Goal: Communication & Community: Answer question/provide support

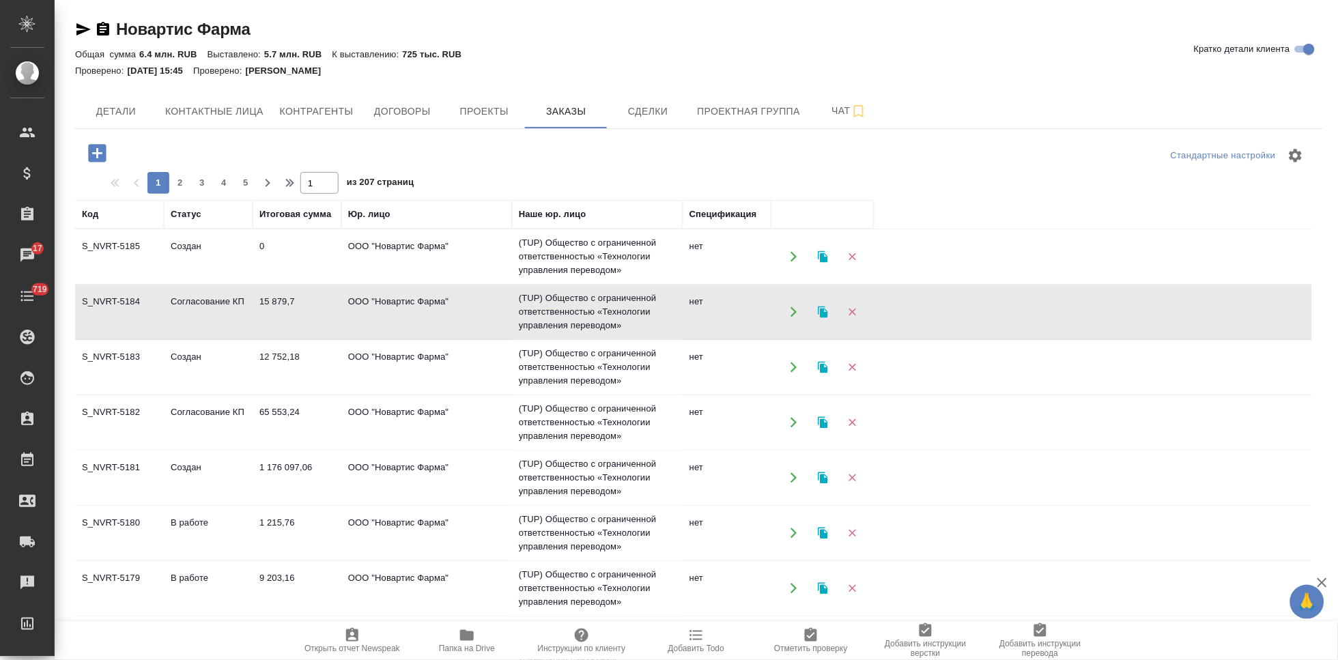
click at [139, 427] on td "S_NVRT-5182" at bounding box center [119, 423] width 89 height 48
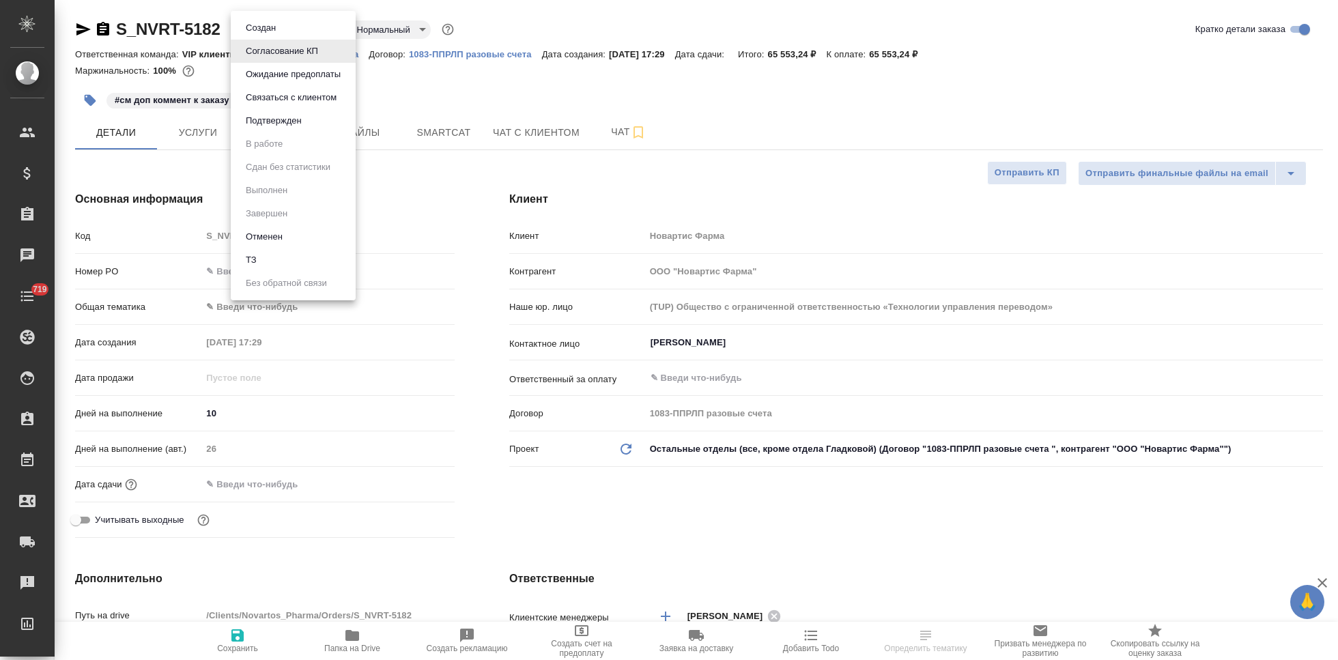
select select "RU"
click at [288, 127] on button "Подтвержден" at bounding box center [274, 120] width 64 height 15
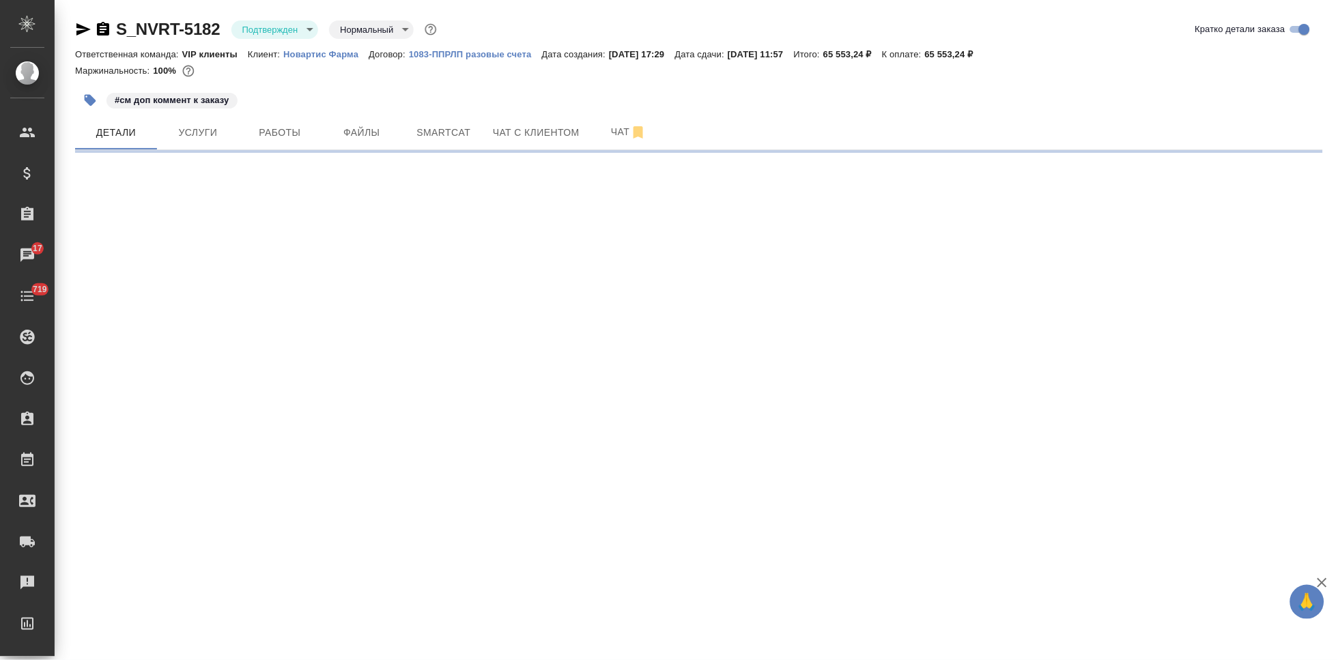
select select "RU"
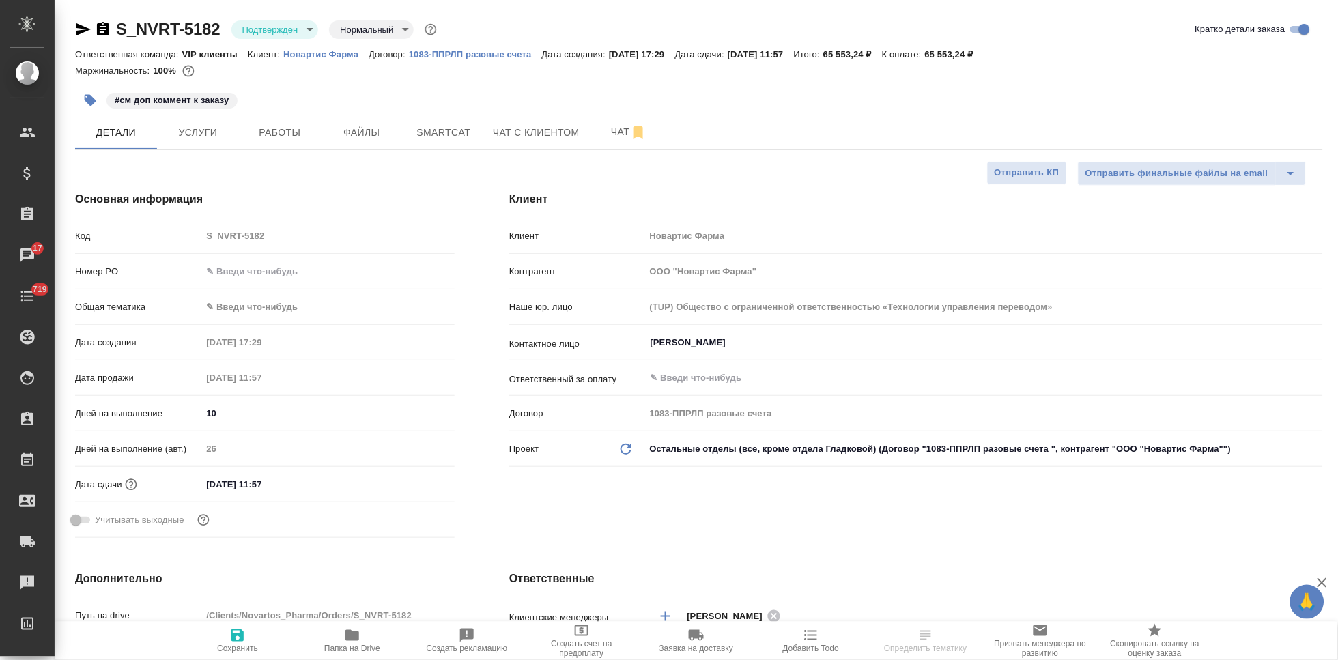
click at [279, 480] on input "09.10.2025 11:57" at bounding box center [260, 484] width 119 height 20
click at [411, 483] on icon "button" at bounding box center [415, 484] width 16 height 16
type textarea "x"
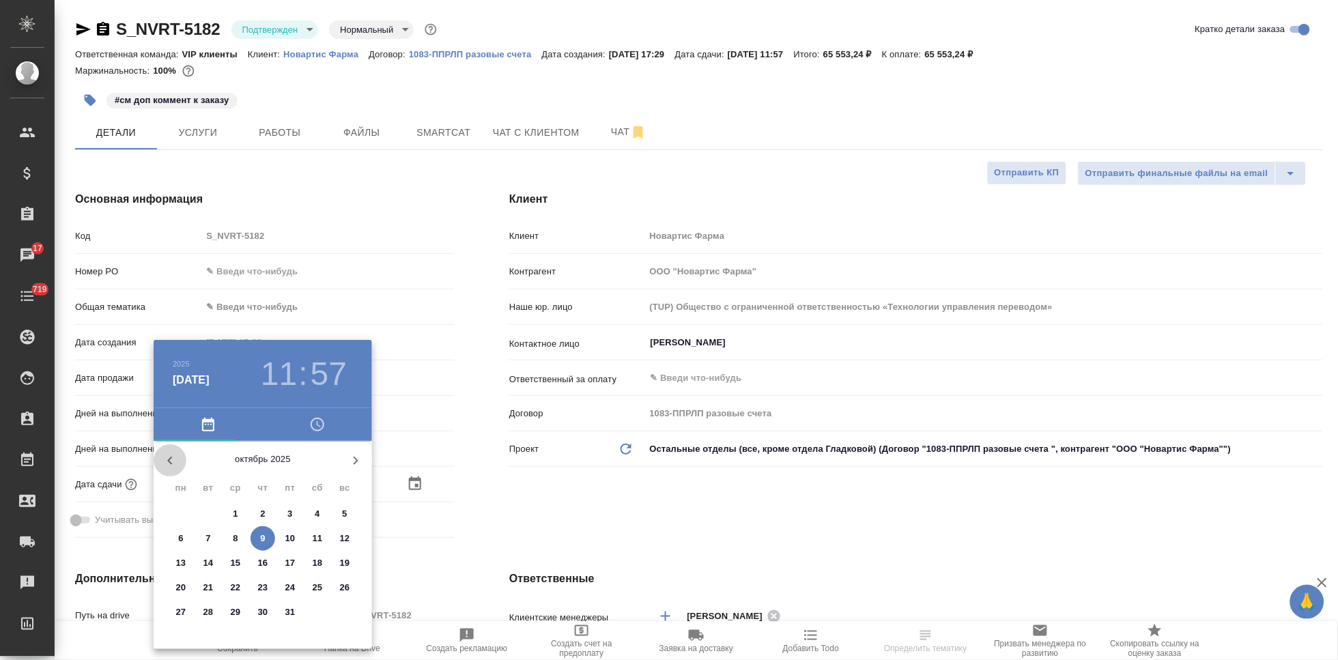
click at [169, 464] on icon "button" at bounding box center [170, 461] width 16 height 16
click at [255, 539] on span "11" at bounding box center [263, 539] width 25 height 14
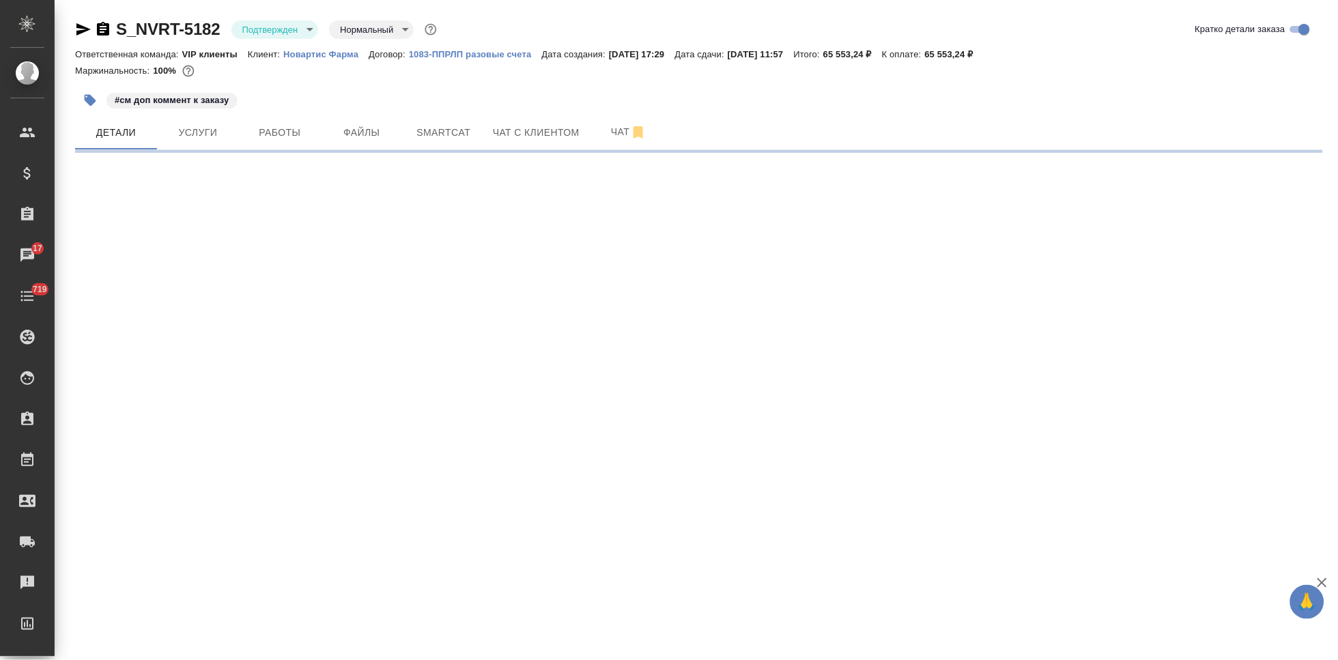
select select "RU"
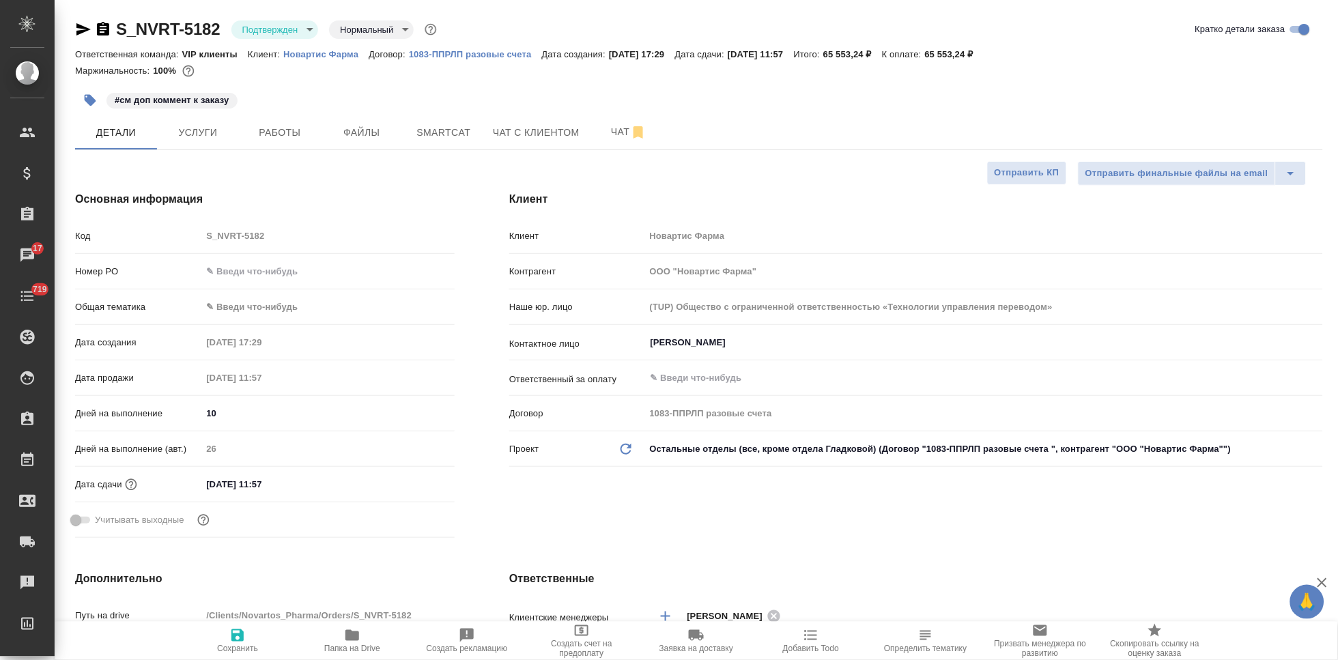
type textarea "x"
click at [296, 483] on input "09.10.2025 11:57" at bounding box center [260, 484] width 119 height 20
click at [423, 480] on div at bounding box center [431, 484] width 48 height 16
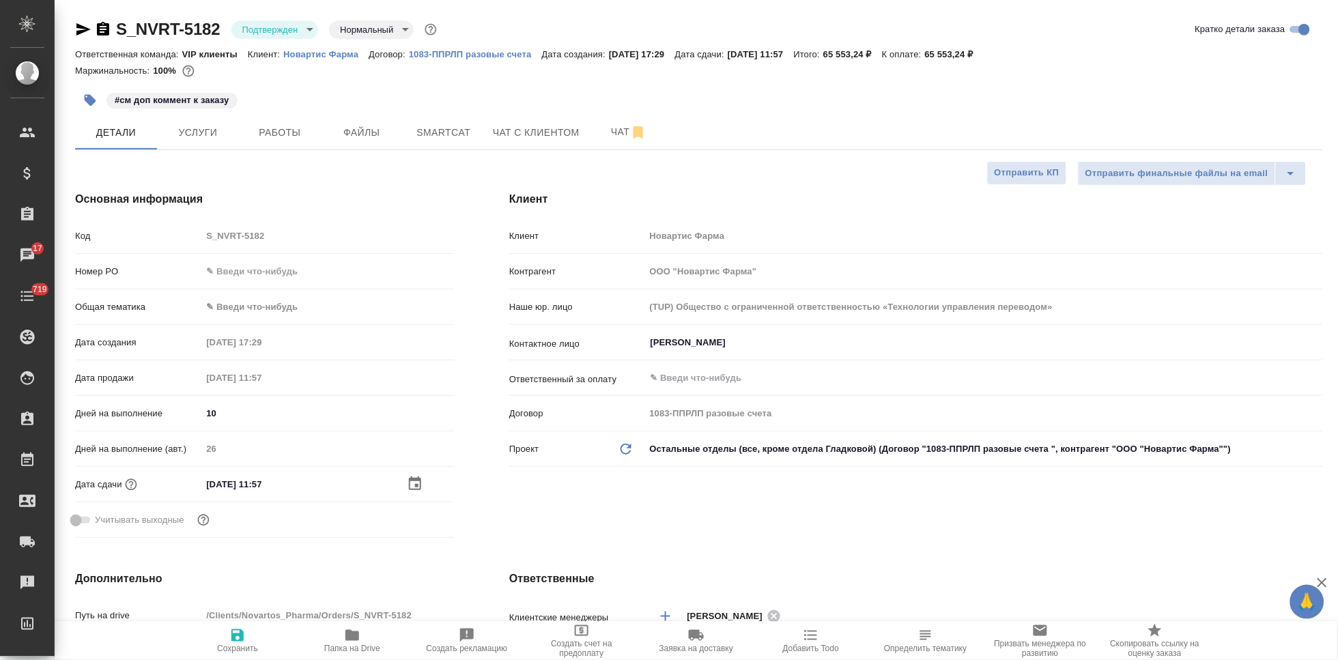
click at [418, 481] on icon "button" at bounding box center [415, 484] width 12 height 14
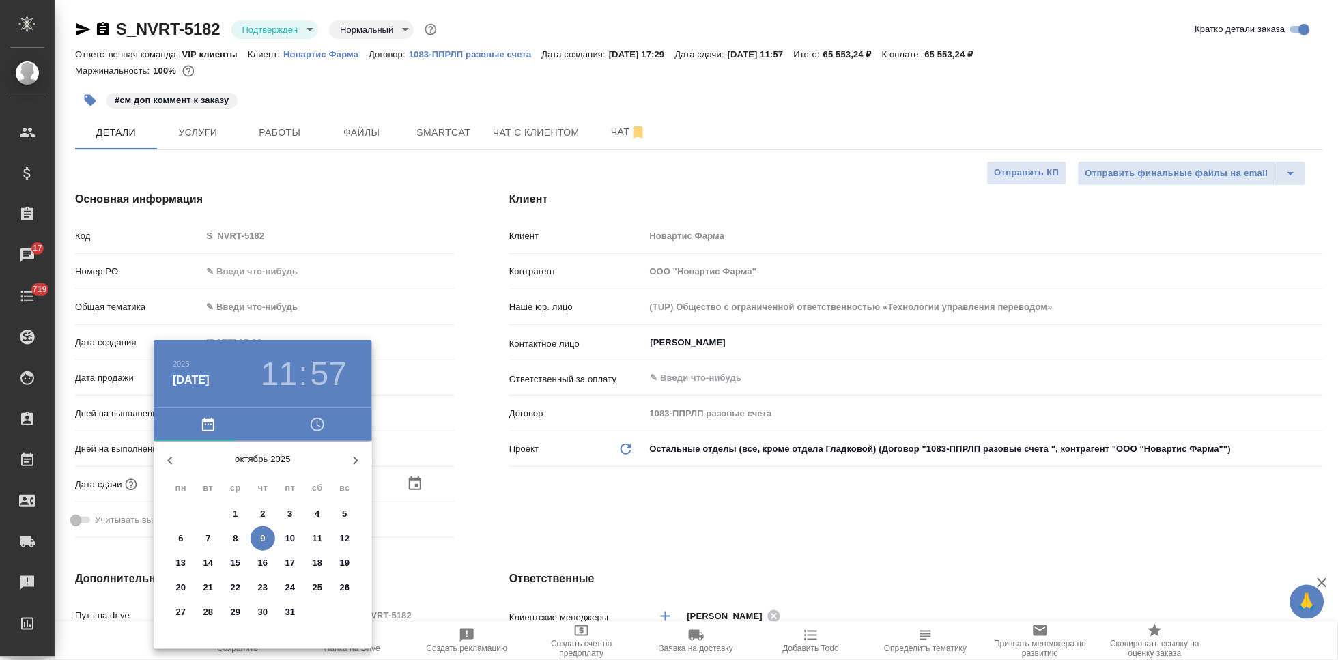
click at [171, 464] on icon "button" at bounding box center [170, 461] width 16 height 16
click at [256, 536] on span "11" at bounding box center [263, 539] width 25 height 14
type input "11.09.2025 11:57"
type textarea "x"
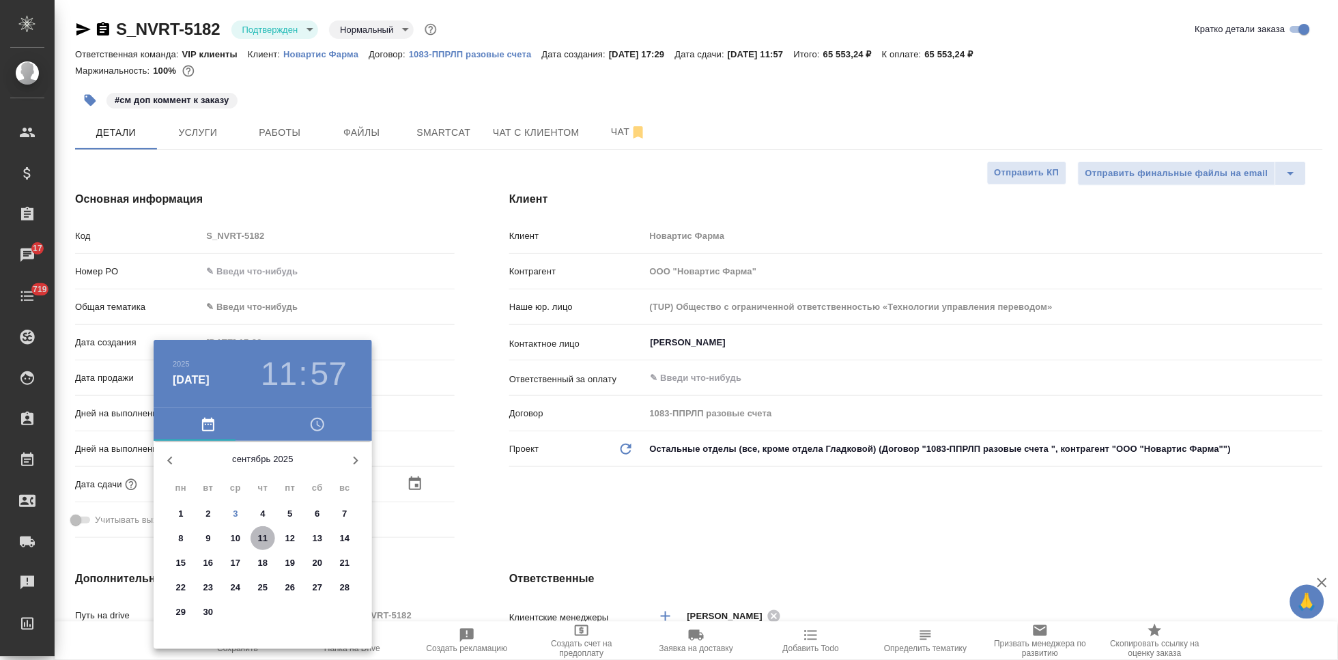
type textarea "x"
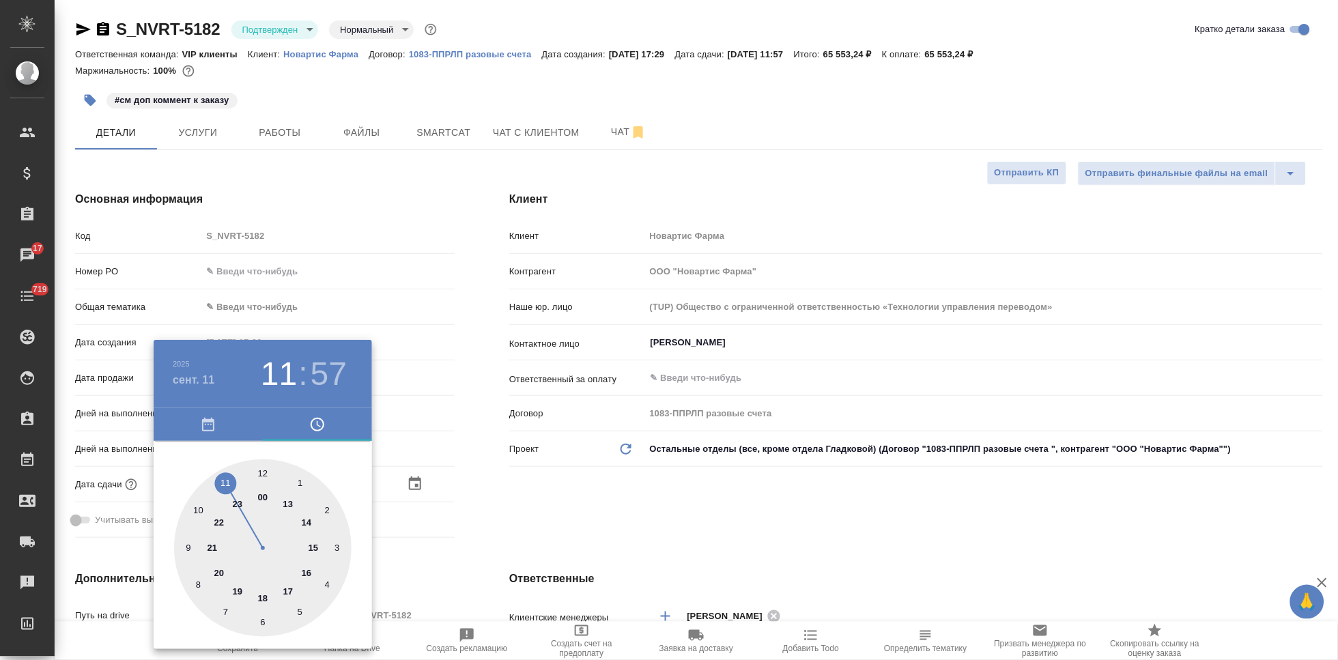
type input "11.09.2025 18:57"
type textarea "x"
type input "11.09.2025 17:57"
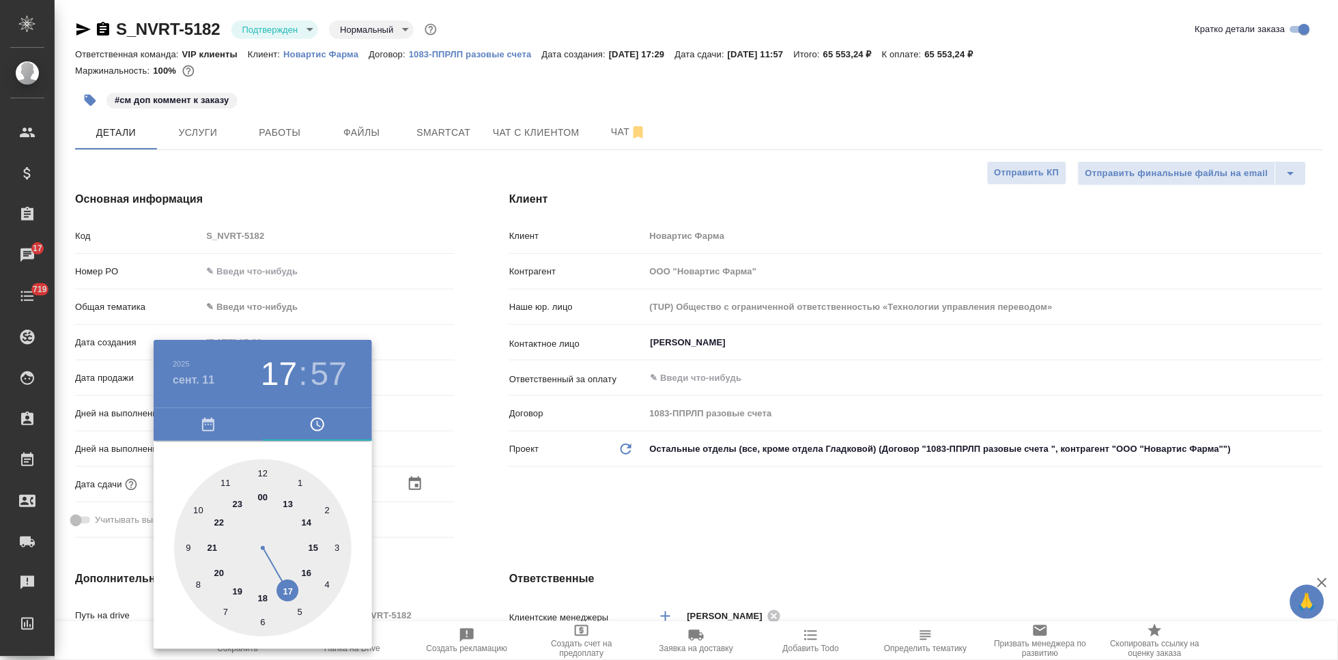
type textarea "x"
drag, startPoint x: 231, startPoint y: 492, endPoint x: 286, endPoint y: 582, distance: 106.0
click at [286, 582] on div at bounding box center [263, 548] width 178 height 178
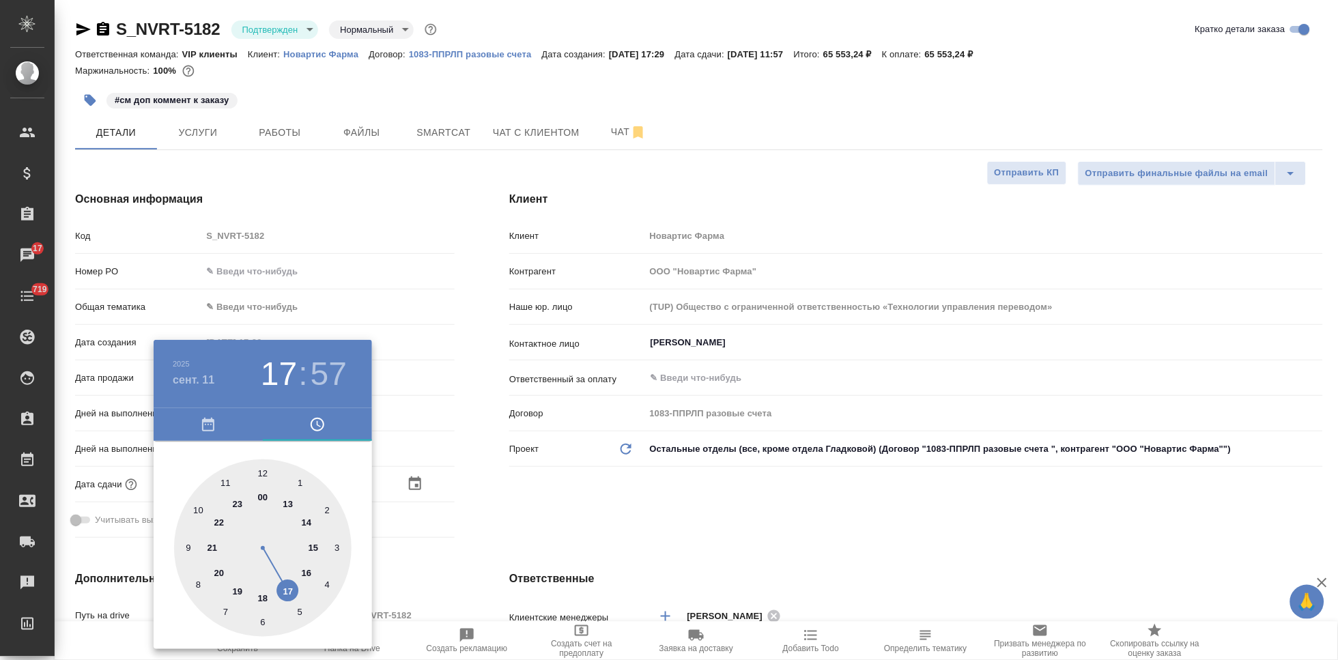
type textarea "x"
type input "11.09.2025 17:00"
type textarea "x"
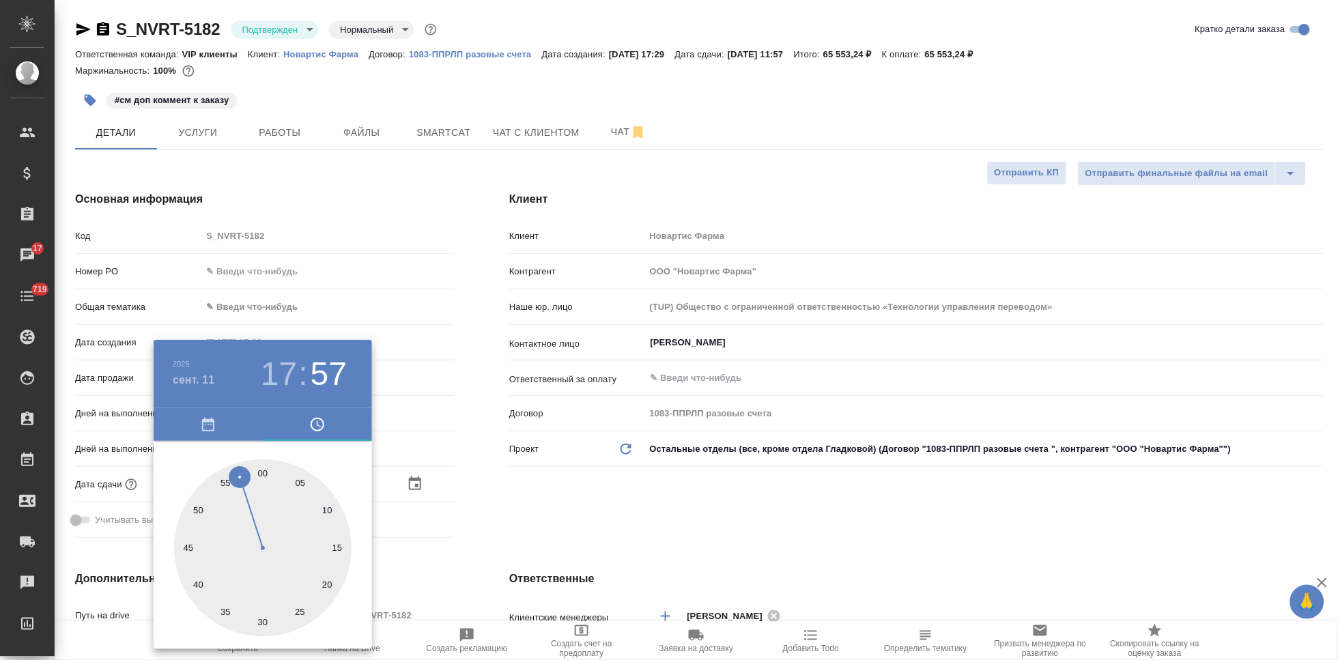
type textarea "x"
click at [262, 466] on div at bounding box center [263, 548] width 178 height 178
type textarea "x"
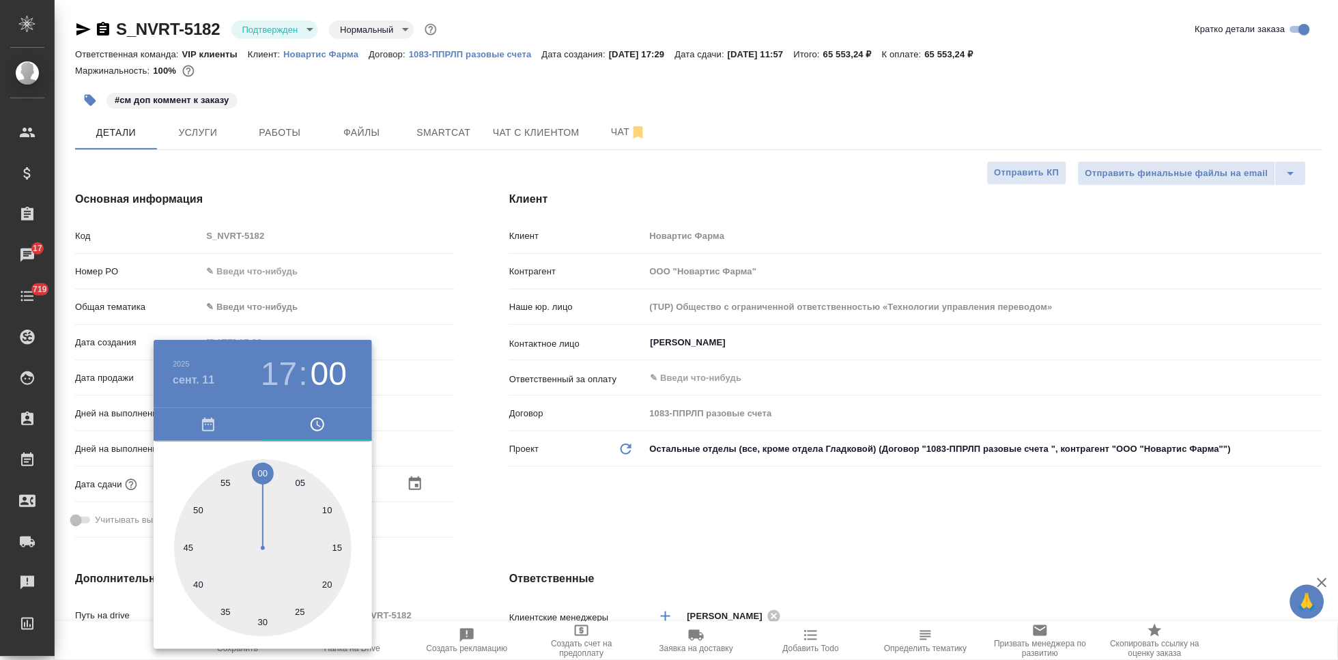
type textarea "x"
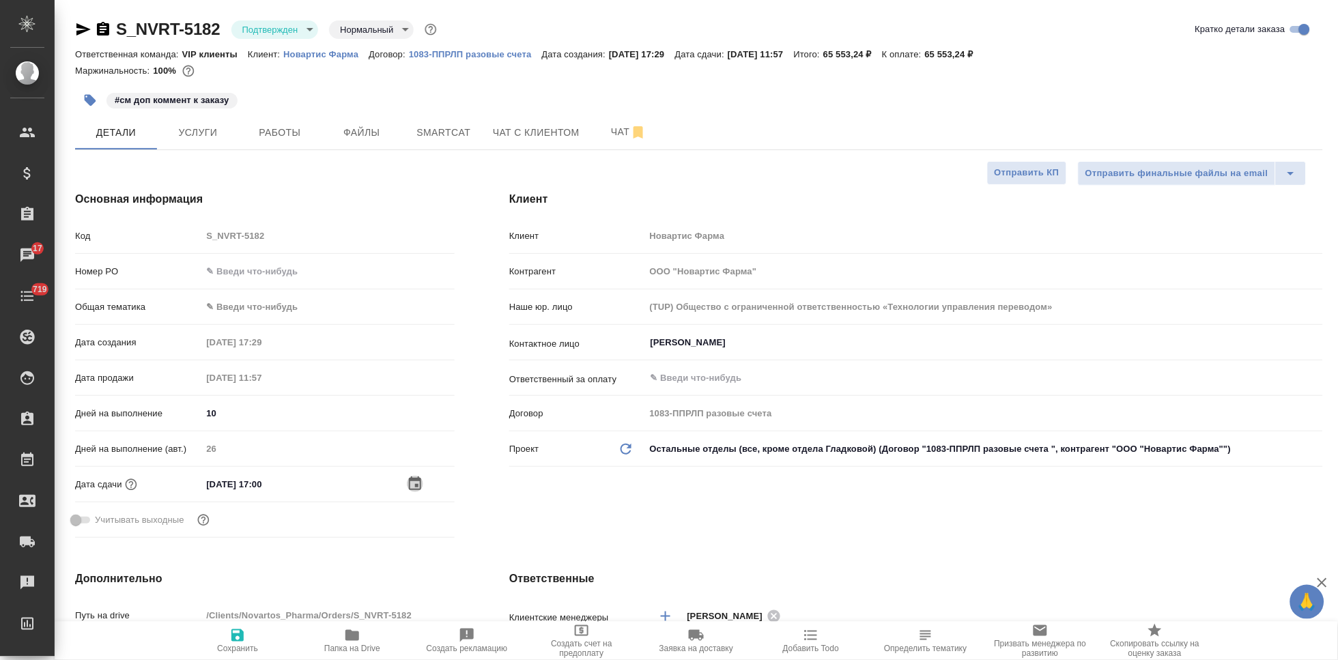
click at [234, 637] on icon "button" at bounding box center [237, 635] width 12 height 12
type textarea "x"
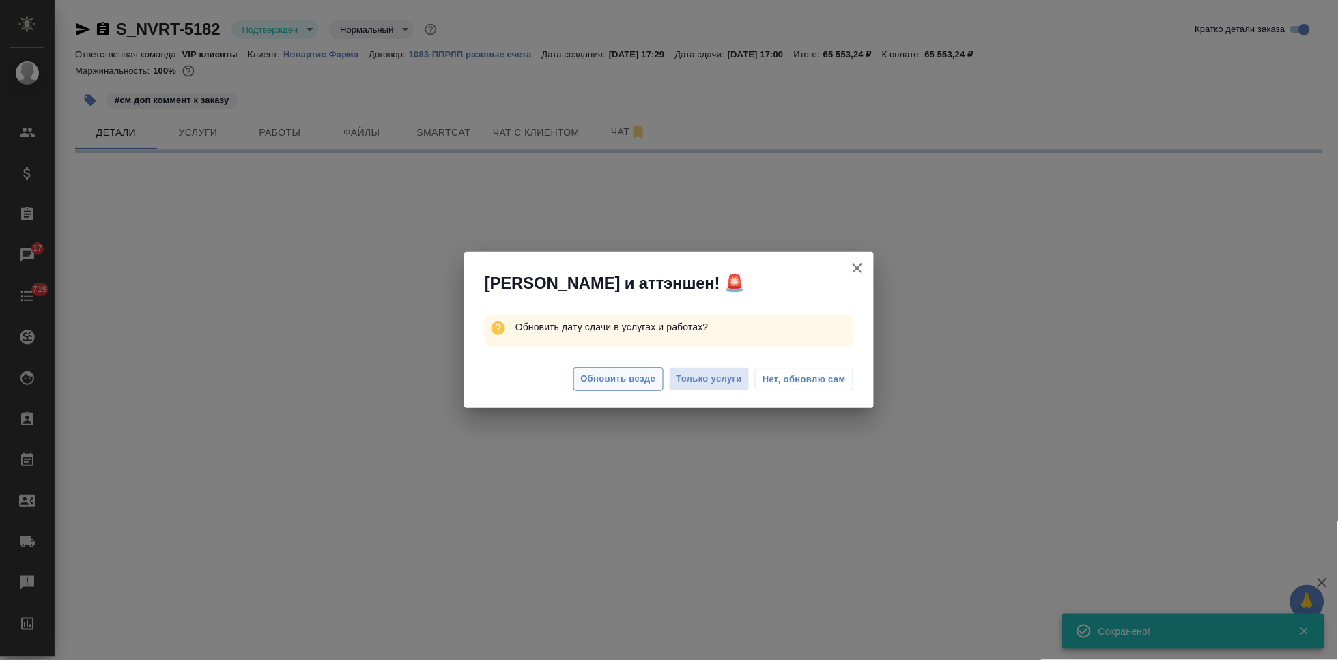
select select "RU"
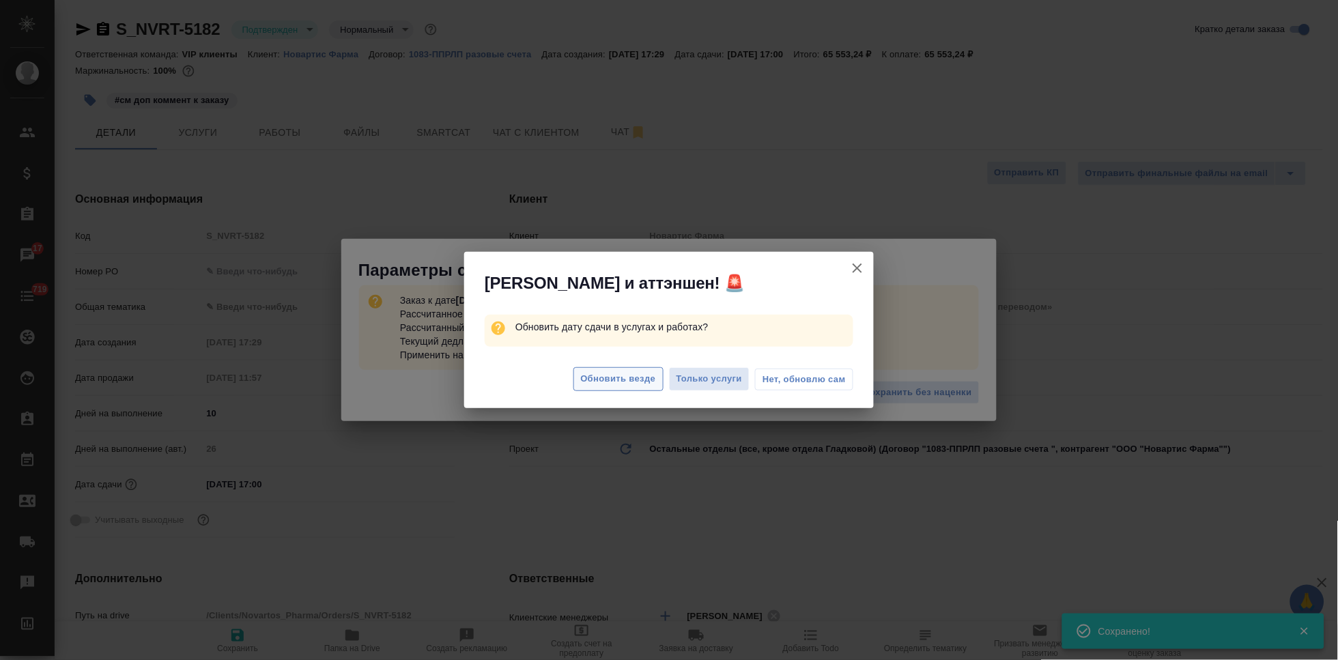
type textarea "x"
click at [599, 377] on span "Обновить везде" at bounding box center [618, 379] width 75 height 16
type textarea "x"
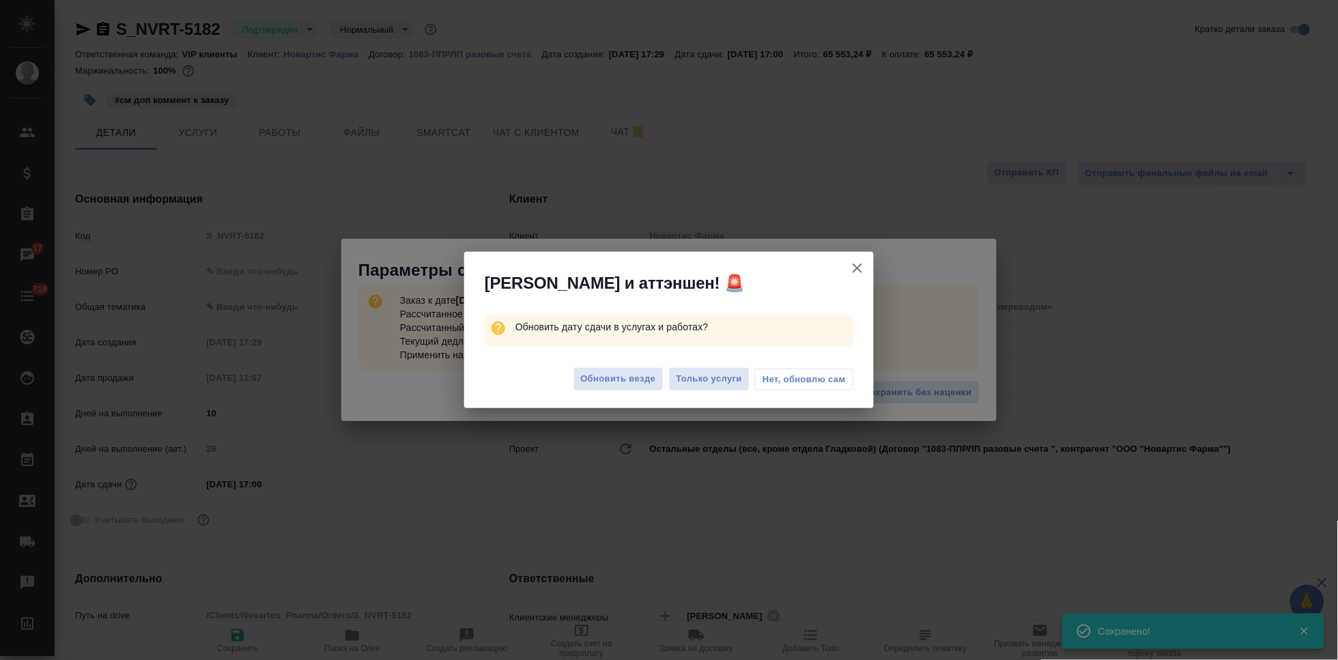
type textarea "x"
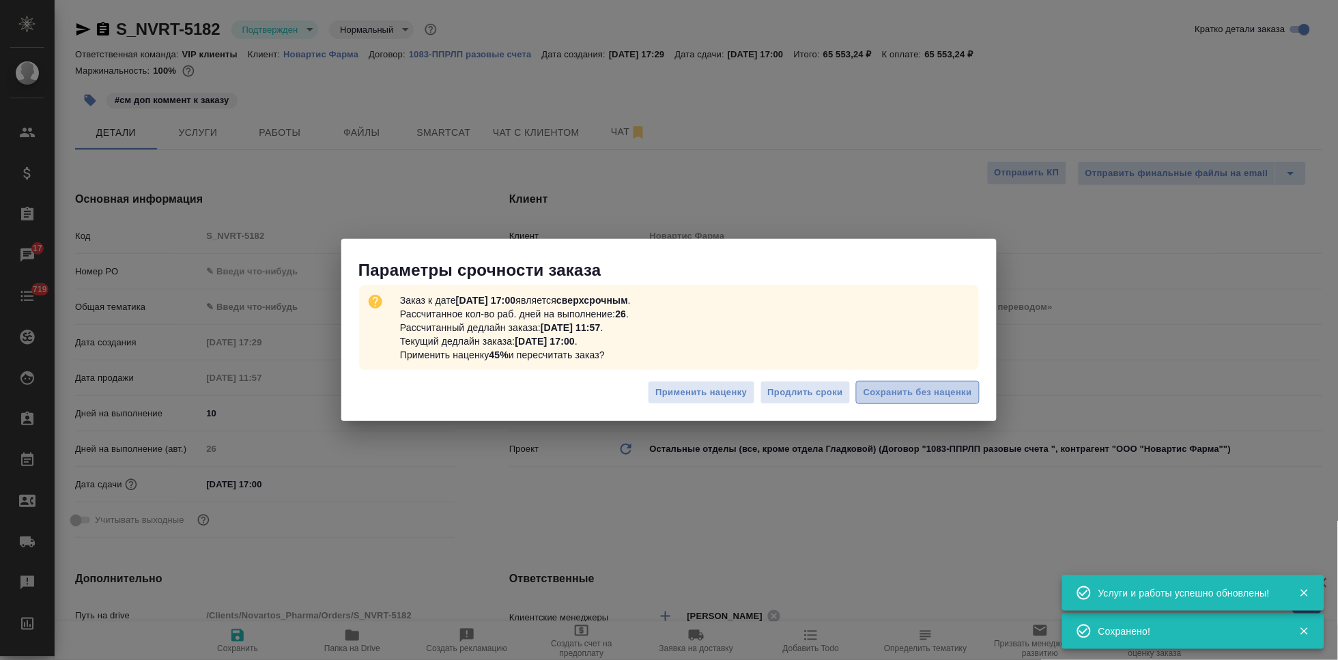
click at [896, 399] on span "Сохранить без наценки" at bounding box center [918, 393] width 109 height 16
type textarea "x"
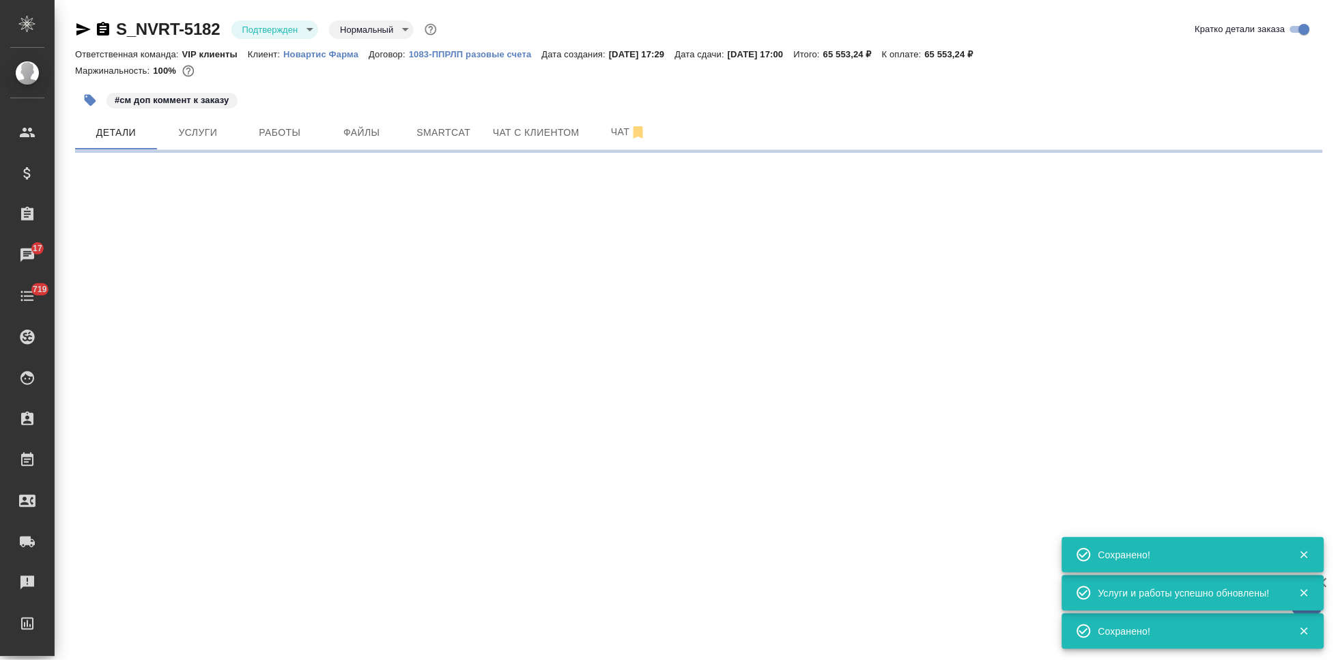
type input "urgent"
select select "RU"
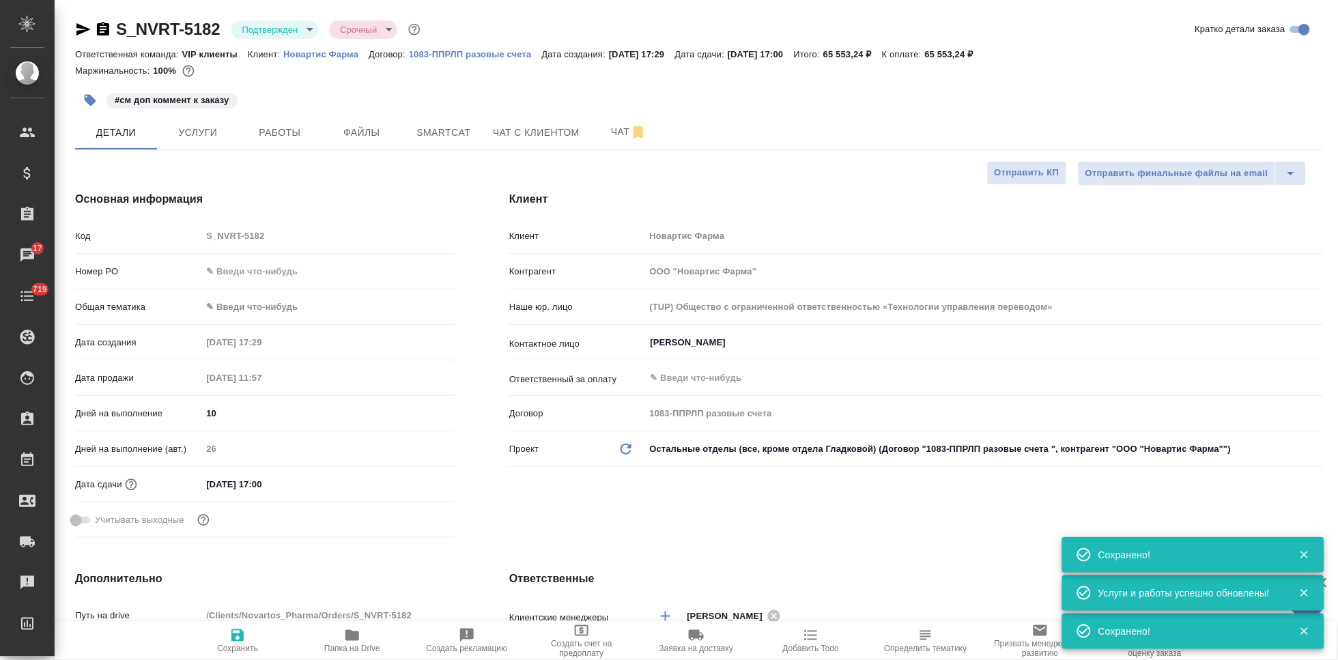
type textarea "x"
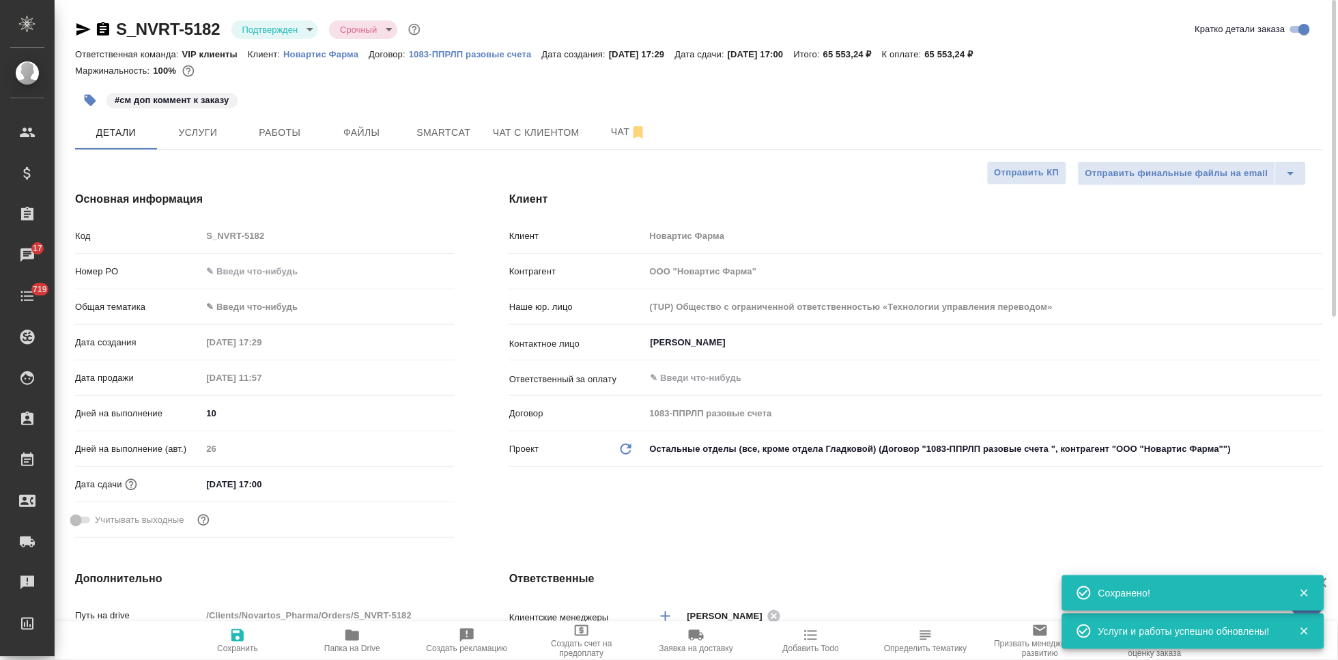
click at [608, 112] on div "#см доп коммент к заказу" at bounding box center [491, 100] width 832 height 30
click at [607, 118] on button "Чат" at bounding box center [629, 132] width 82 height 34
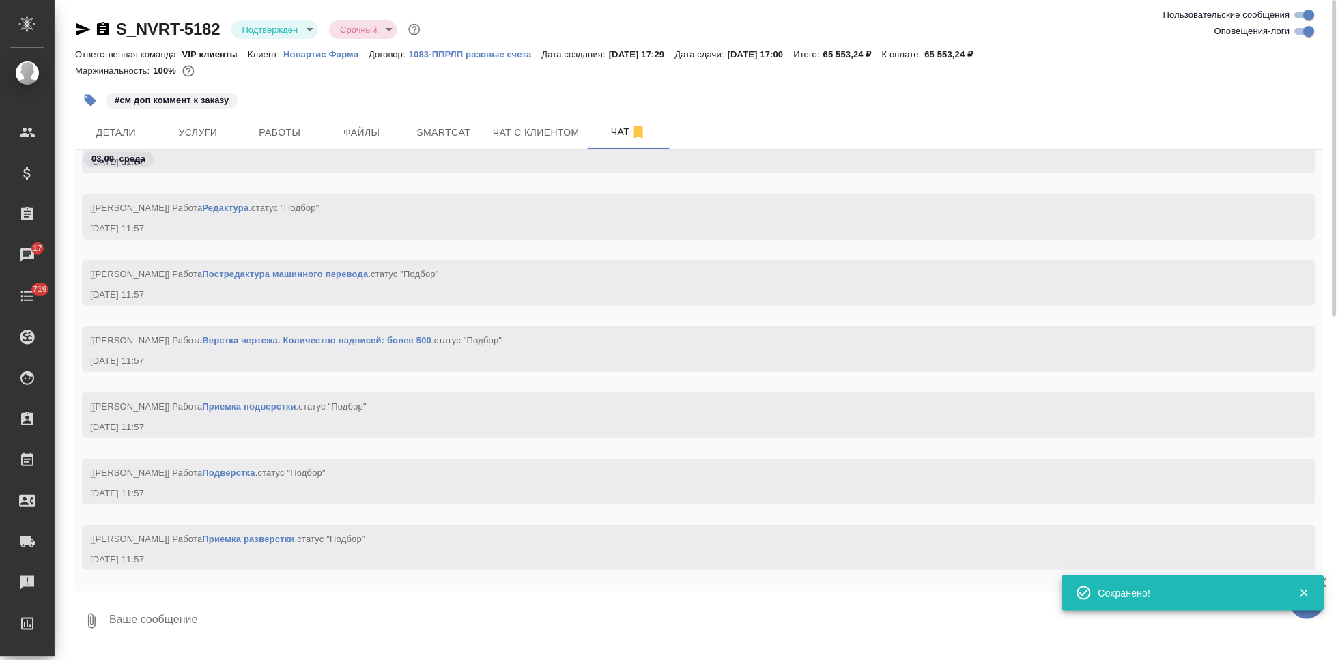
scroll to position [8040, 0]
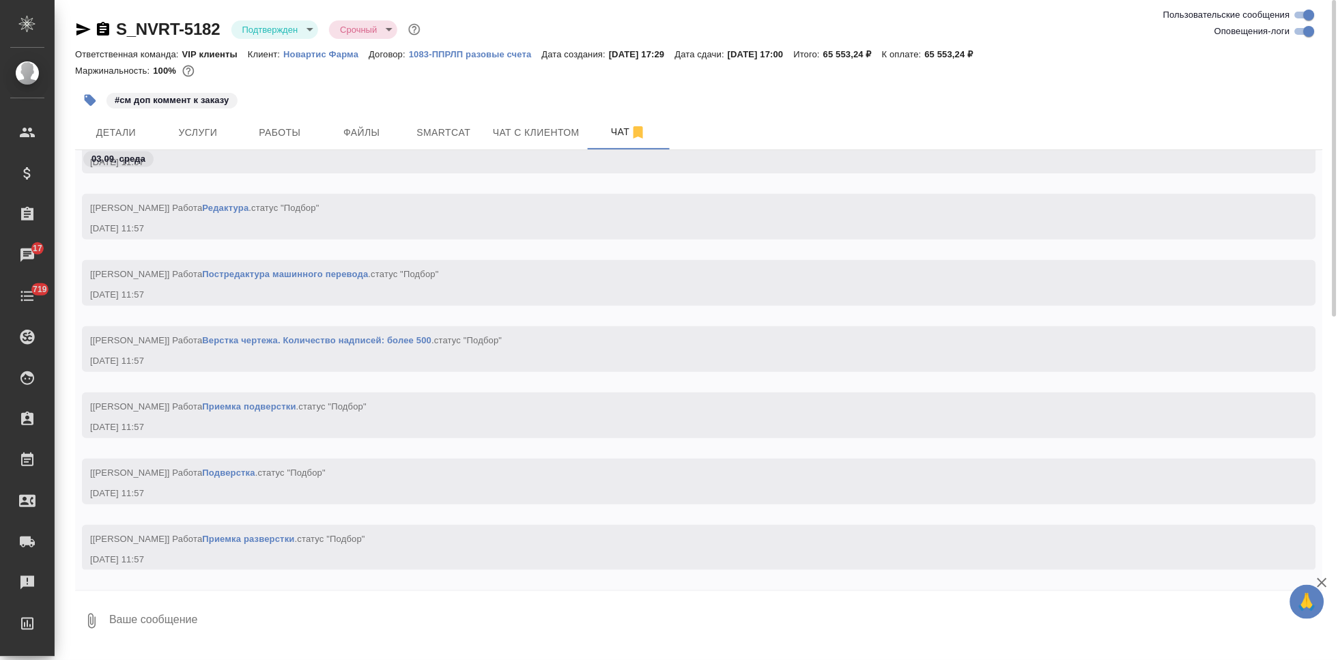
click at [332, 607] on textarea at bounding box center [715, 621] width 1215 height 46
type textarea """
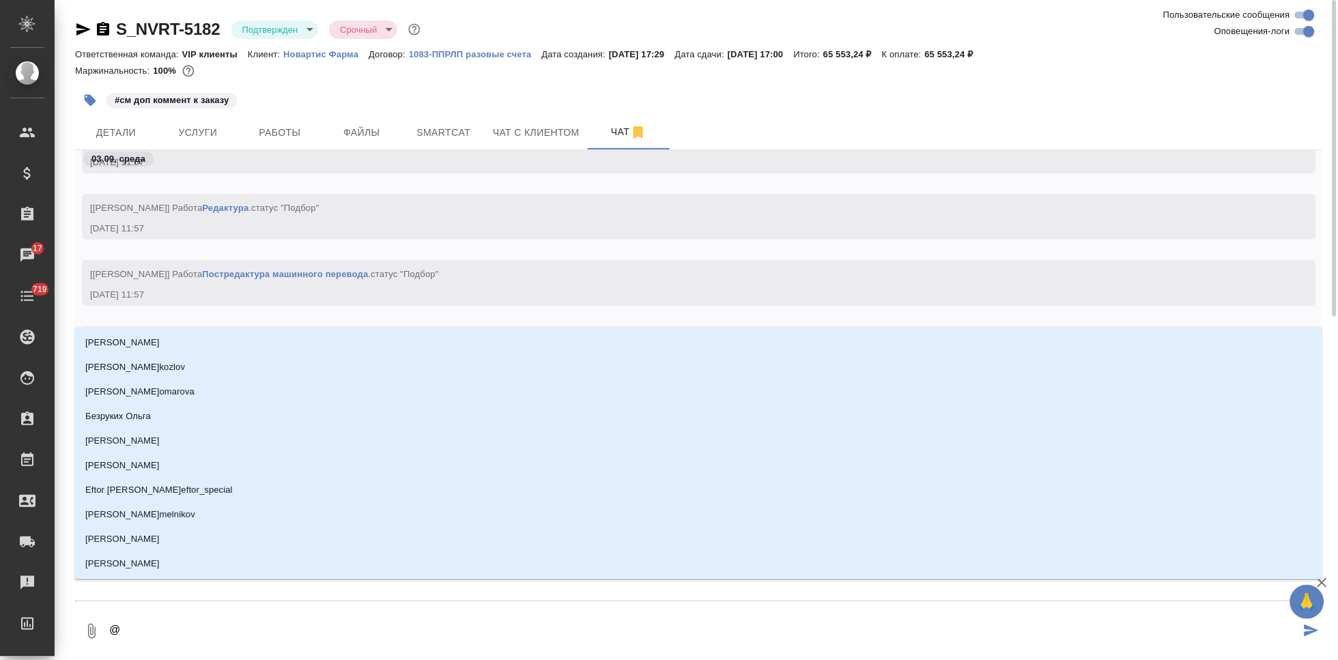
type textarea "@г"
type input "г"
type textarea "@гр"
type input "гр"
type textarea "@гра"
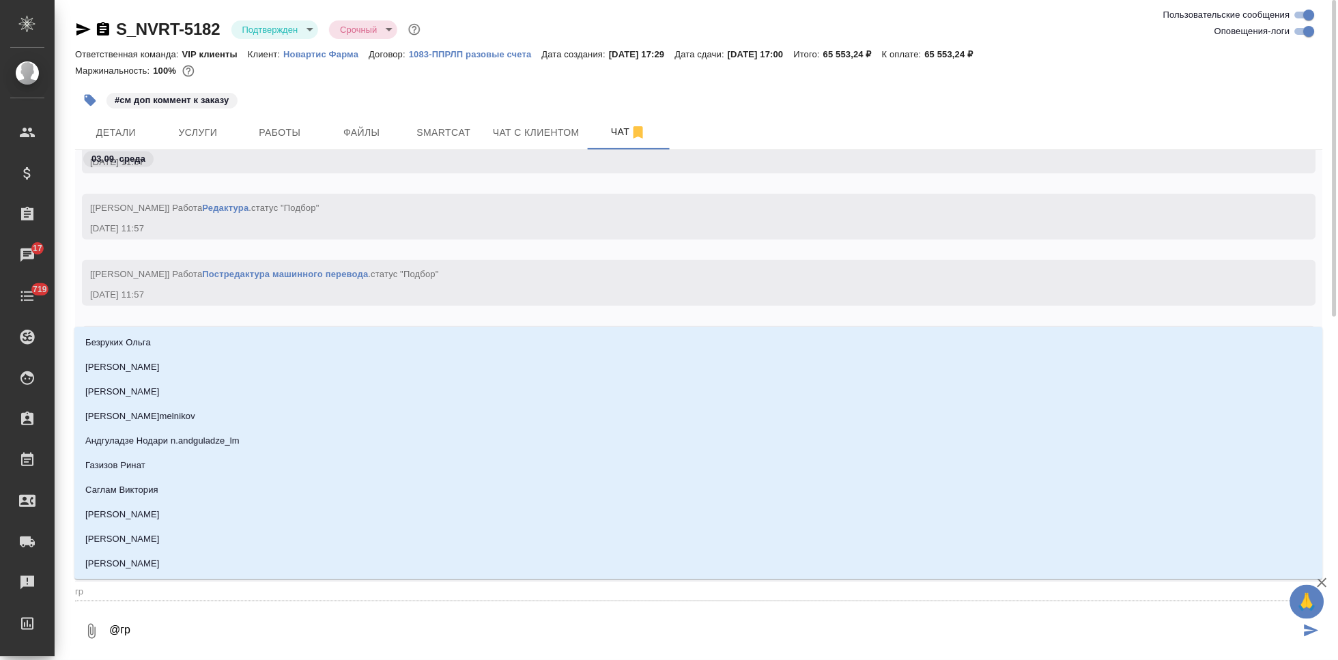
type input "гра"
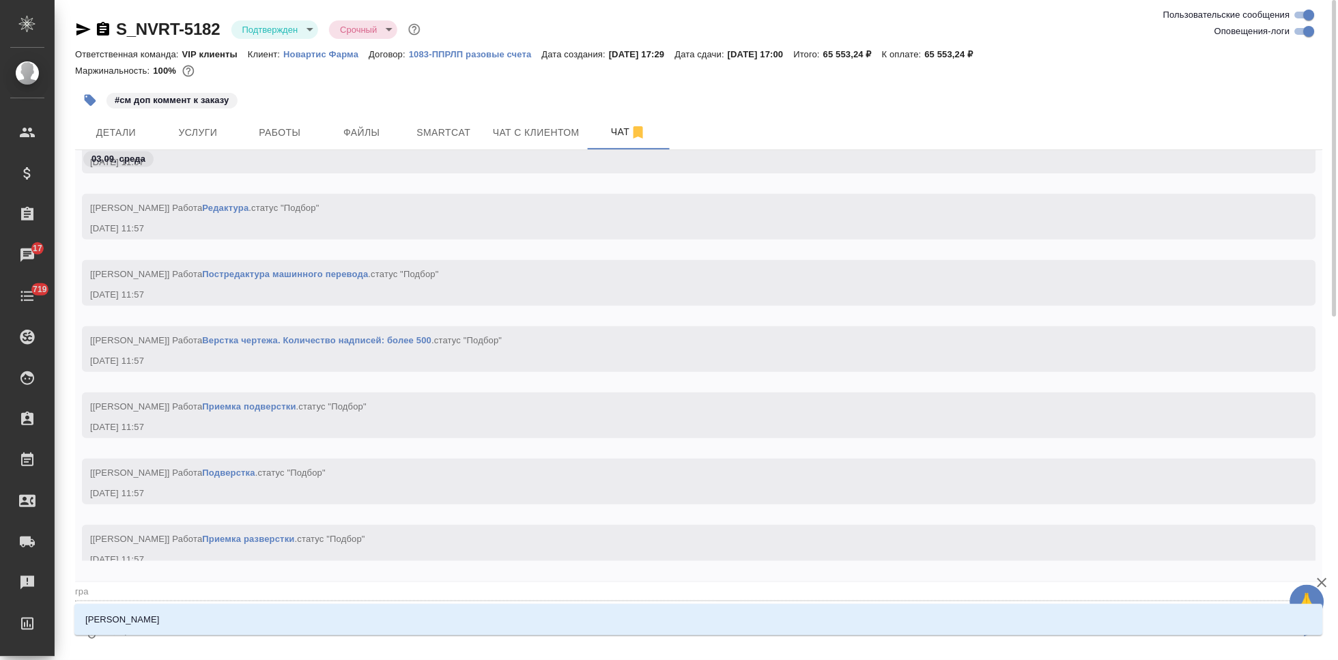
type textarea "@граь"
type input "граь"
type textarea "@гра"
type input "гра"
type textarea "@граб"
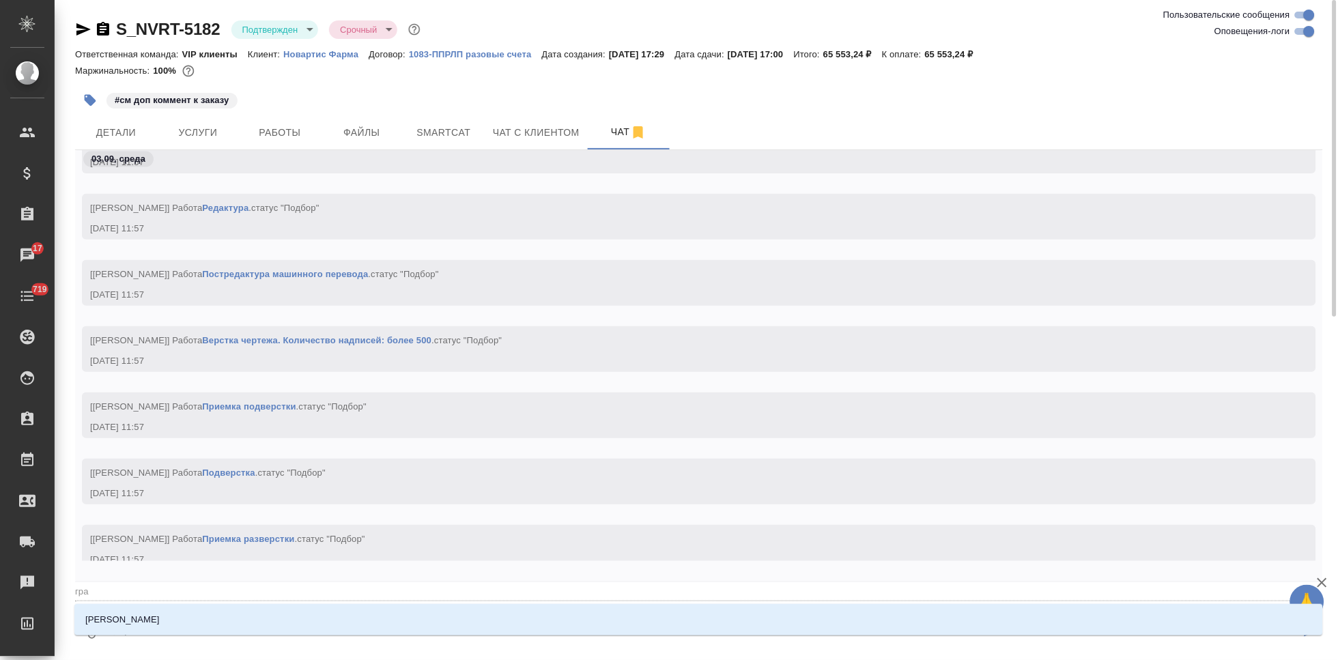
type input "граб"
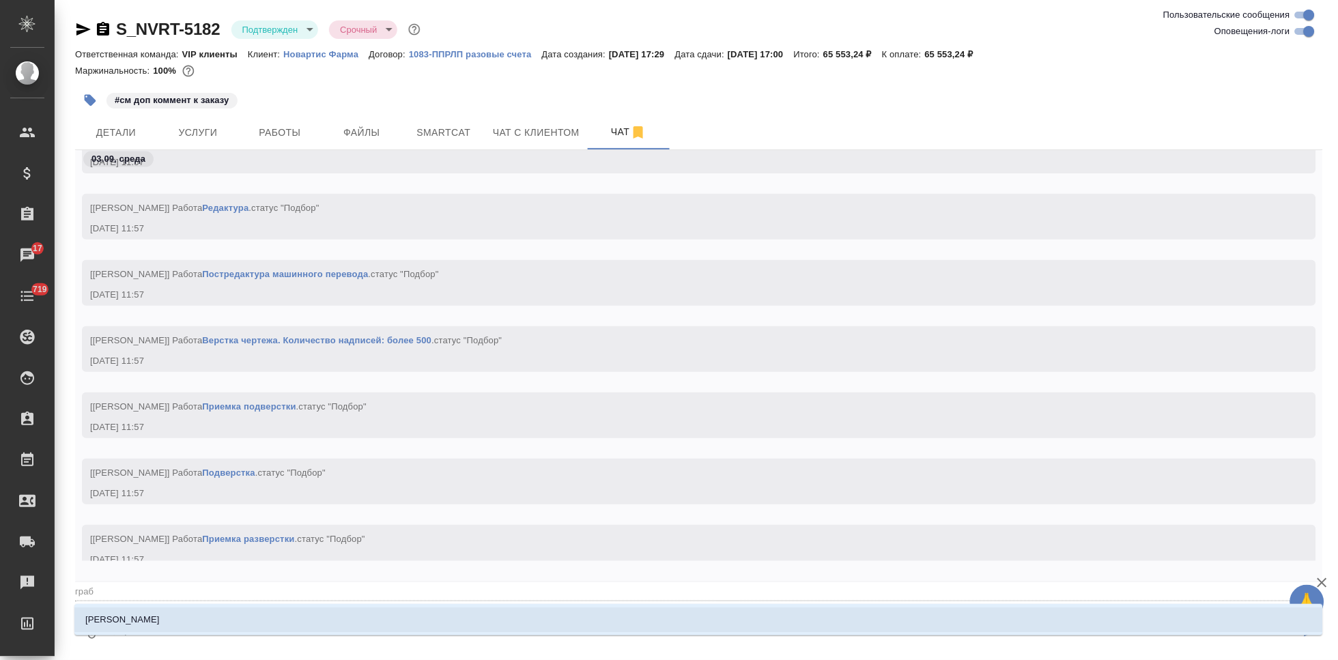
click at [378, 629] on li "[PERSON_NAME]" at bounding box center [698, 620] width 1249 height 25
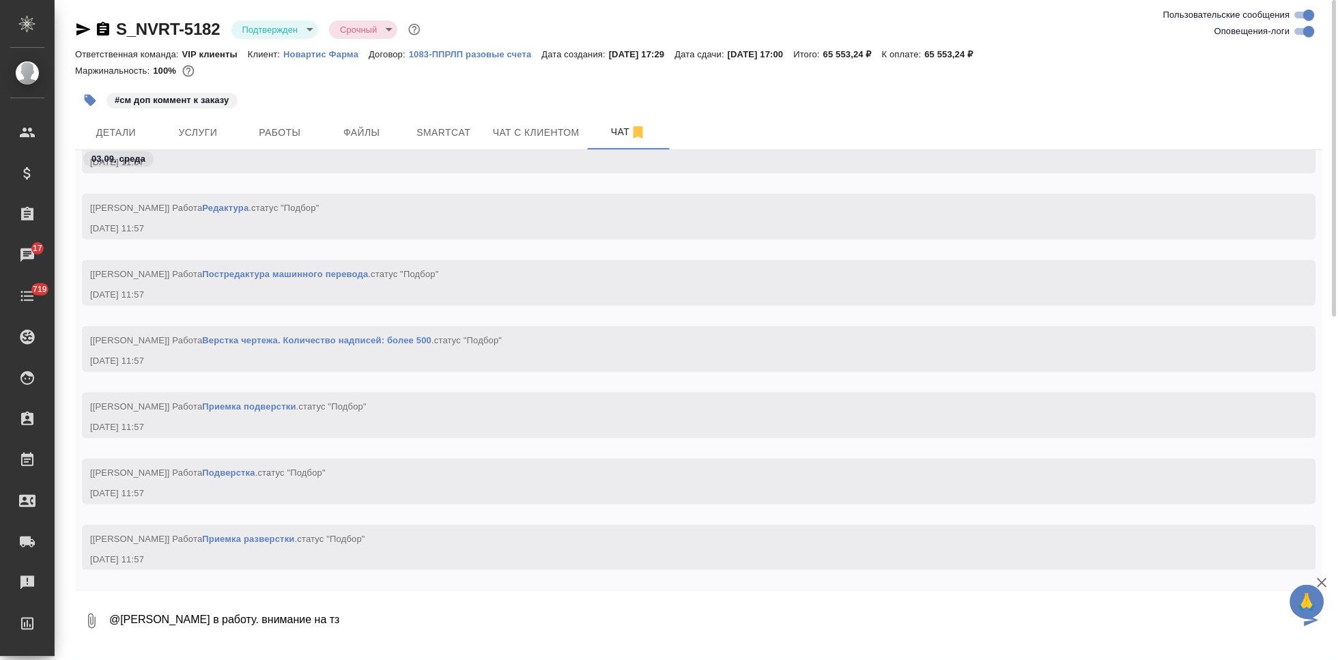
type textarea "@Грабко Мария в работу. внимание на тз"
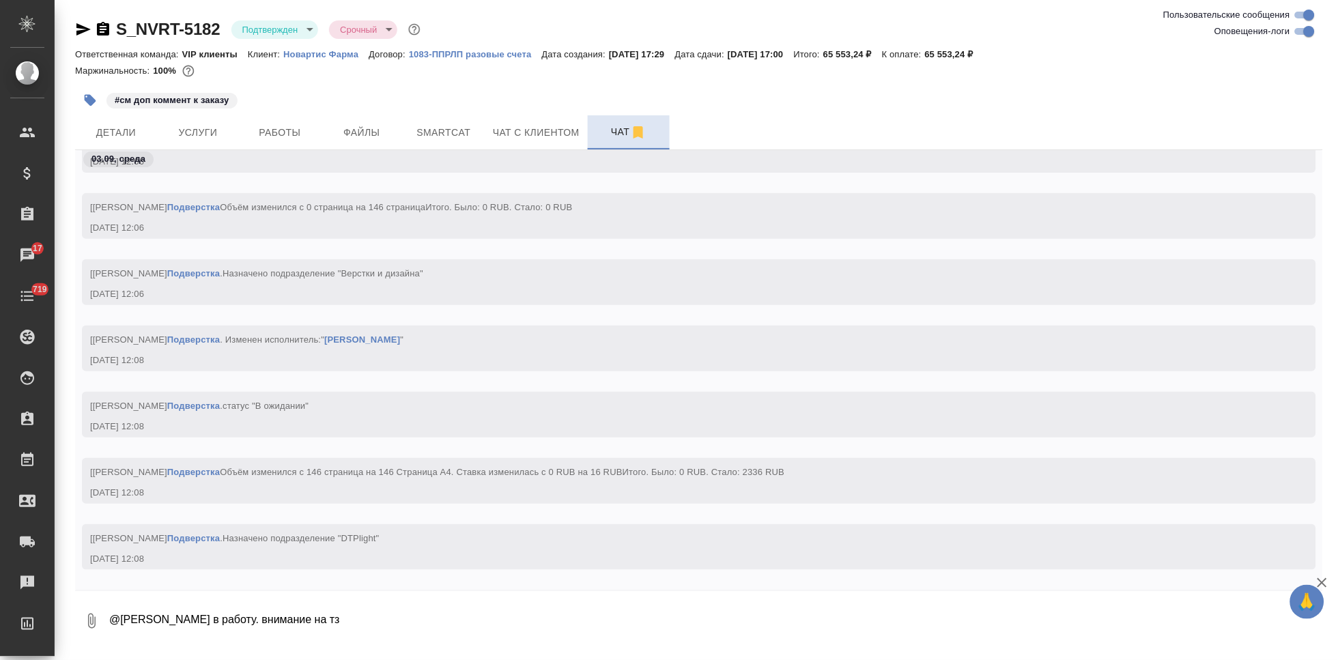
scroll to position [10232, 0]
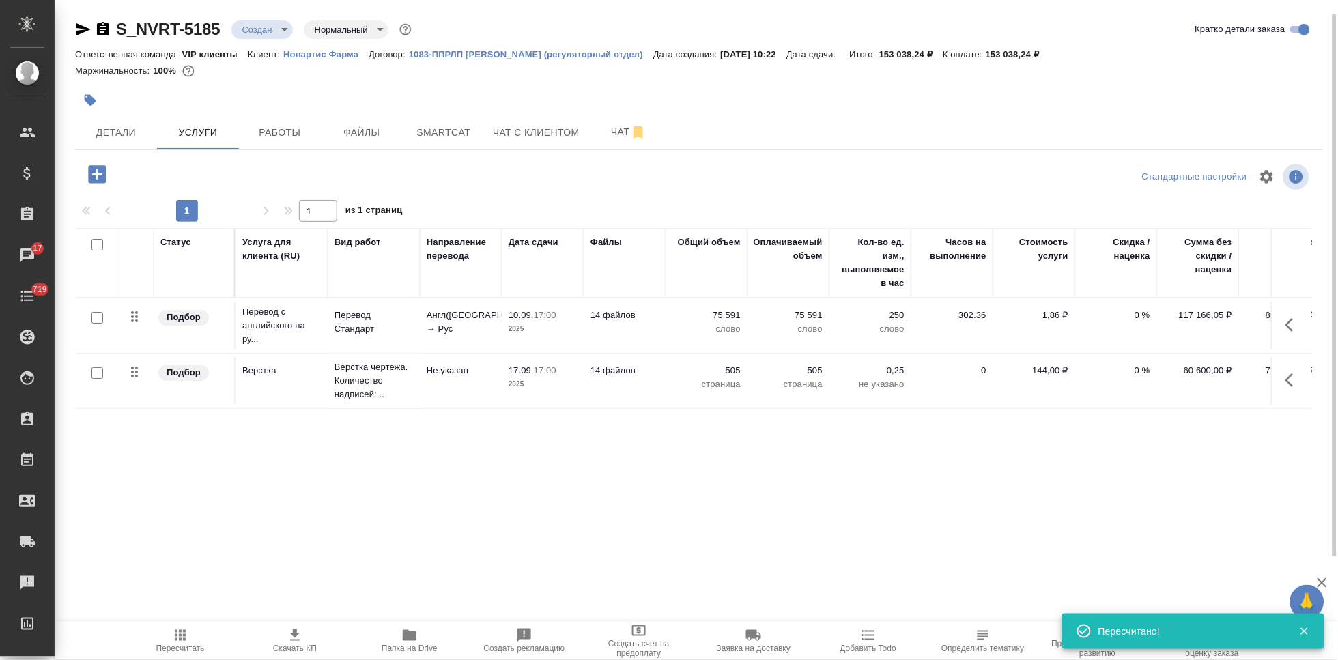
scroll to position [7, 0]
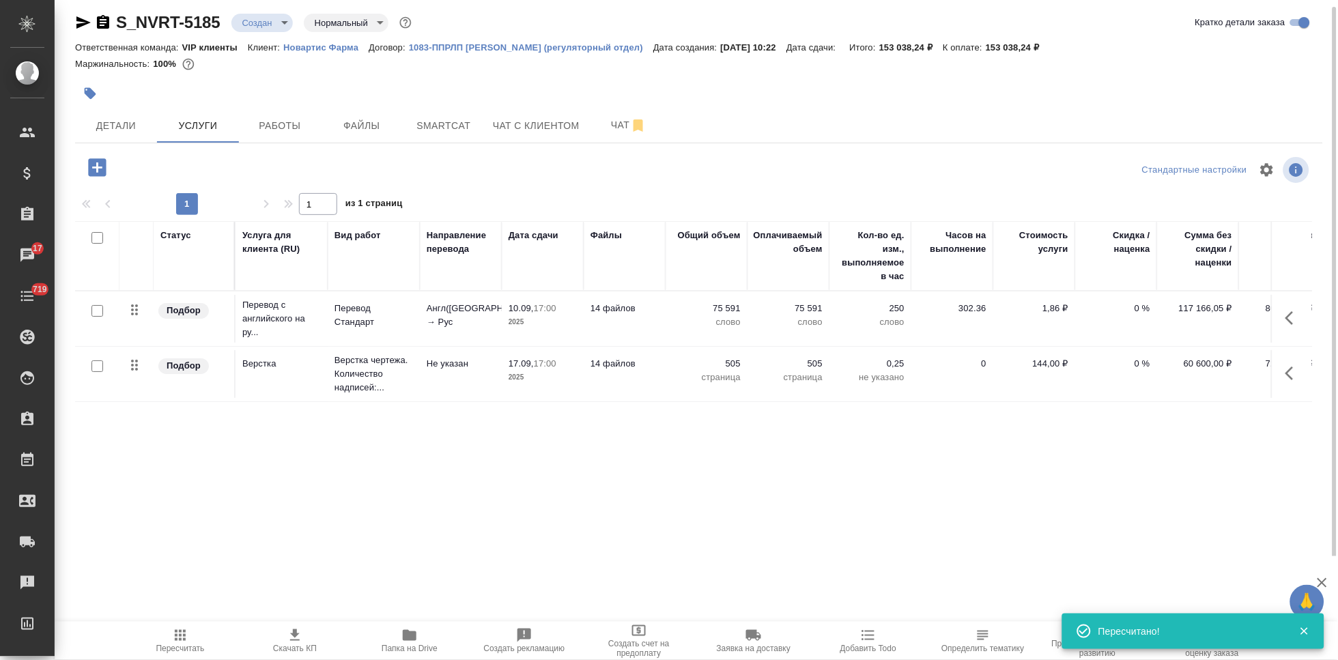
click at [278, 27] on body "🙏 .cls-1 fill:#fff; AWATERA Kabargina Anna Клиенты Спецификации Заказы 17 Чаты …" at bounding box center [669, 330] width 1338 height 660
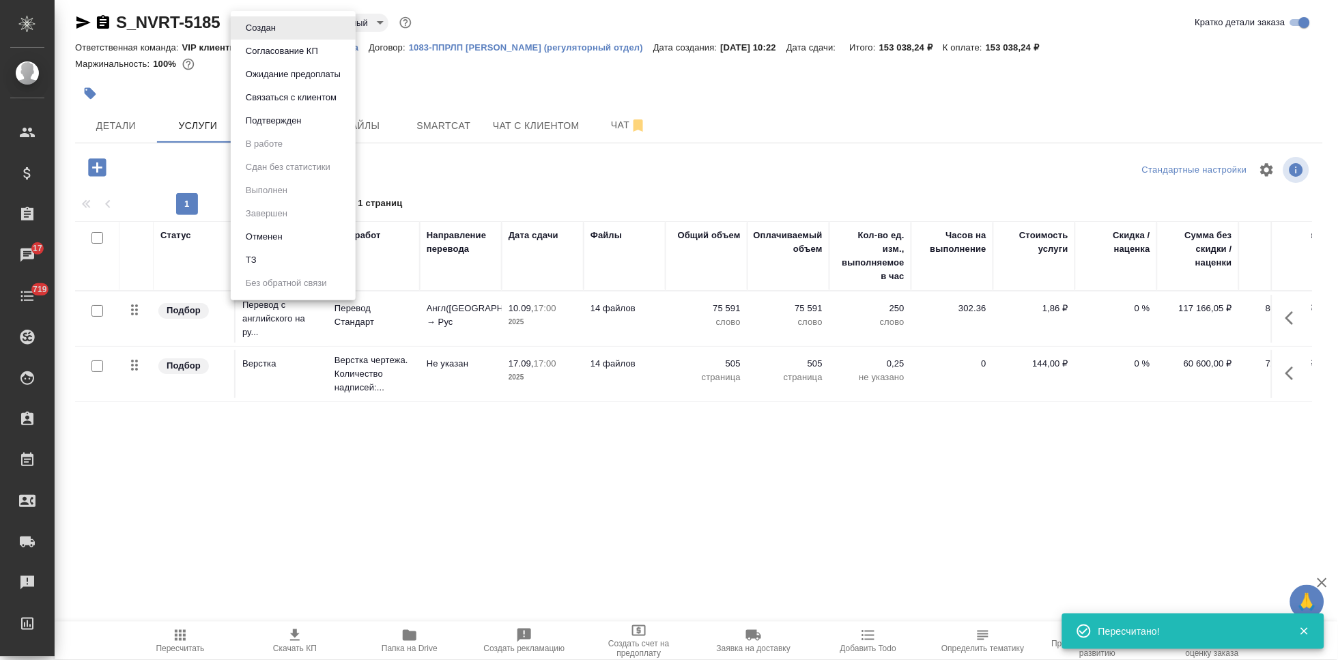
click at [275, 114] on button "Подтвержден" at bounding box center [274, 120] width 64 height 15
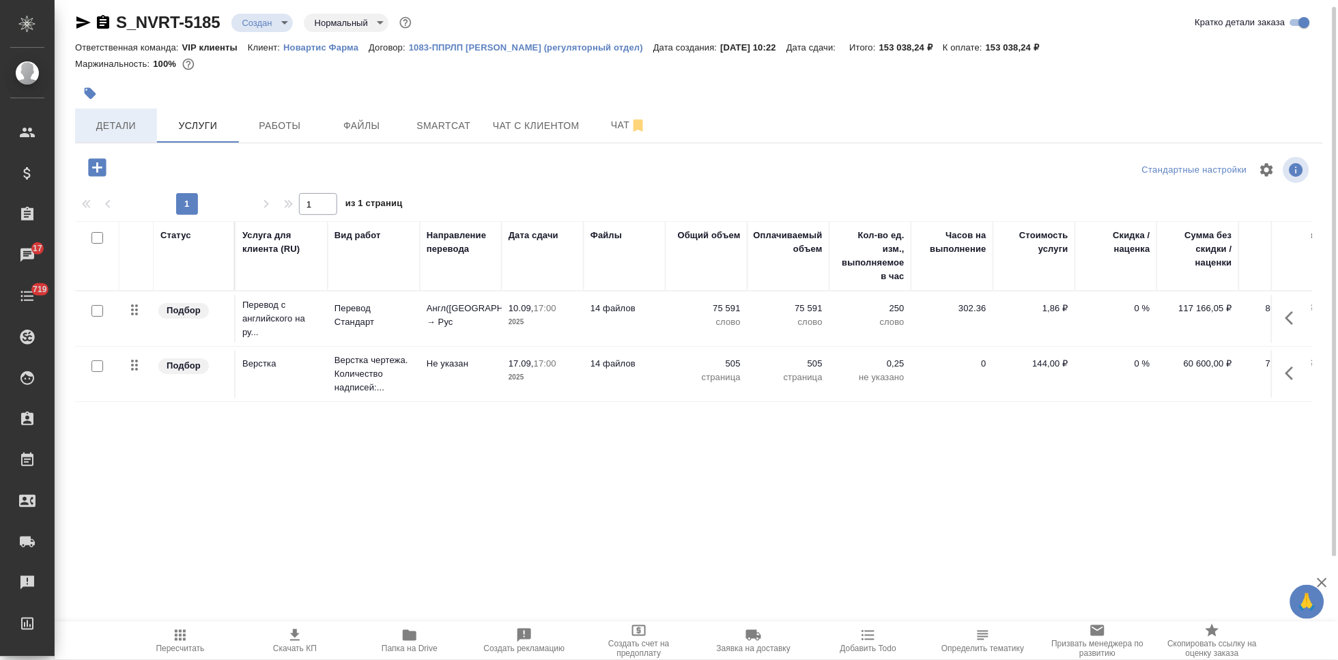
click at [99, 131] on span "Детали" at bounding box center [116, 125] width 66 height 17
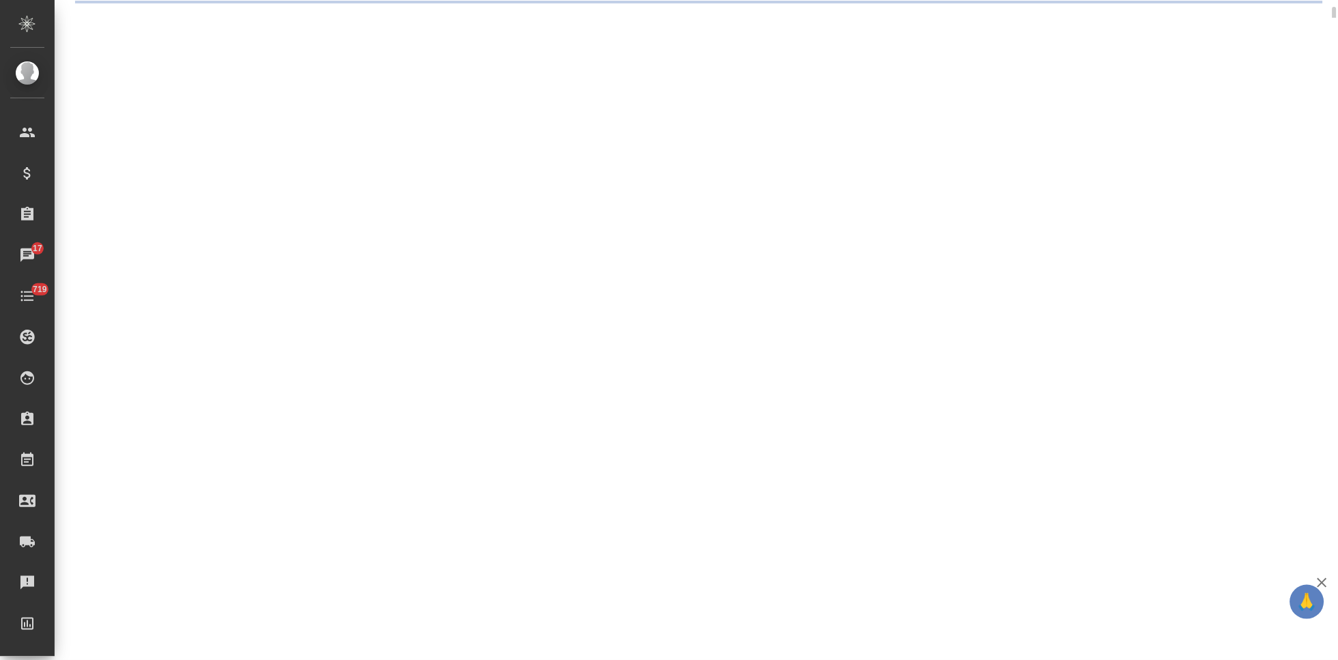
select select "RU"
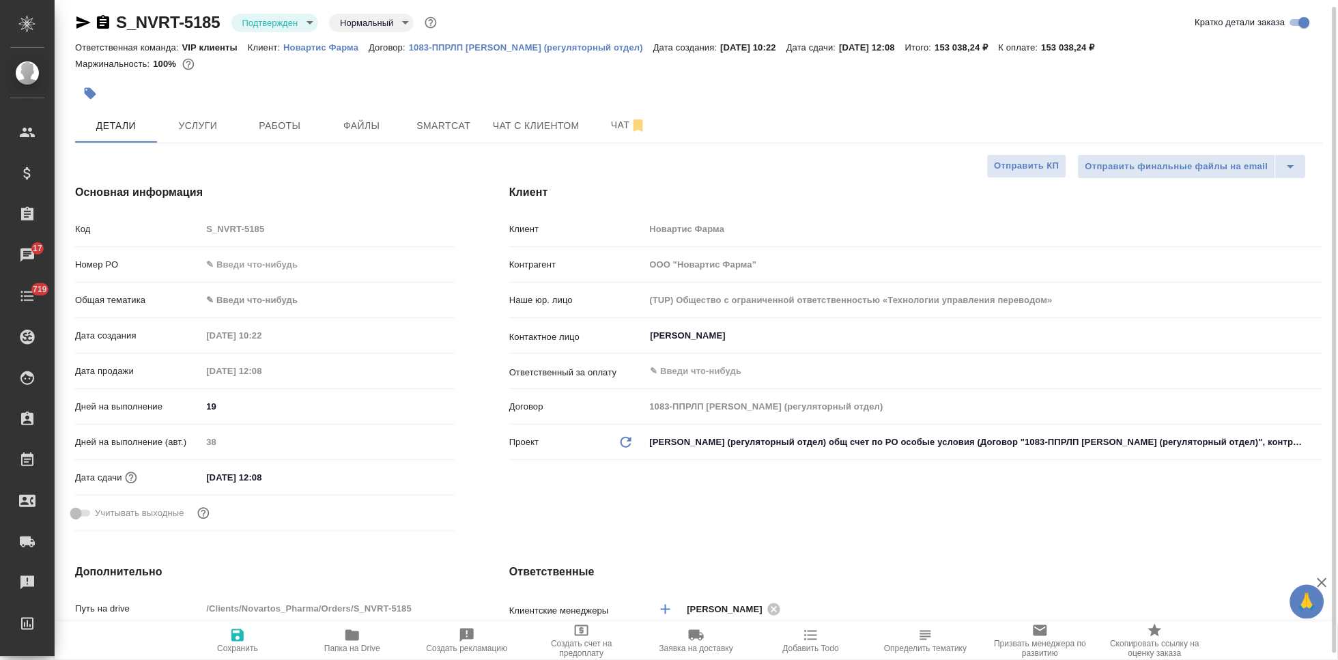
type textarea "x"
type input "[PERSON_NAME]"
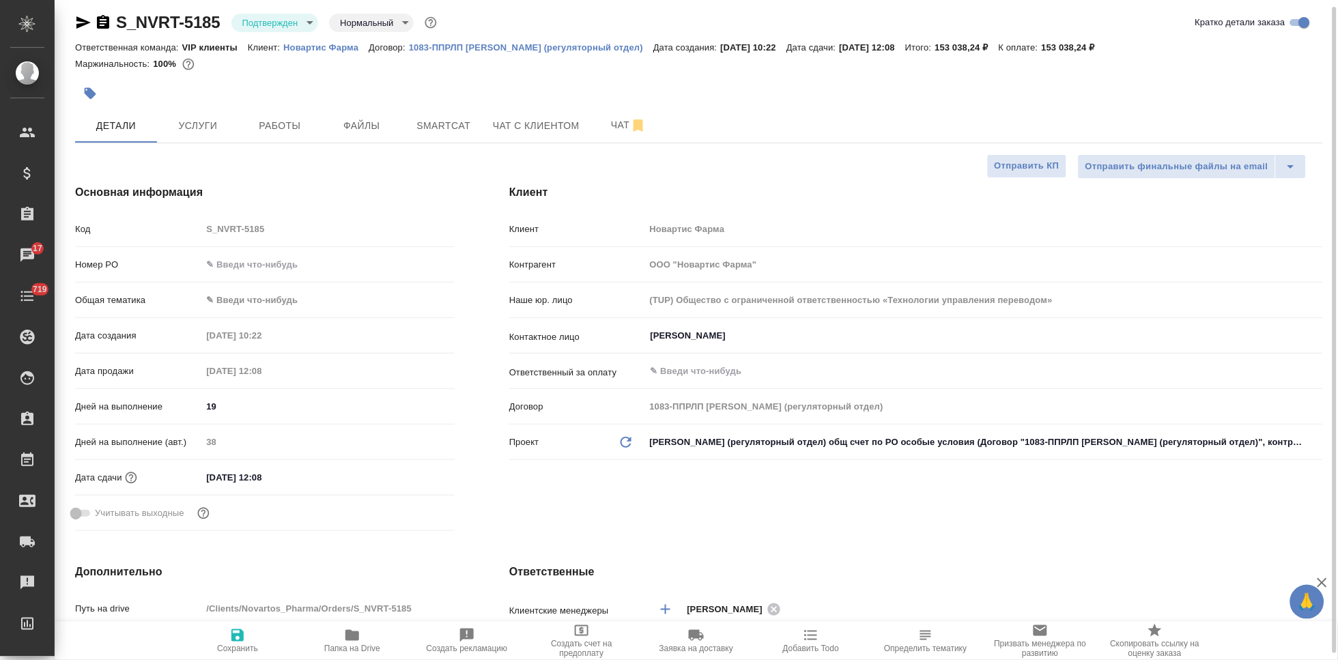
click at [296, 475] on input "27.10.2025 12:08" at bounding box center [260, 478] width 119 height 20
click at [419, 471] on icon "button" at bounding box center [415, 477] width 12 height 14
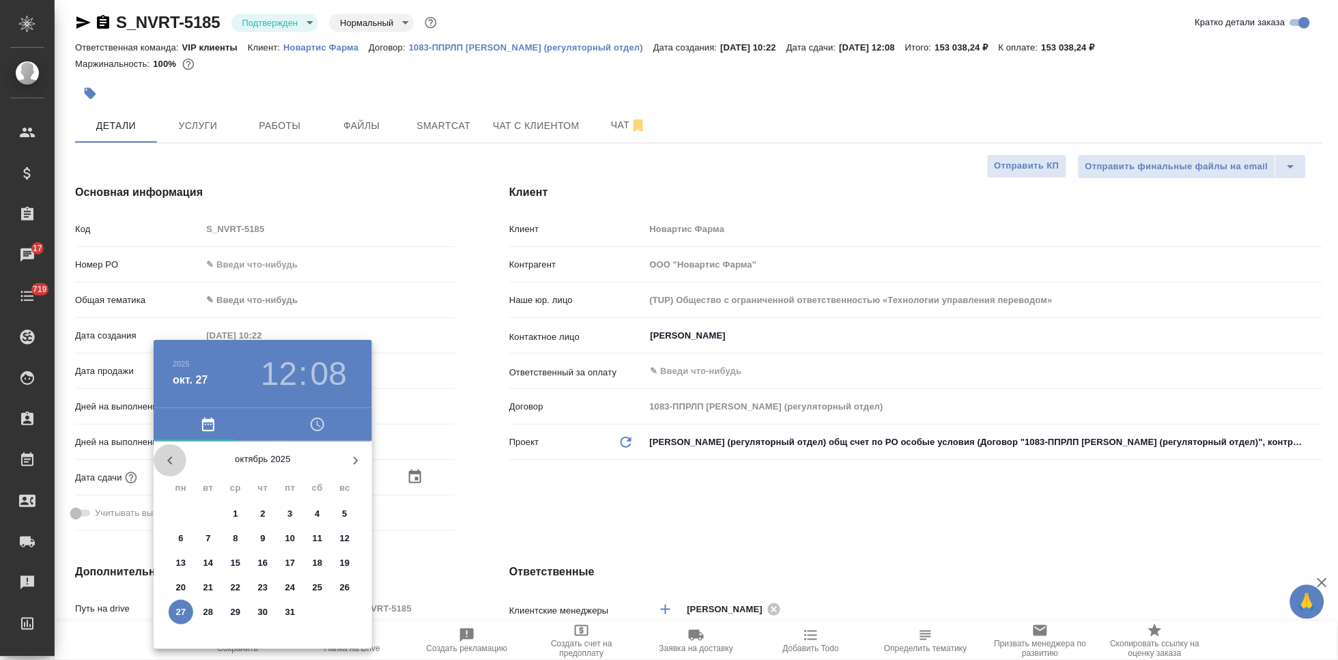
click at [174, 455] on icon "button" at bounding box center [170, 461] width 16 height 16
click at [287, 562] on p "19" at bounding box center [290, 563] width 10 height 14
type input "19.09.2025 12:08"
type textarea "x"
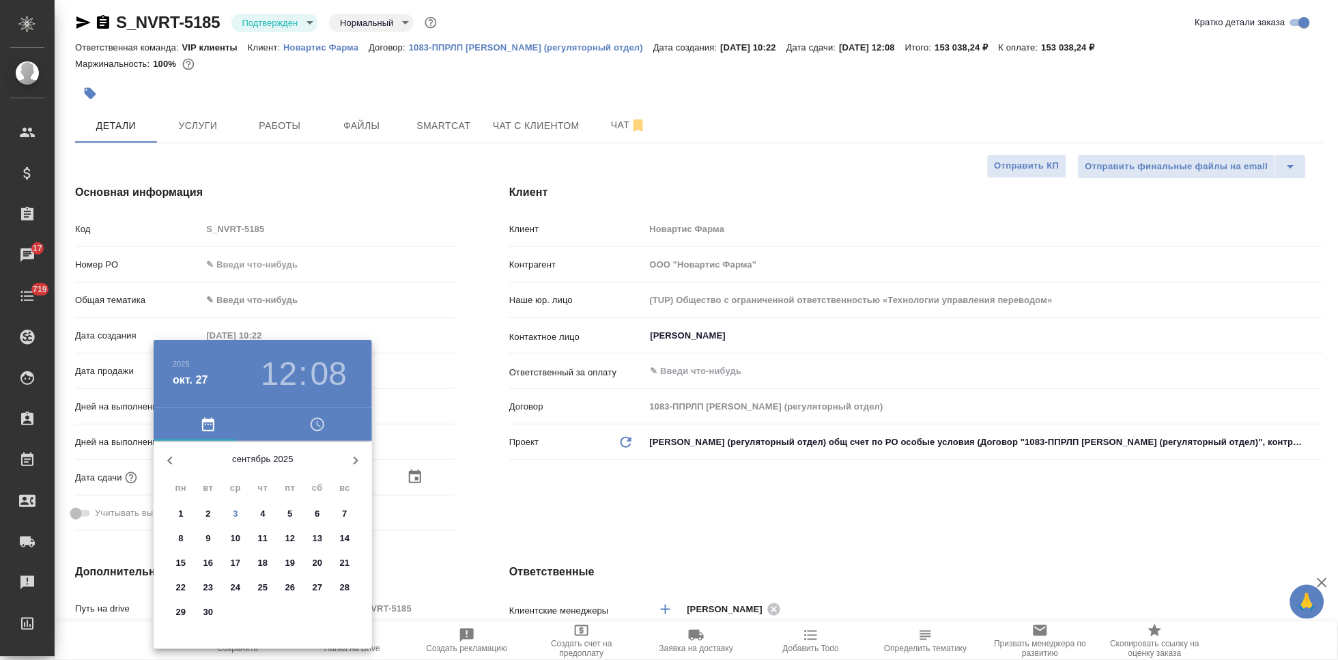
type textarea "x"
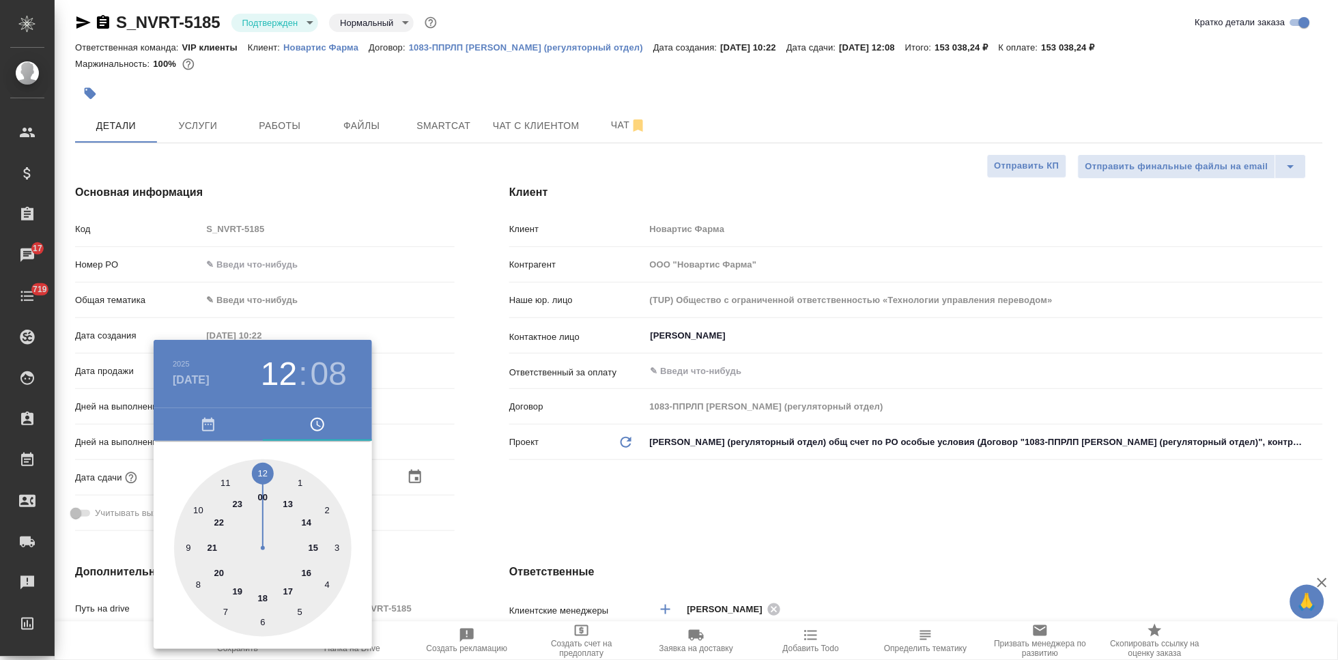
type input "19.09.2025 17:08"
type textarea "x"
drag, startPoint x: 265, startPoint y: 473, endPoint x: 282, endPoint y: 586, distance: 113.9
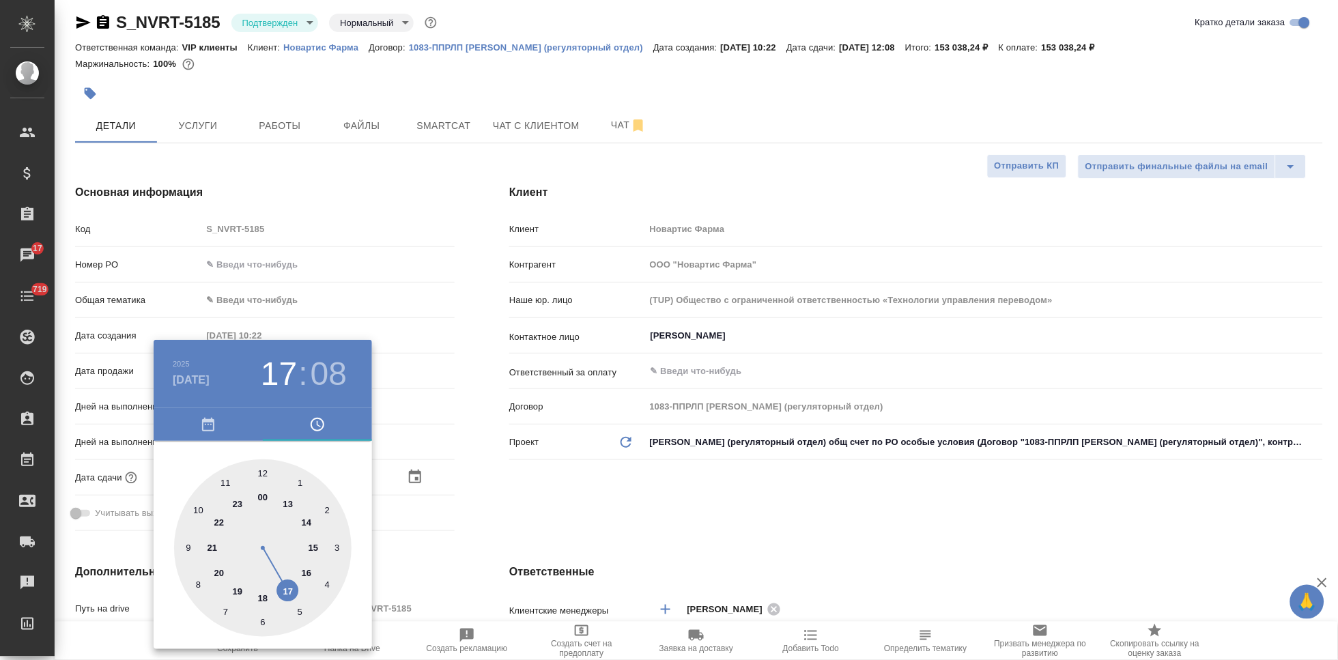
click at [282, 586] on div at bounding box center [263, 548] width 178 height 178
type textarea "x"
type input "19.09.2025 17:02"
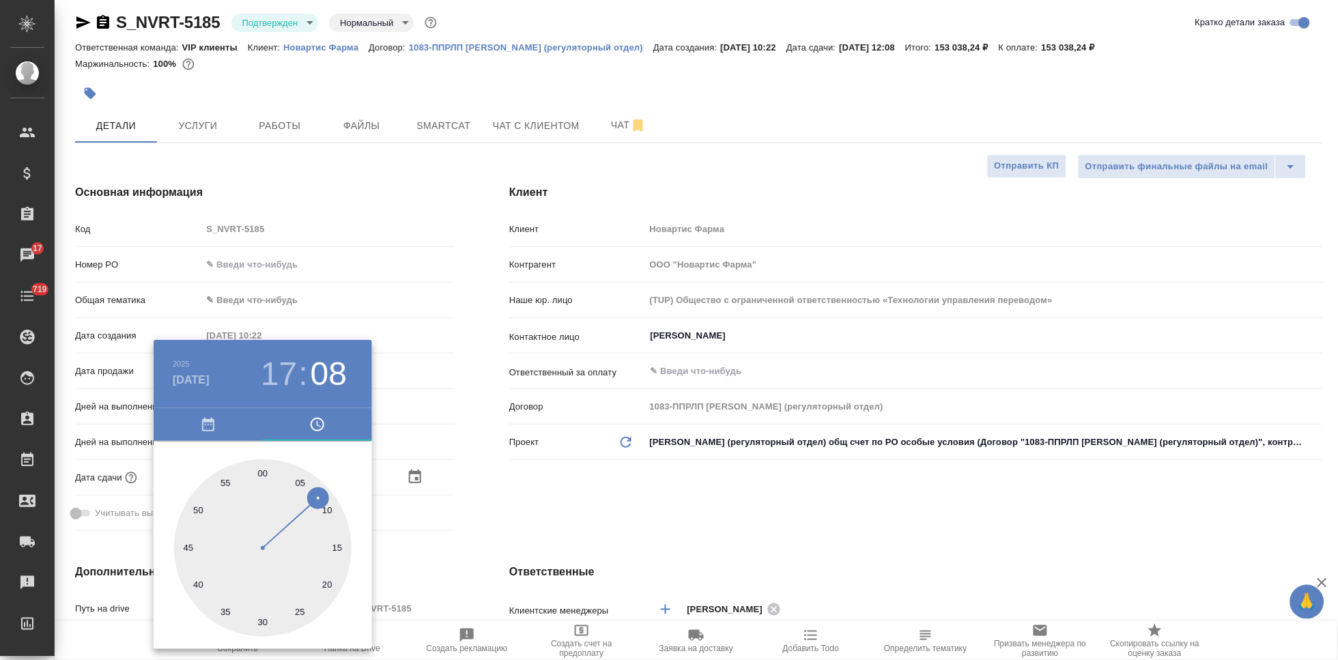
type textarea "x"
type input "19.09.2025 17:00"
type textarea "x"
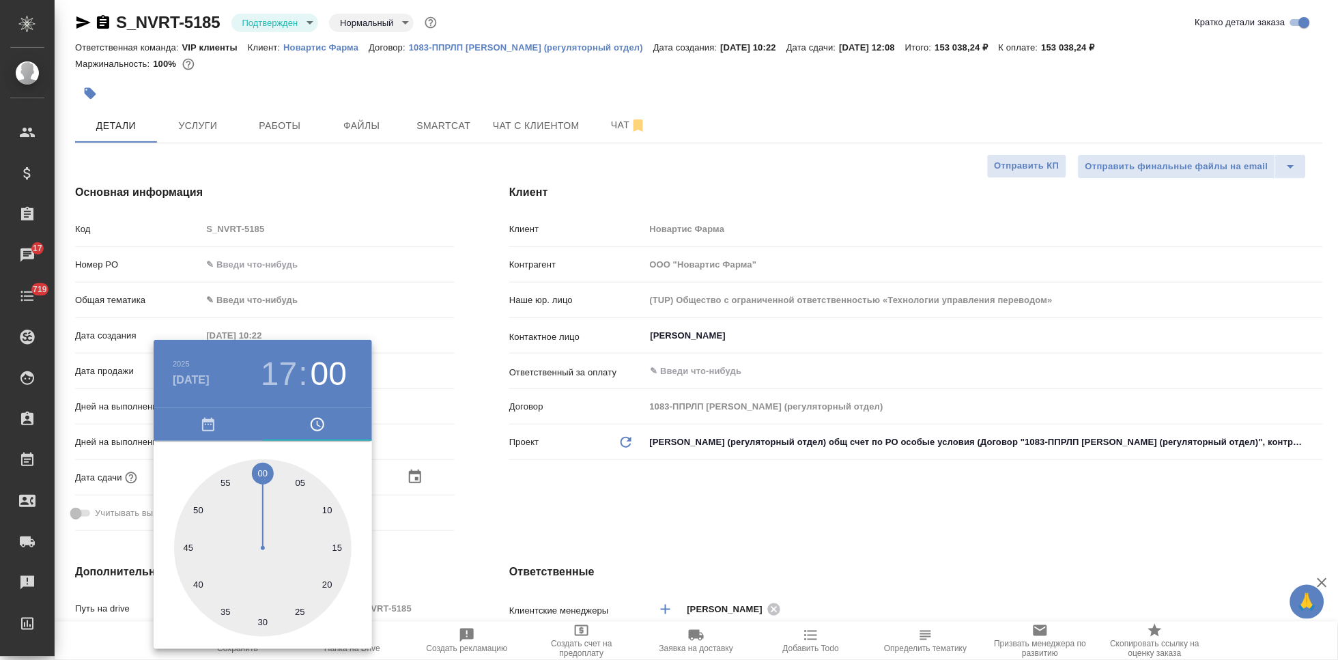
type textarea "x"
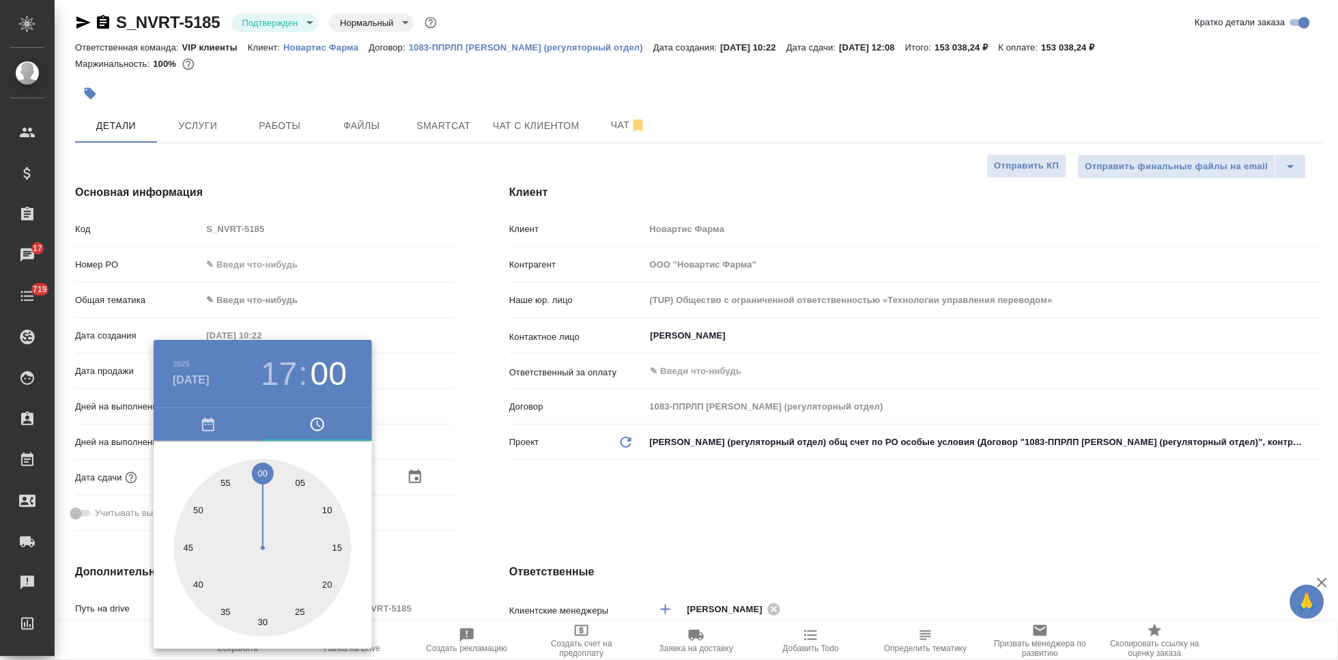
drag, startPoint x: 275, startPoint y: 477, endPoint x: 259, endPoint y: 466, distance: 19.7
click at [259, 466] on div at bounding box center [263, 548] width 178 height 178
type textarea "x"
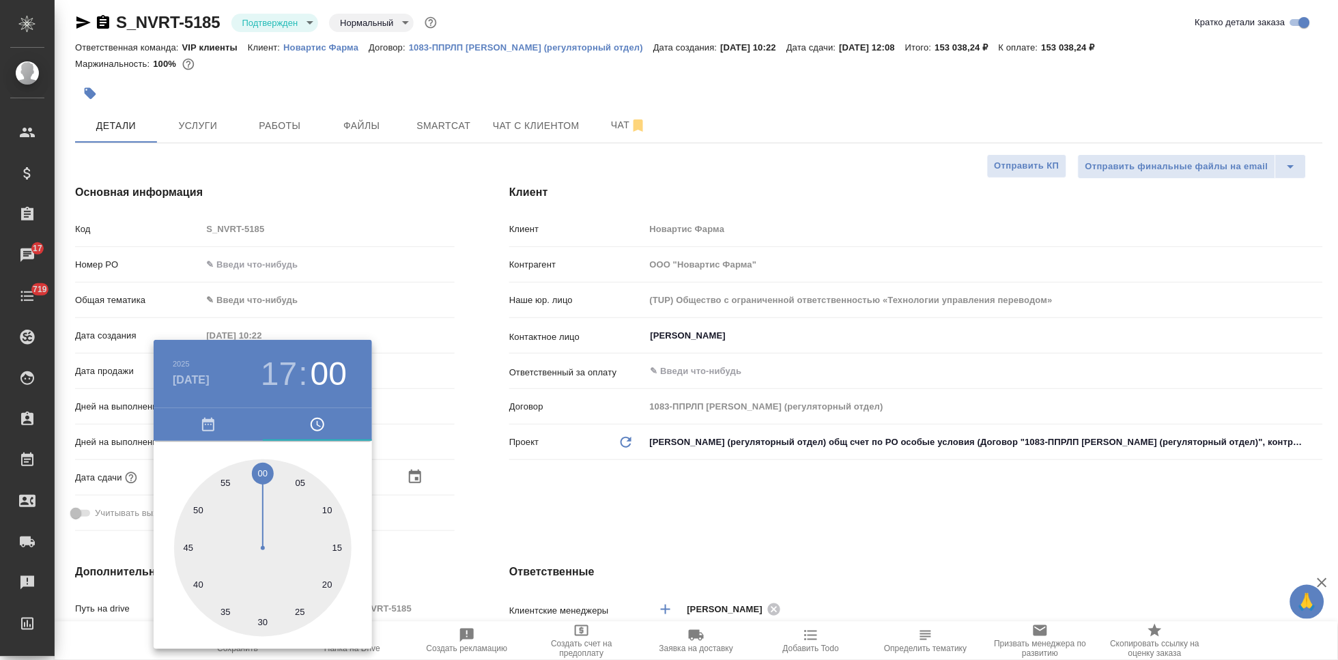
type textarea "x"
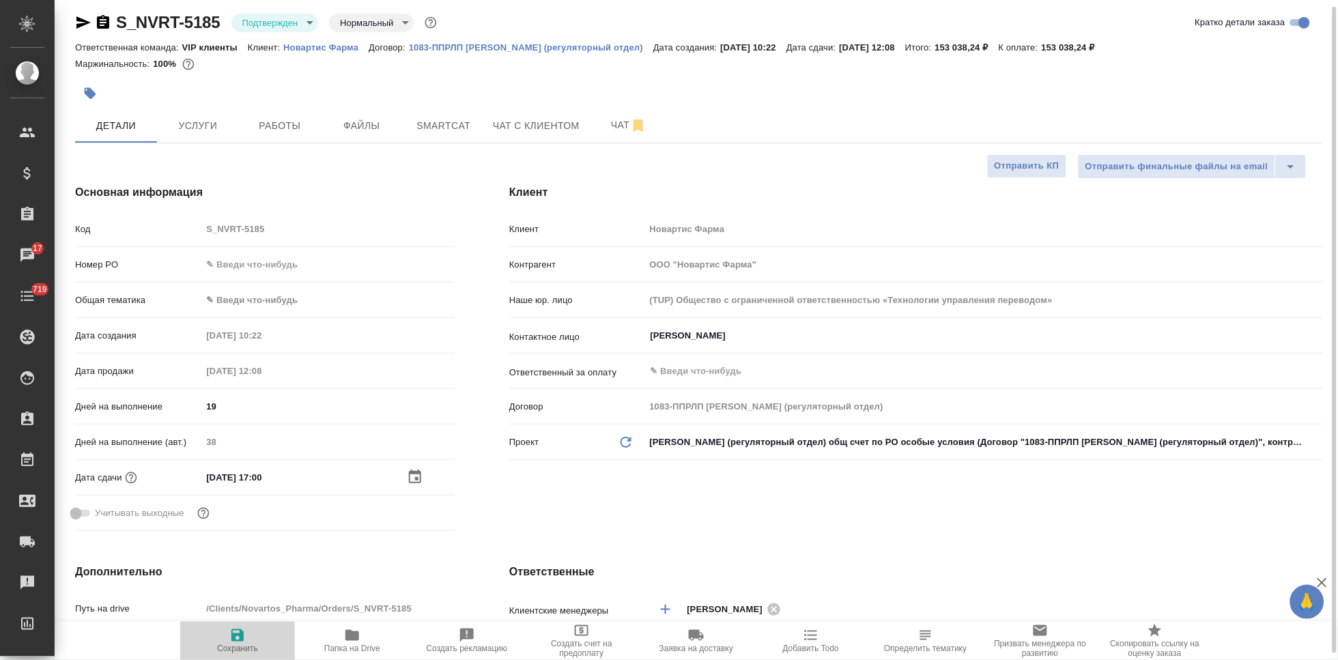
click at [234, 630] on icon "button" at bounding box center [237, 635] width 12 height 12
type textarea "x"
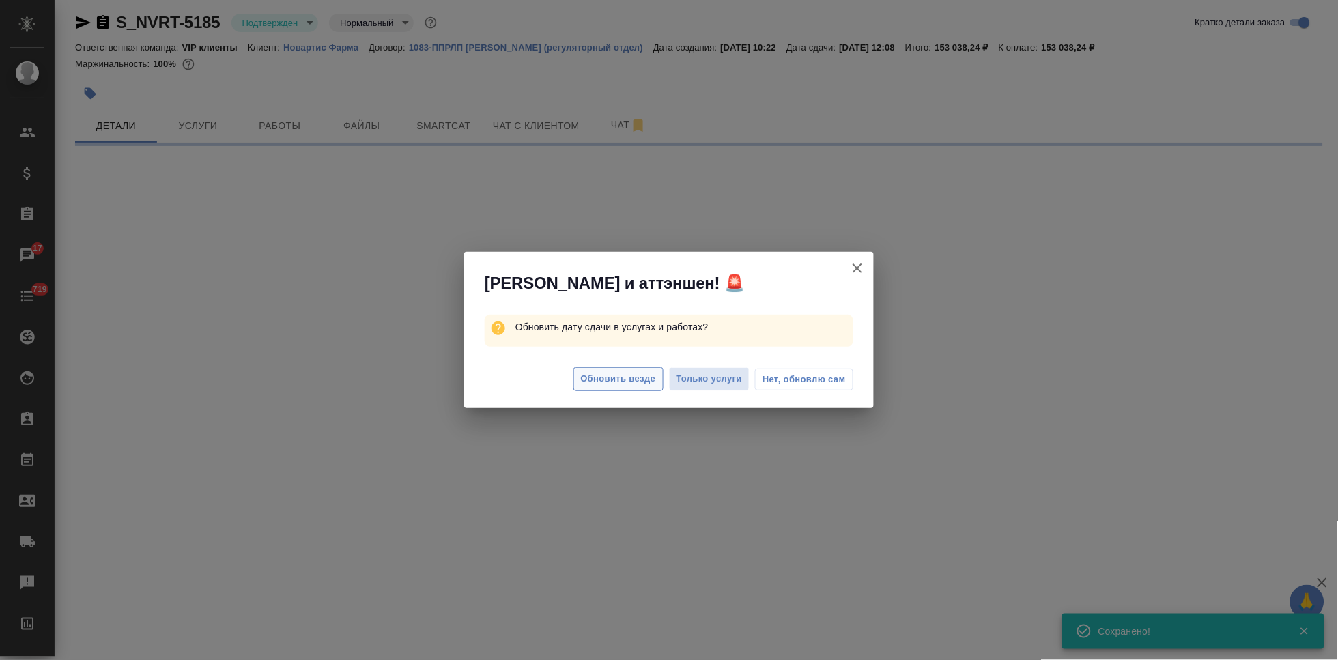
click at [614, 379] on span "Обновить везде" at bounding box center [618, 379] width 75 height 16
select select "RU"
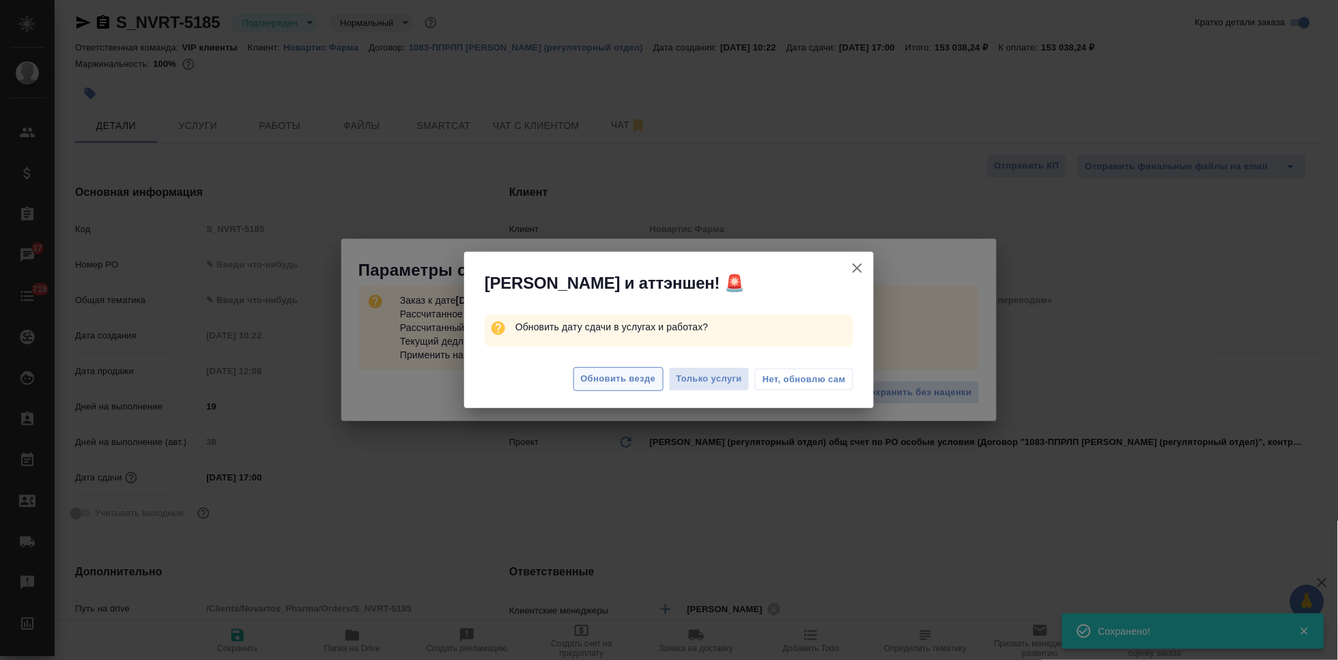
type textarea "x"
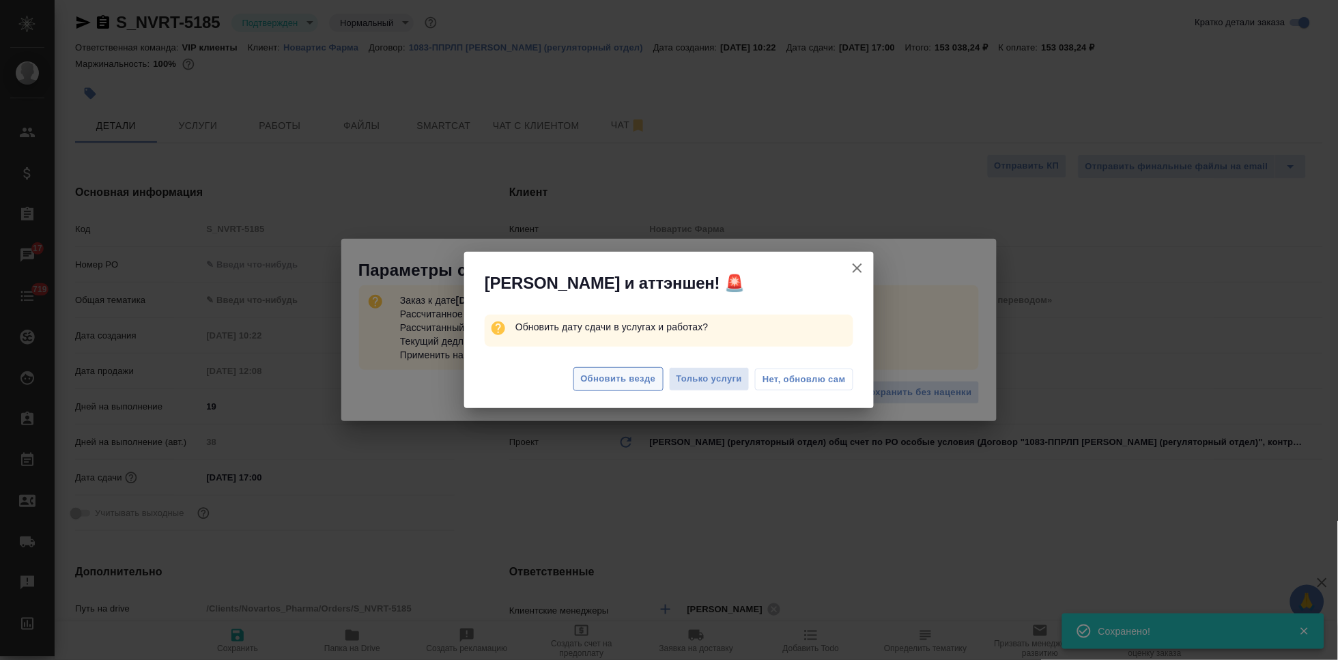
type textarea "x"
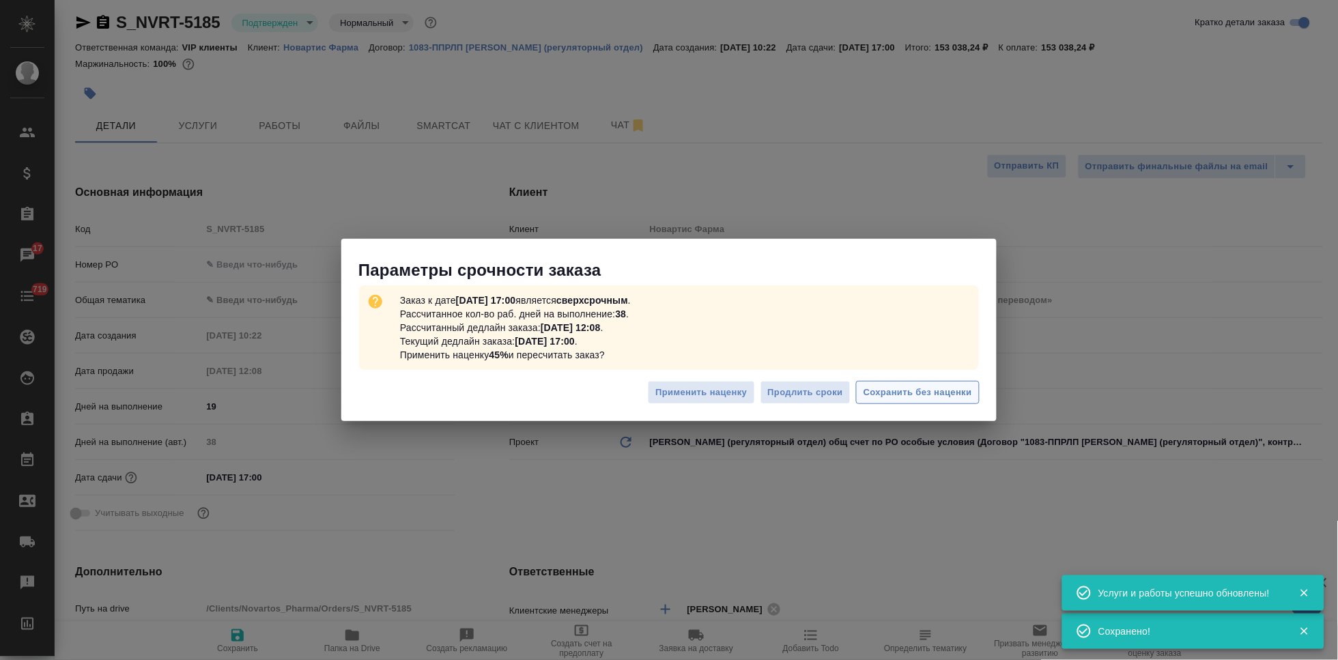
click at [913, 394] on span "Сохранить без наценки" at bounding box center [918, 393] width 109 height 16
type textarea "x"
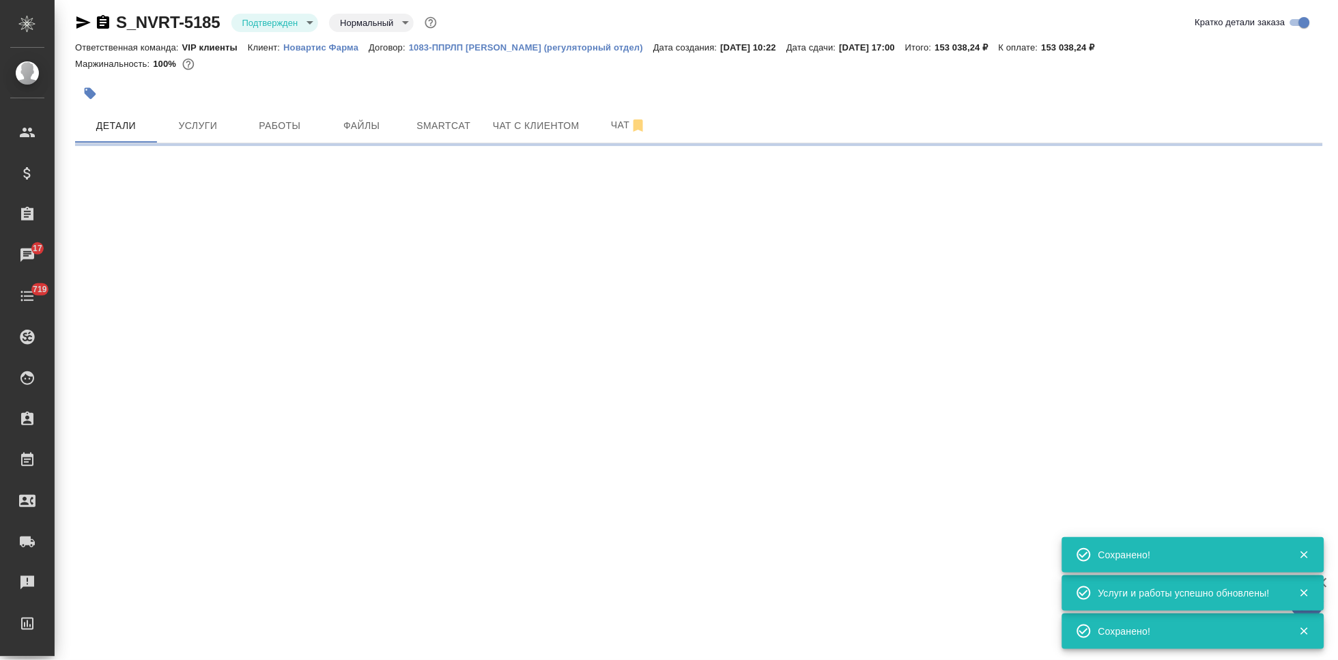
type input "urgent"
select select "RU"
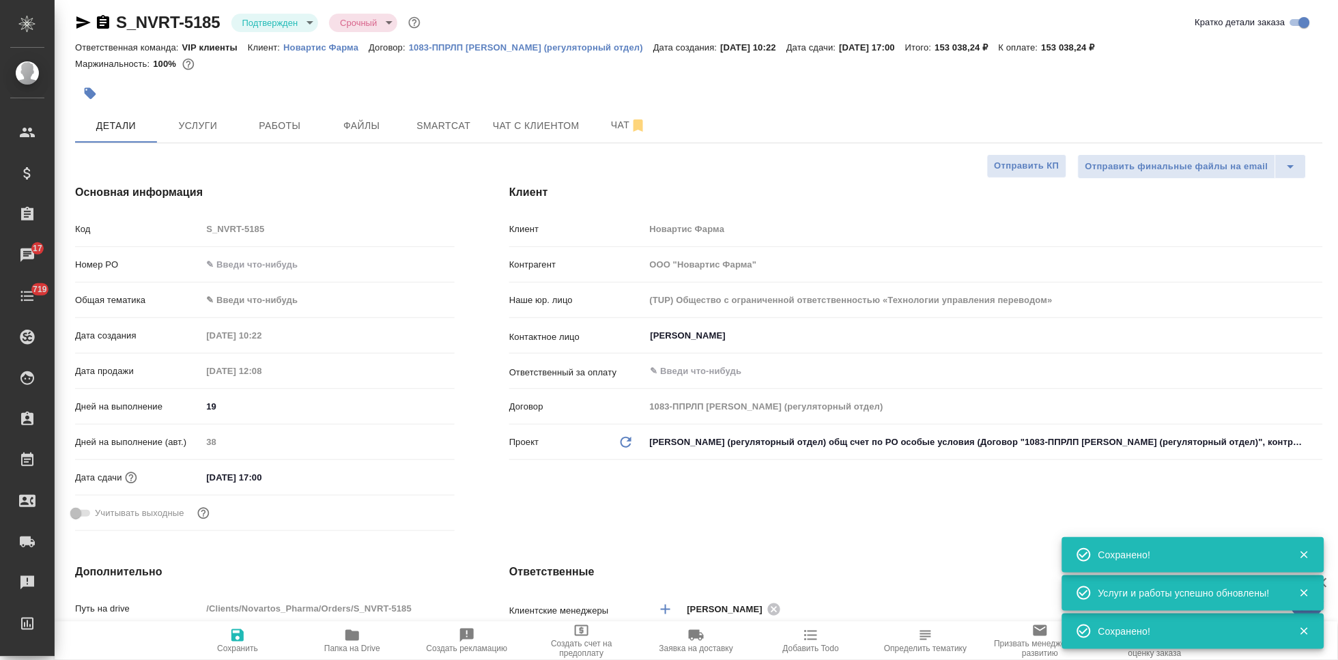
type textarea "x"
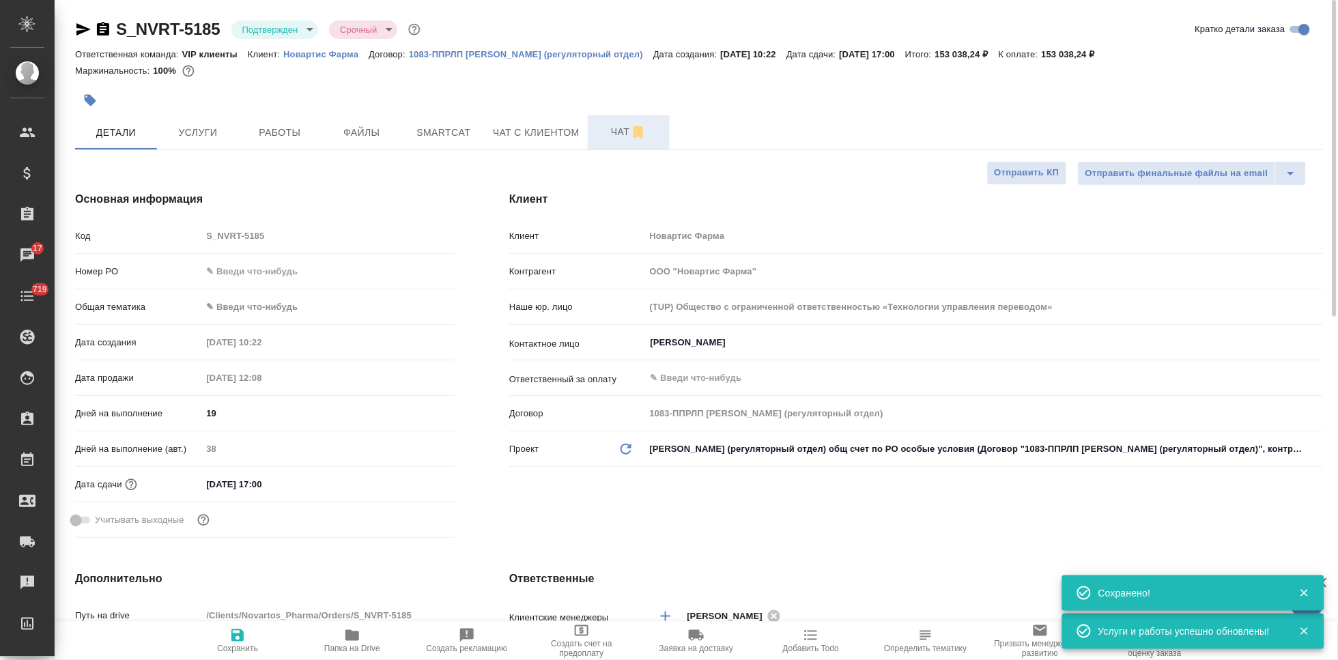
click at [603, 130] on span "Чат" at bounding box center [629, 132] width 66 height 17
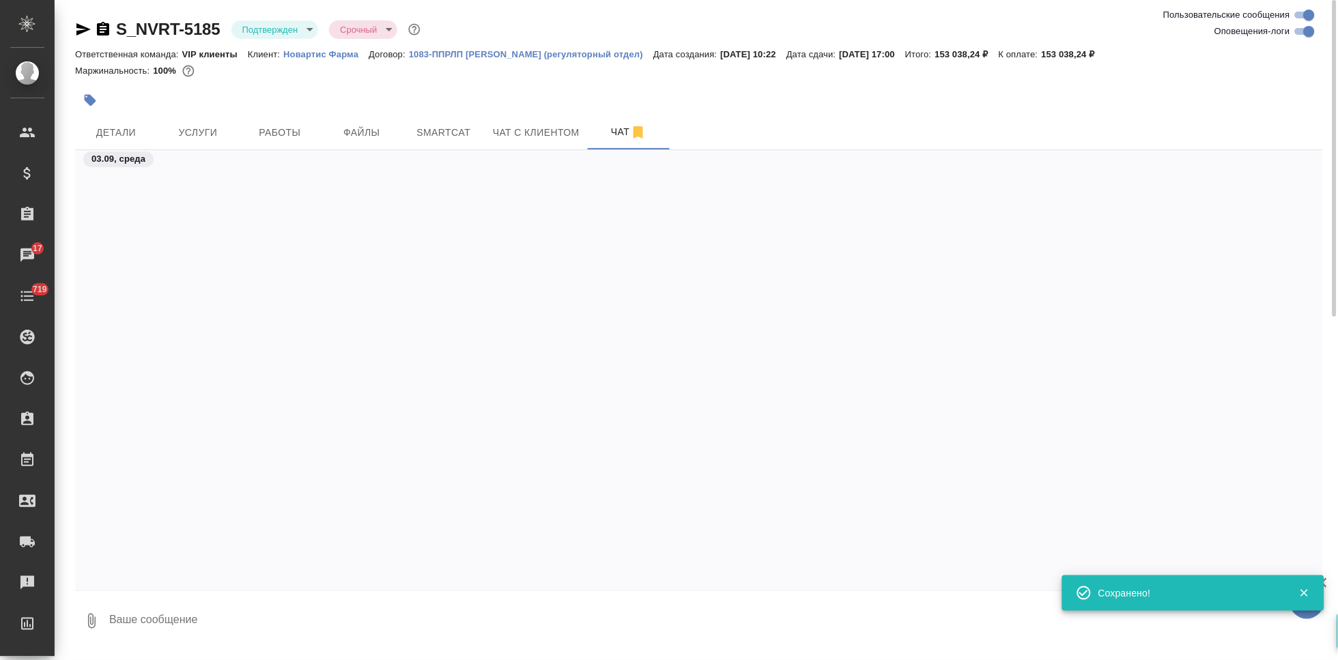
scroll to position [10405, 0]
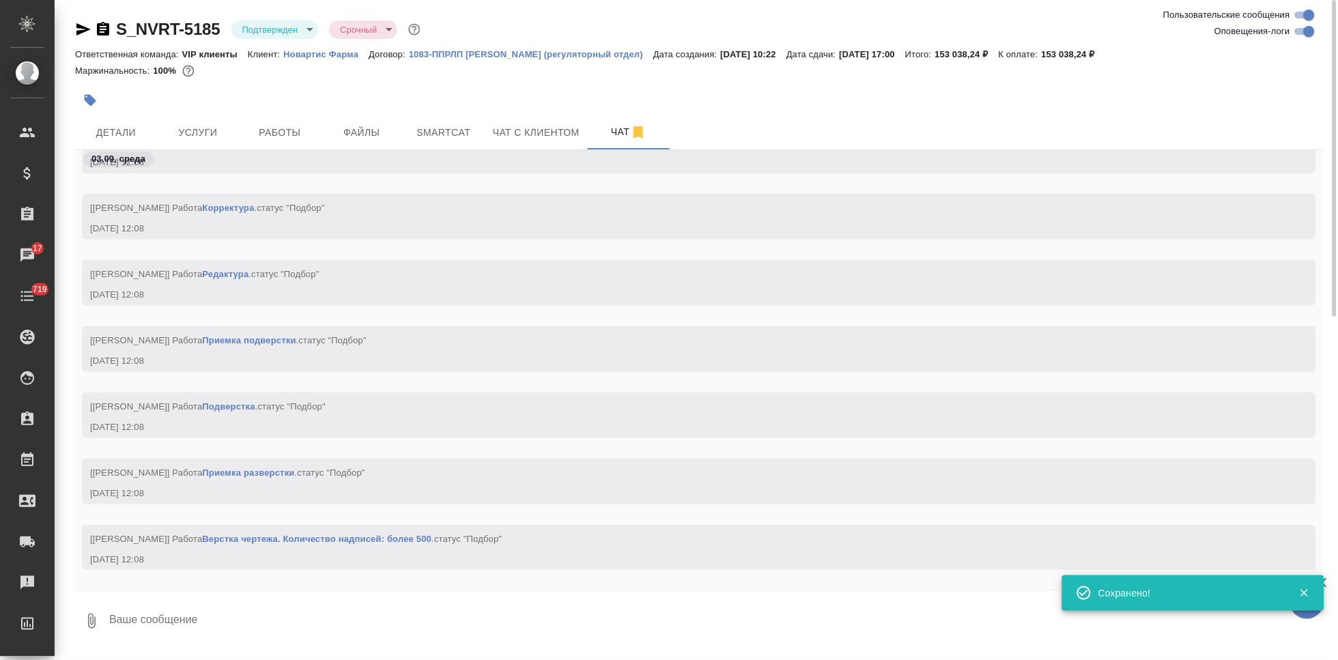
click at [257, 623] on textarea at bounding box center [715, 621] width 1215 height 46
type textarea """
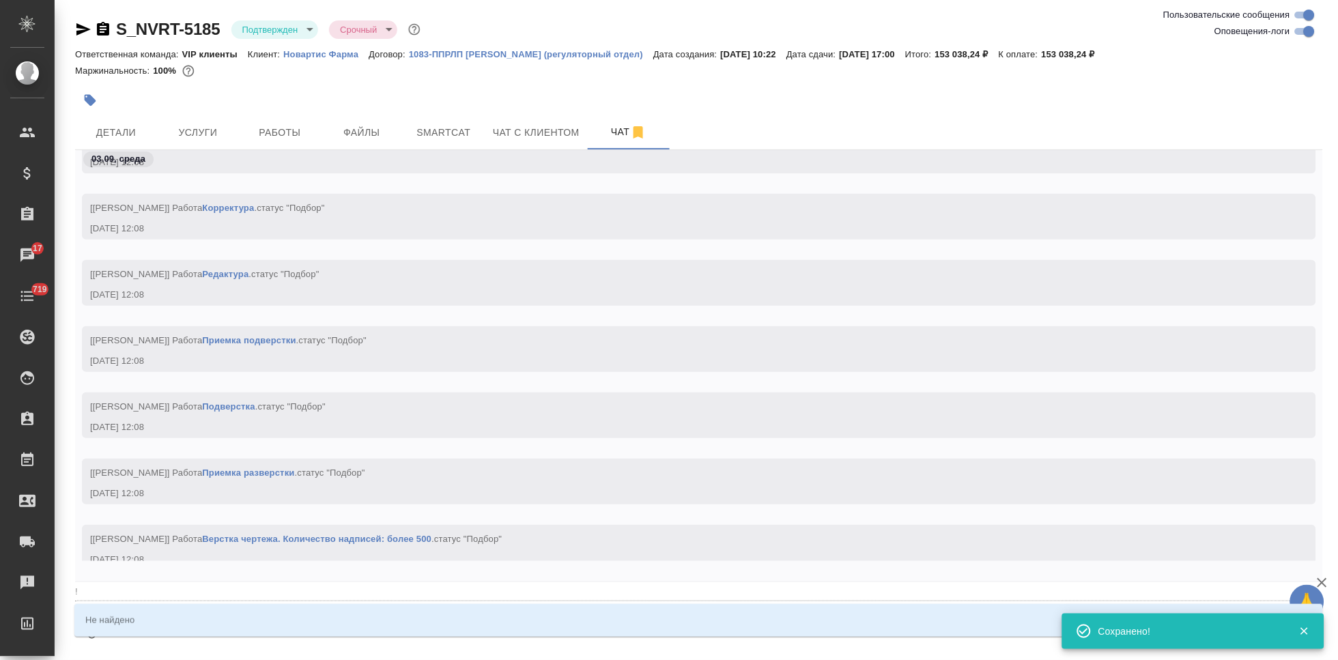
type textarea "@"
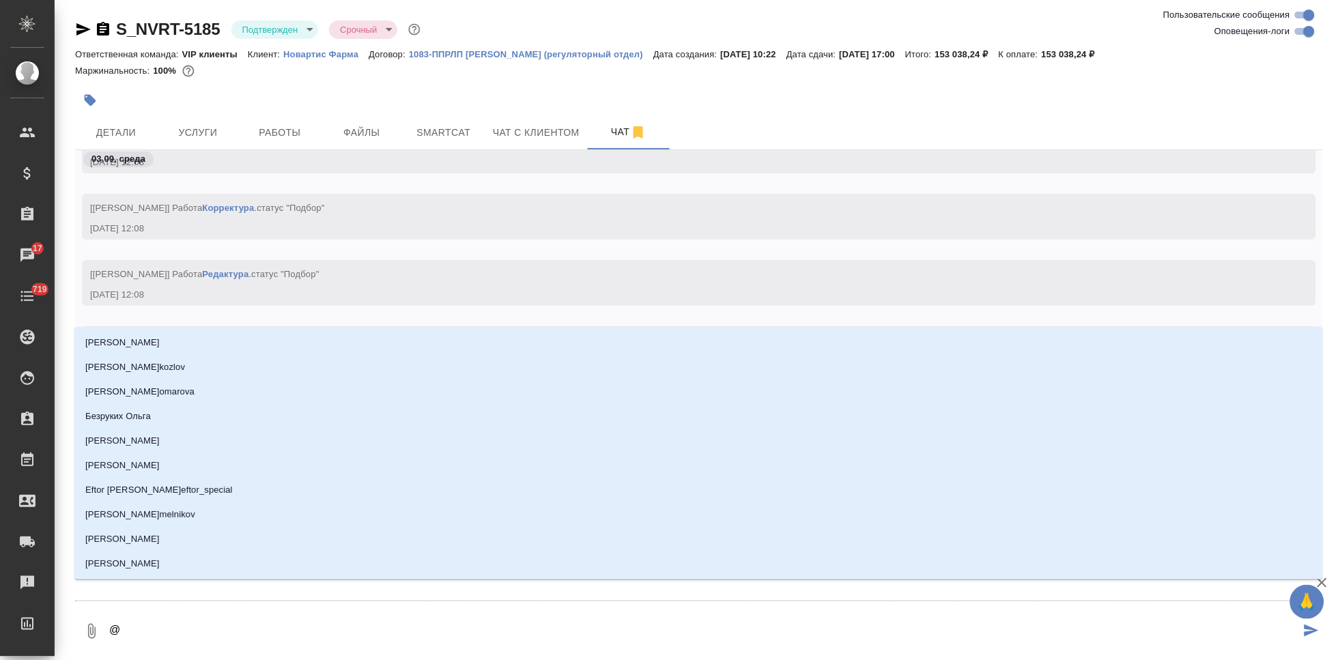
type textarea "@u"
type input "u"
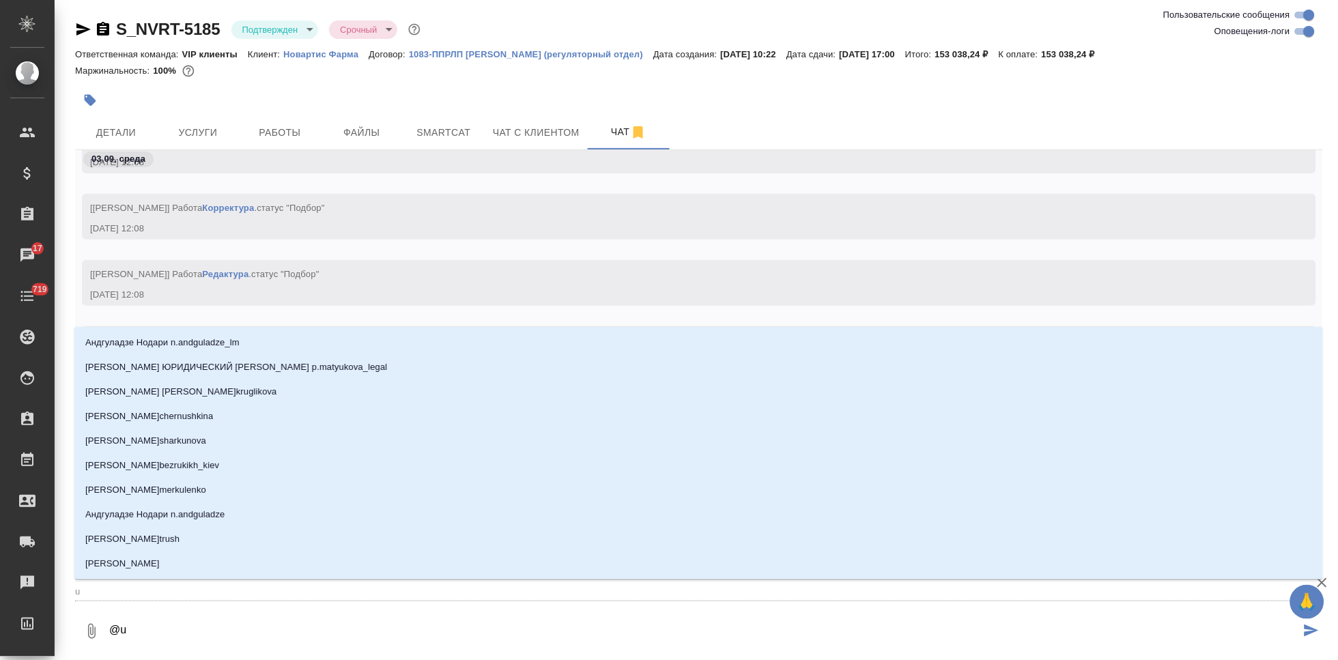
type textarea "@uh"
type input "uh"
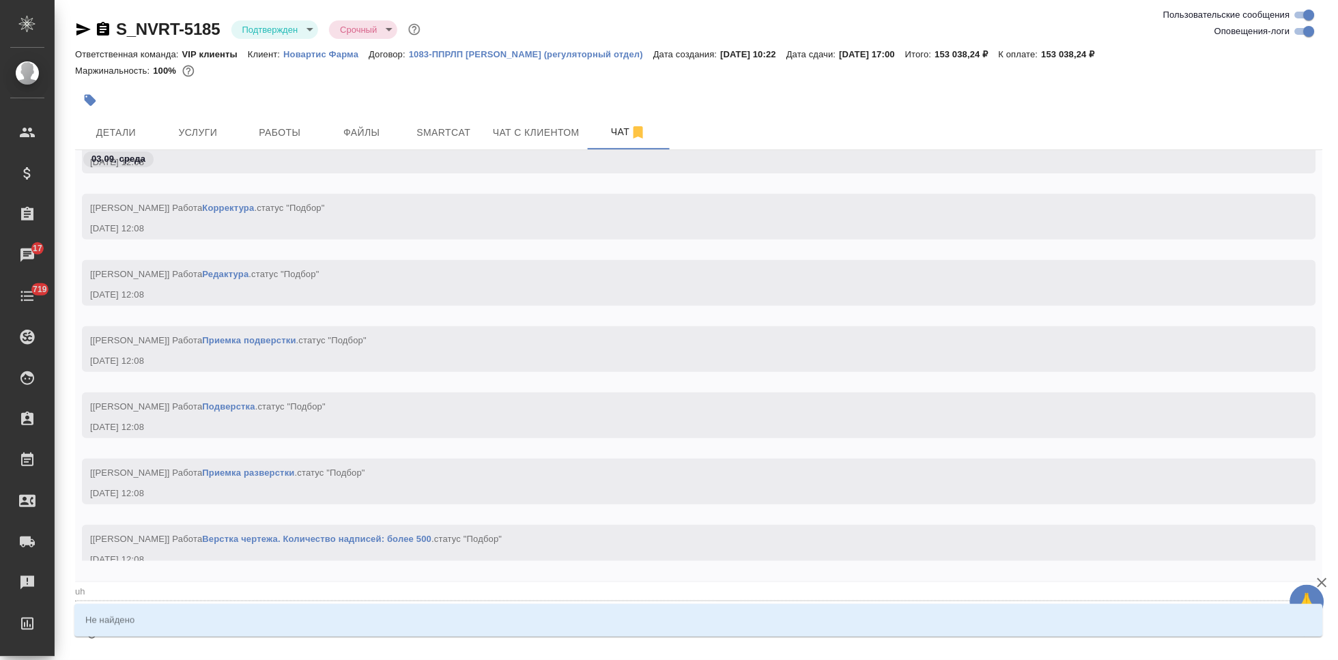
type textarea "@uhf"
type input "uhf"
type textarea "@uh"
type input "uh"
type textarea "@u"
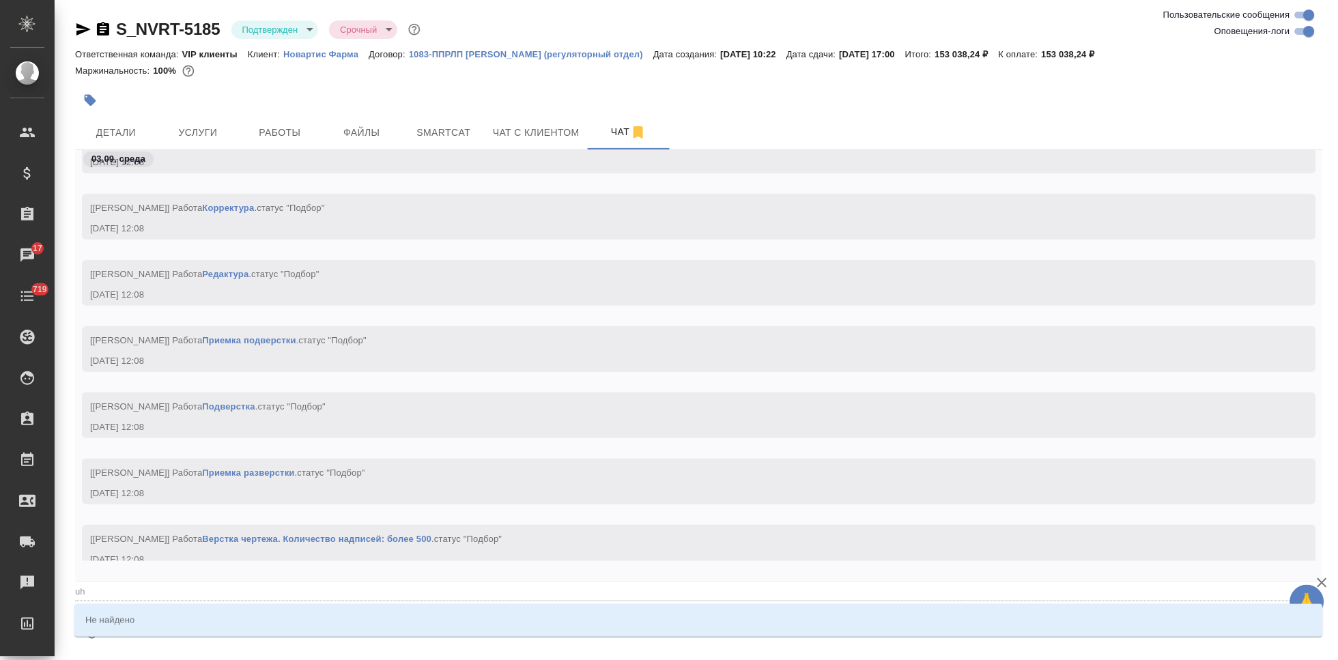
type input "u"
type textarea "@"
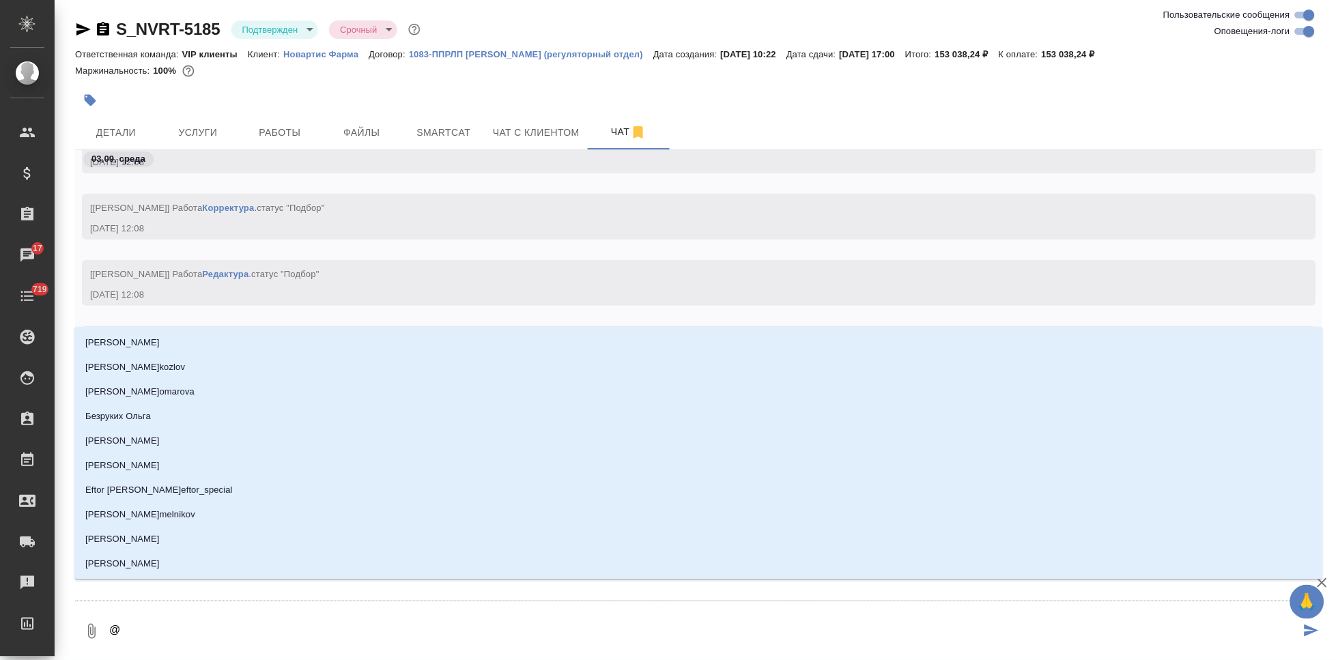
type textarea "@г"
type input "г"
type textarea "@гр"
type input "гр"
type textarea "@гра"
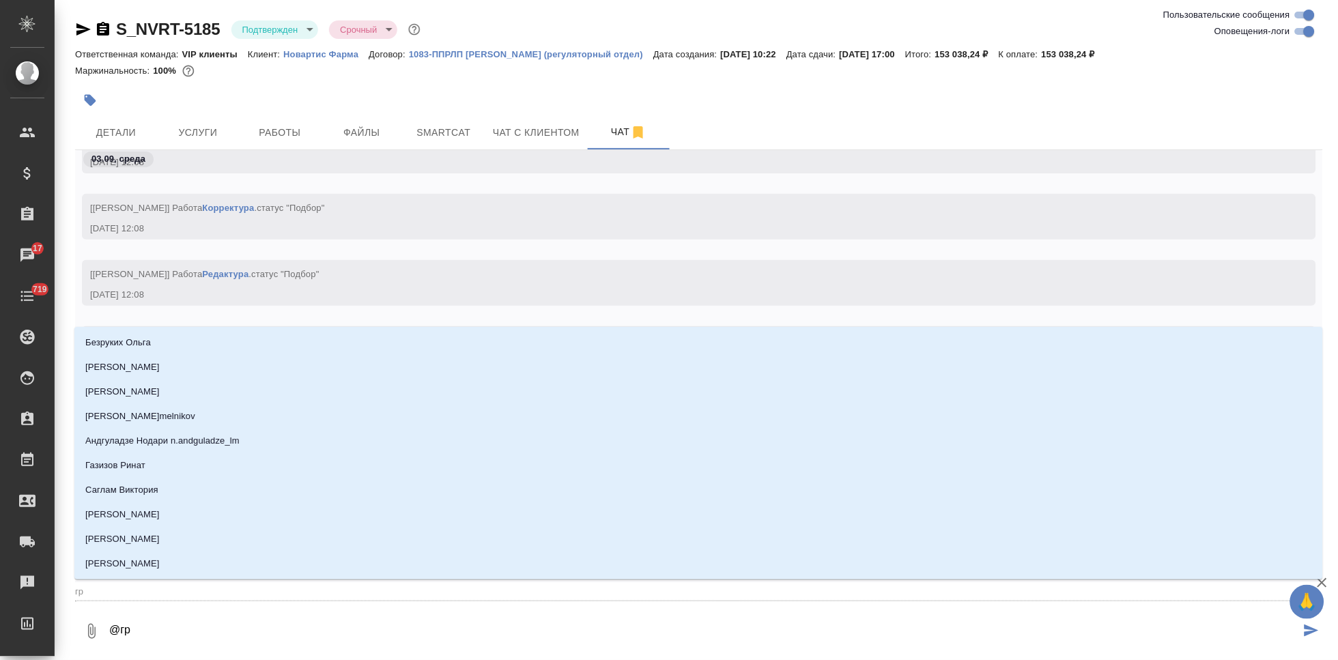
type input "гра"
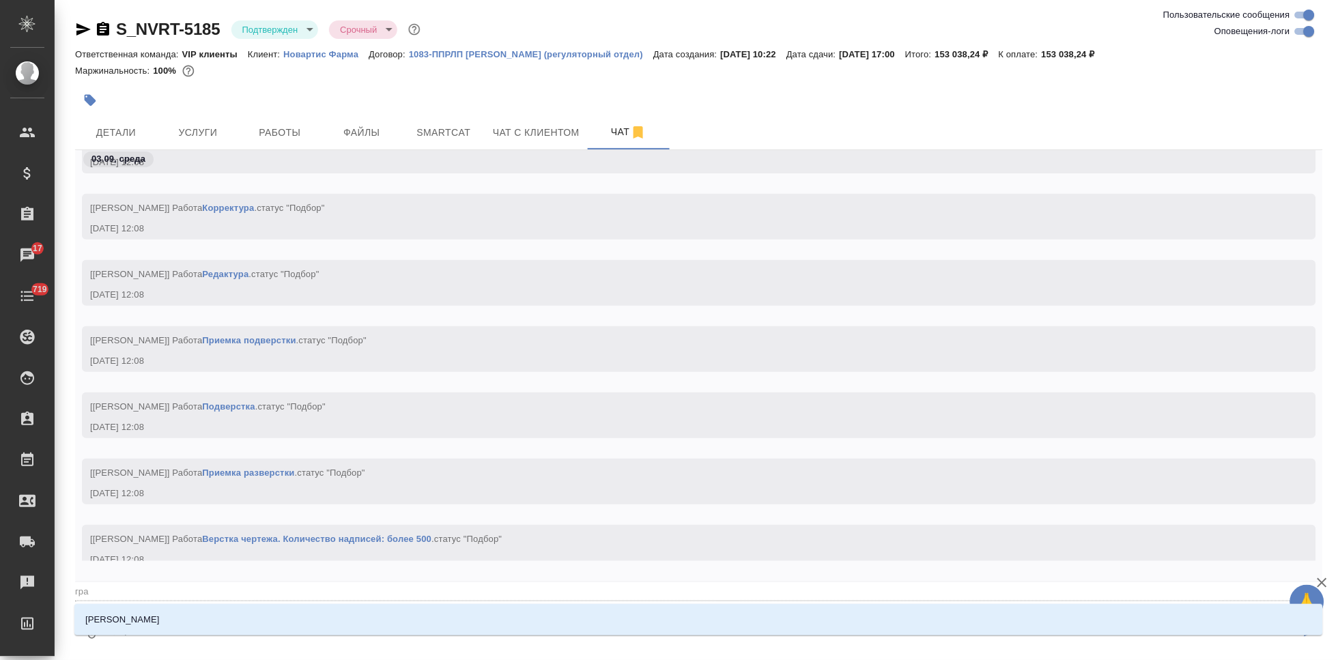
type textarea "@граь"
type input "граь"
type textarea "@граьл"
type input "граьл"
type textarea "@граьлк"
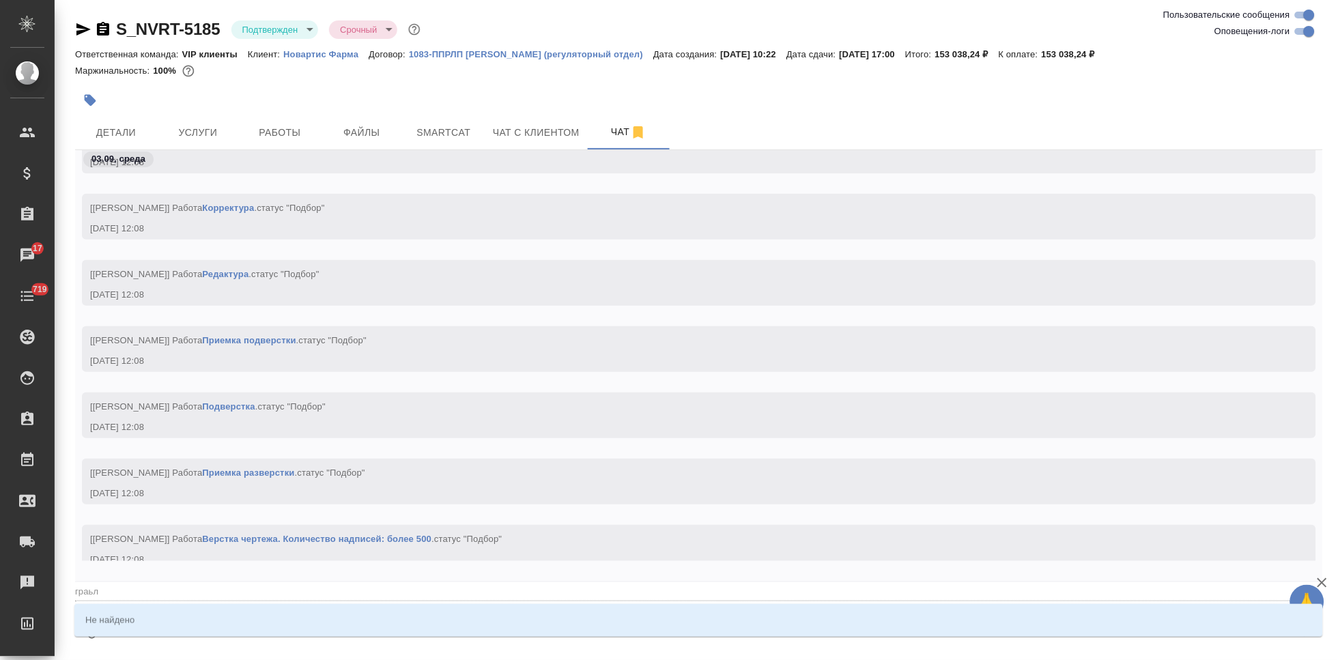
type input "граьлк"
type textarea "@граьл"
type input "граьл"
type textarea "@граь"
type input "граь"
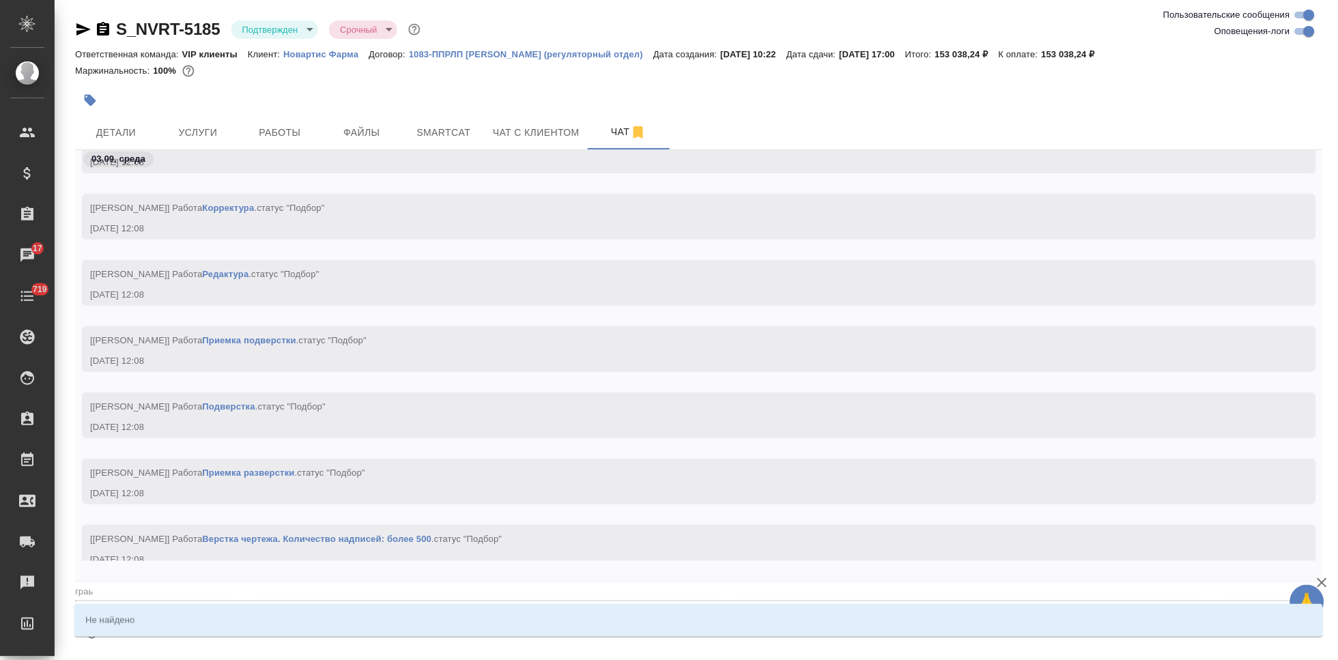
type textarea "@гра"
type input "гра"
type textarea "@граб"
type input "граб"
type textarea "@грабк"
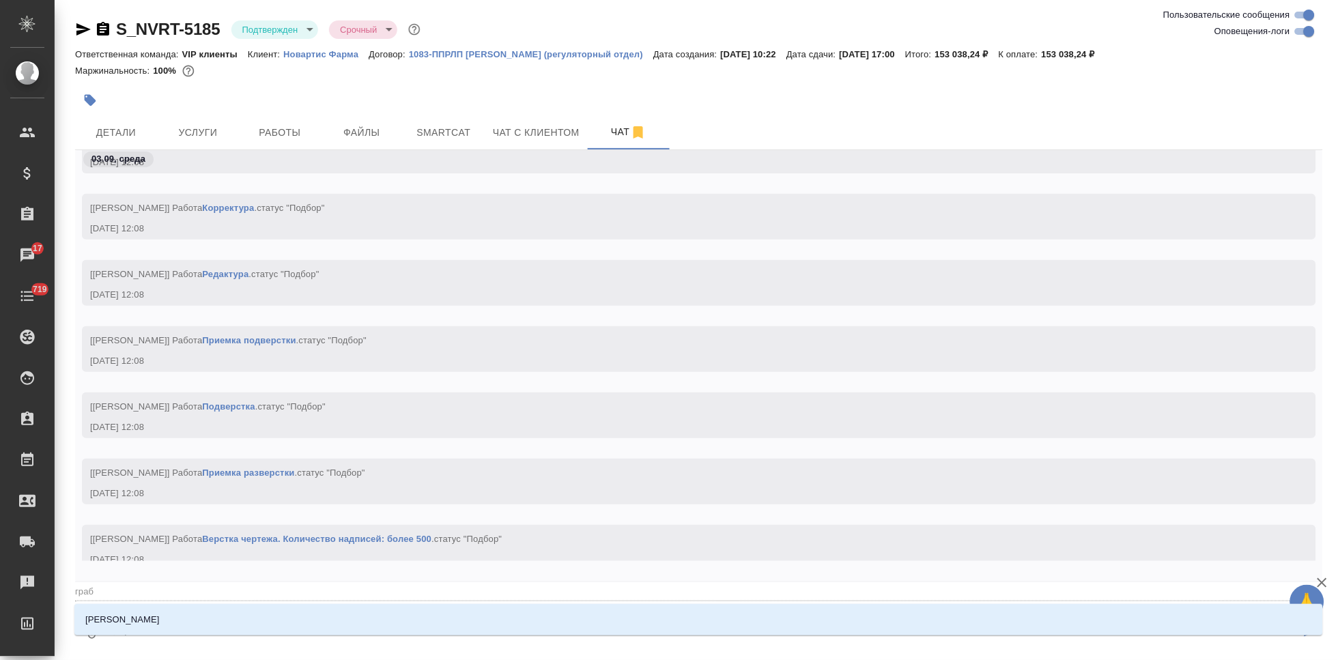
type input "грабк"
type textarea "@грабко"
type input "грабко"
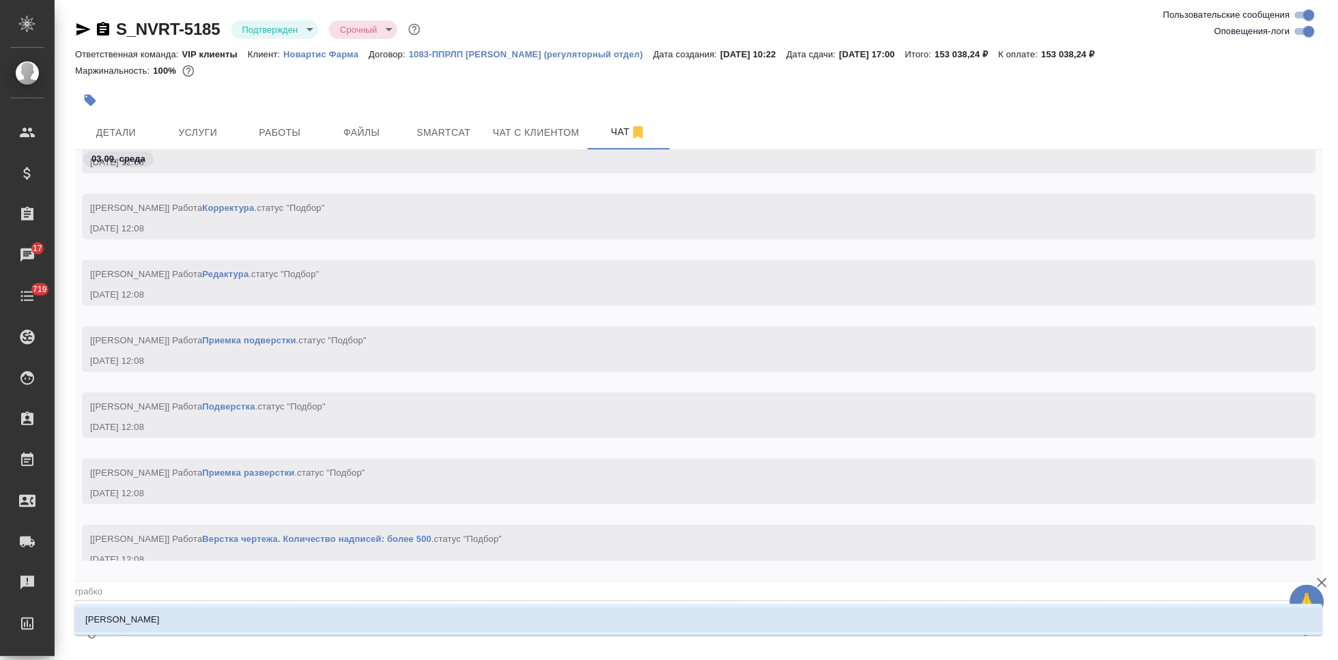
click at [565, 625] on li "[PERSON_NAME]" at bounding box center [698, 620] width 1249 height 25
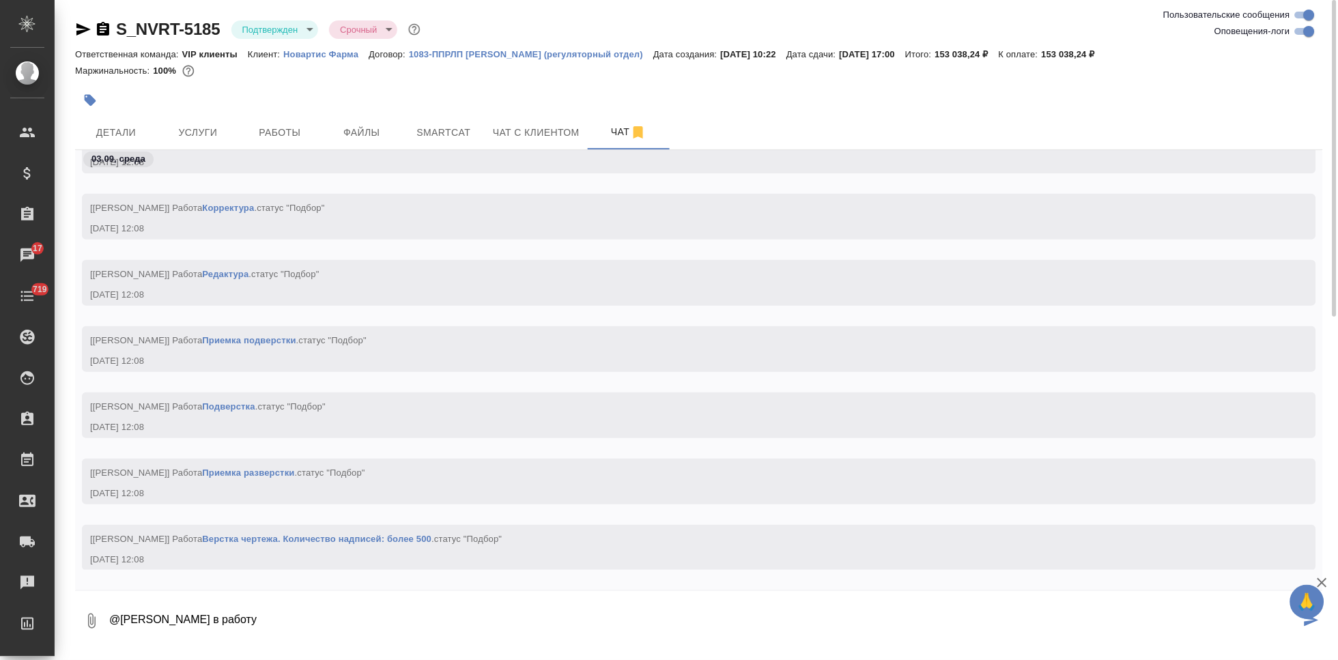
type textarea "@Грабко Мария в работу"
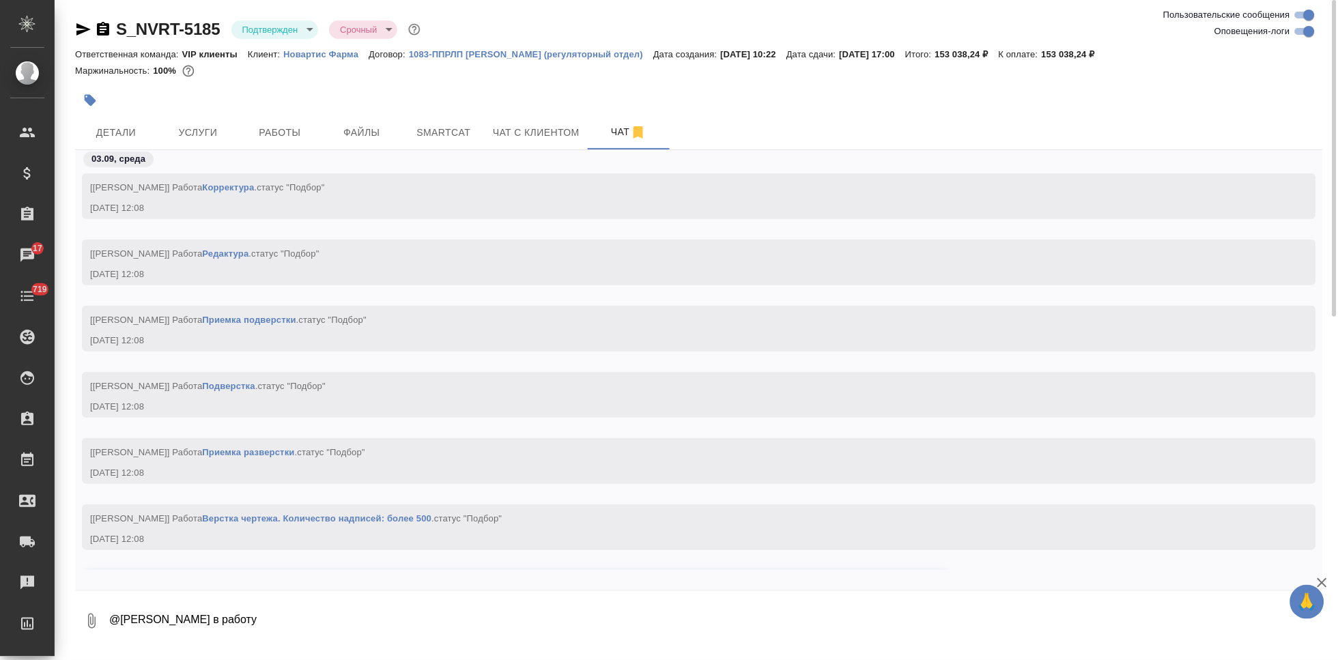
scroll to position [10451, 0]
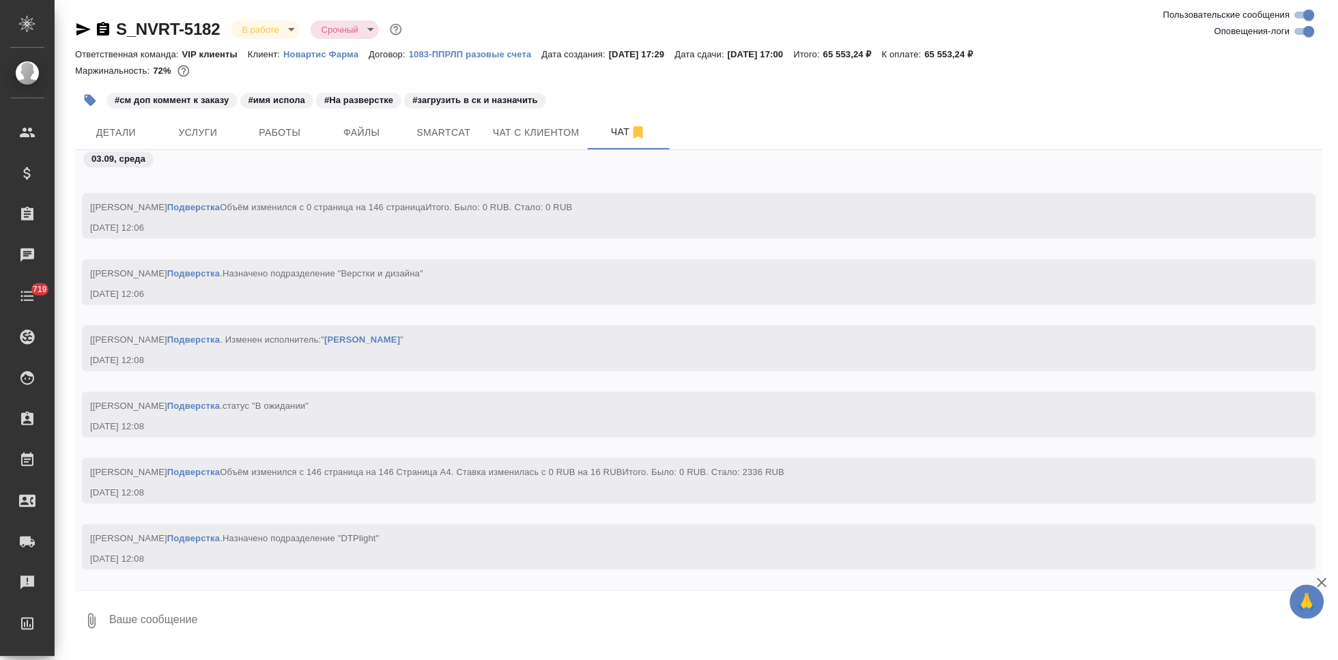
scroll to position [43899, 0]
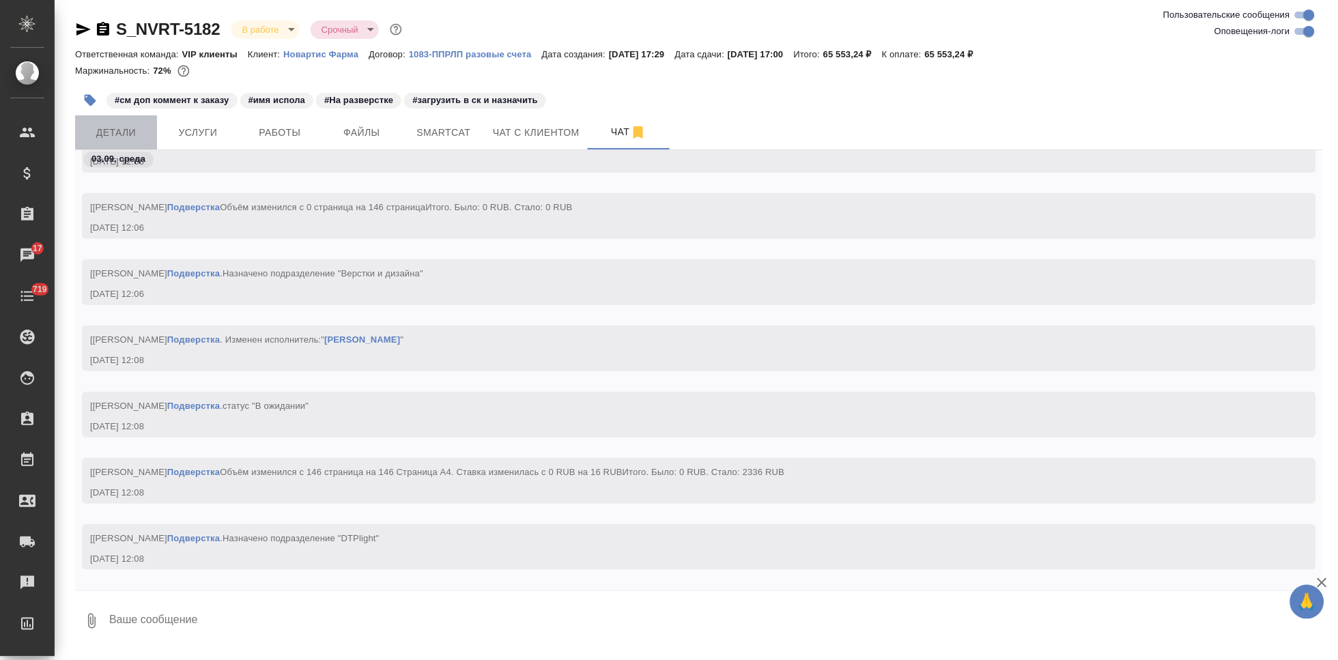
click at [127, 117] on button "Детали" at bounding box center [116, 132] width 82 height 34
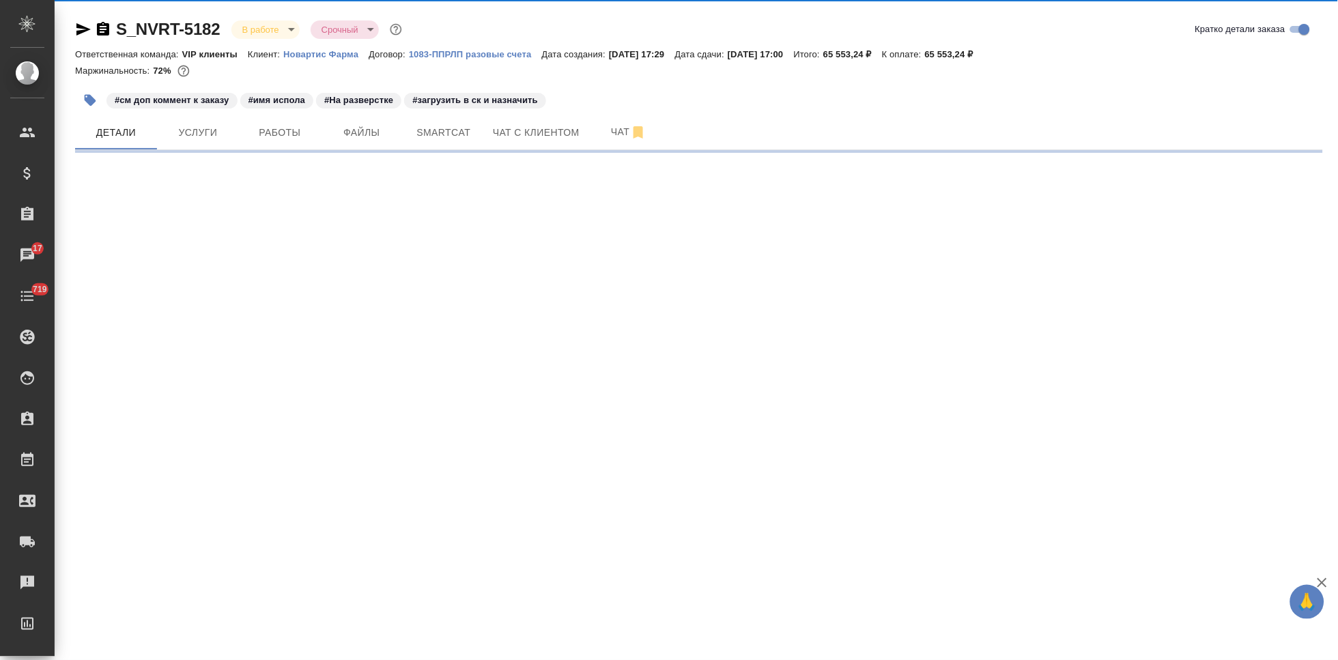
select select "RU"
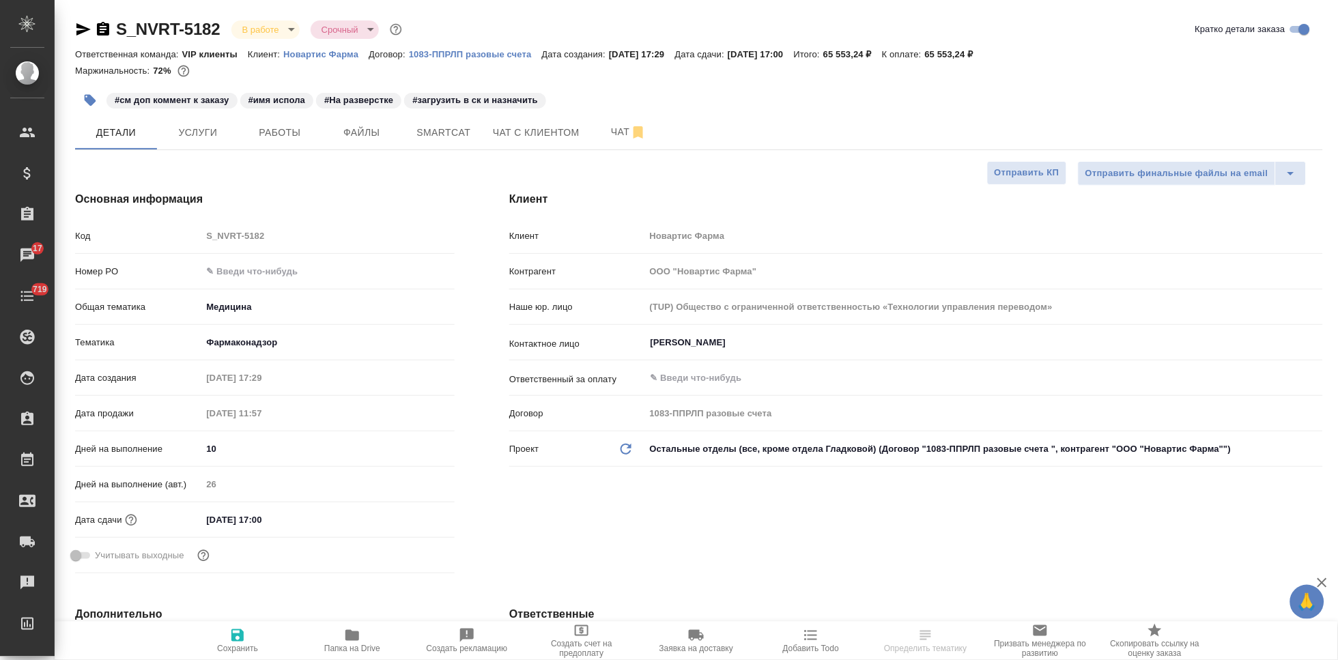
type textarea "x"
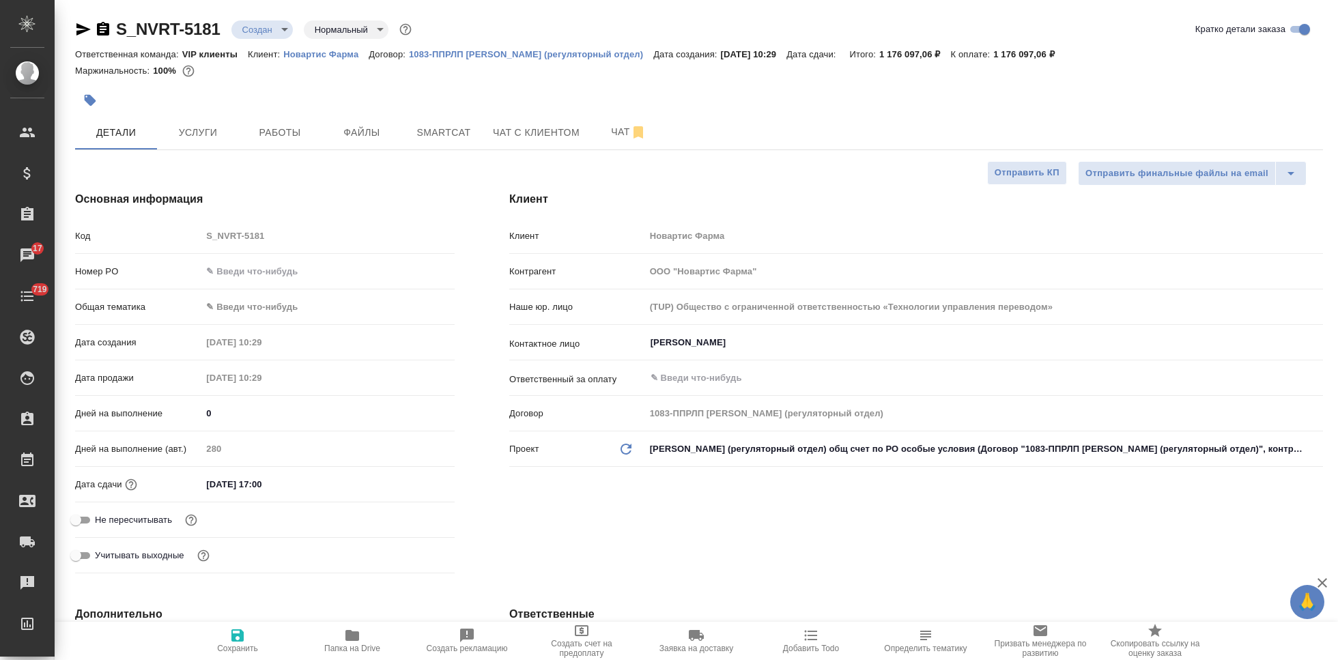
select select "RU"
click at [216, 132] on span "Услуги" at bounding box center [198, 132] width 66 height 17
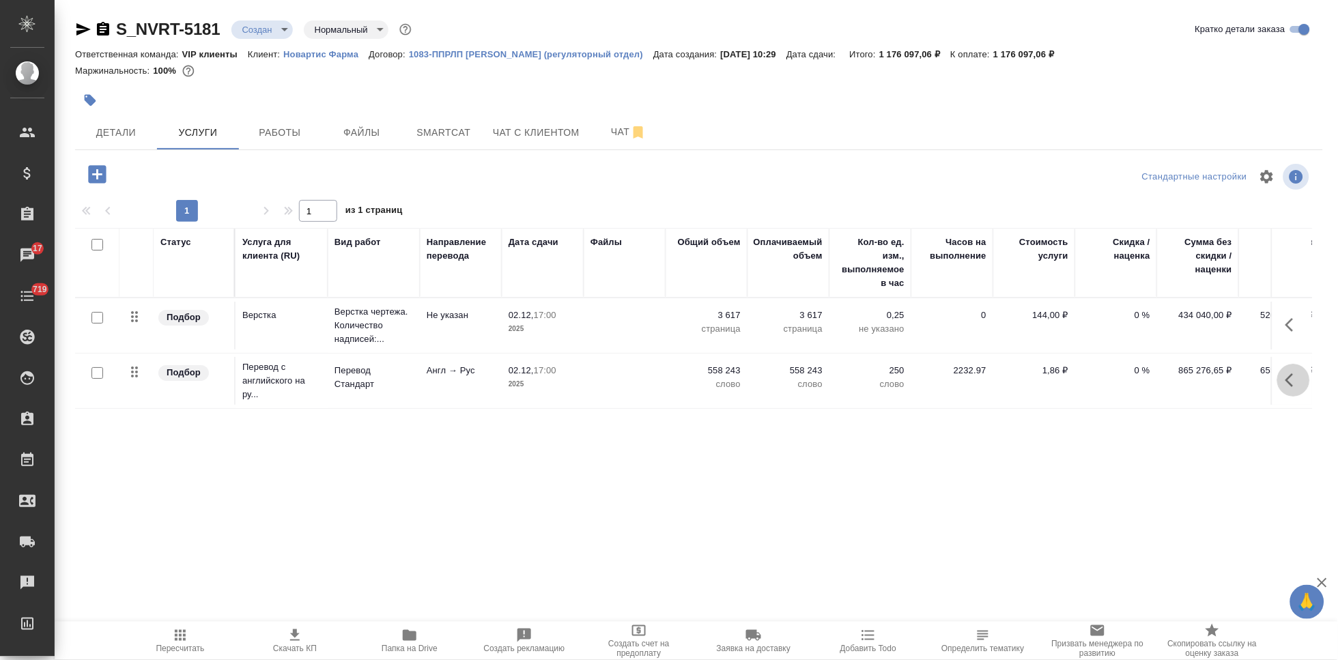
click at [1283, 375] on button "button" at bounding box center [1293, 380] width 33 height 33
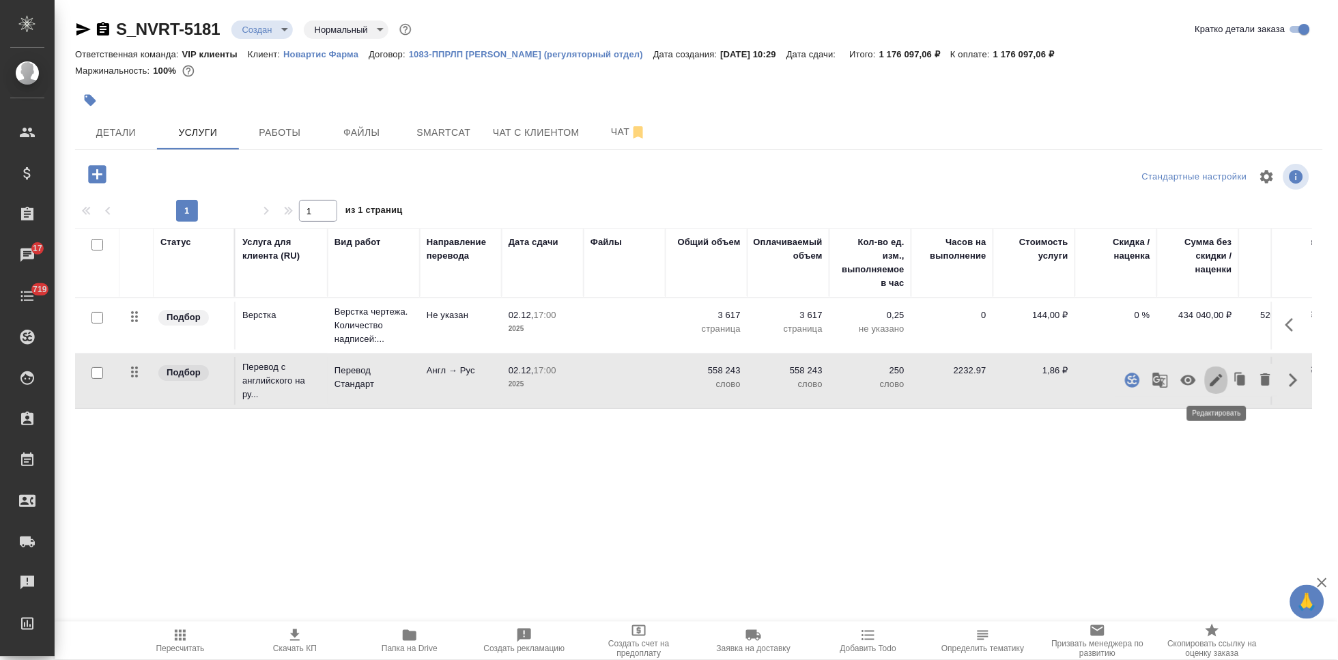
click at [1217, 380] on icon "button" at bounding box center [1216, 380] width 12 height 12
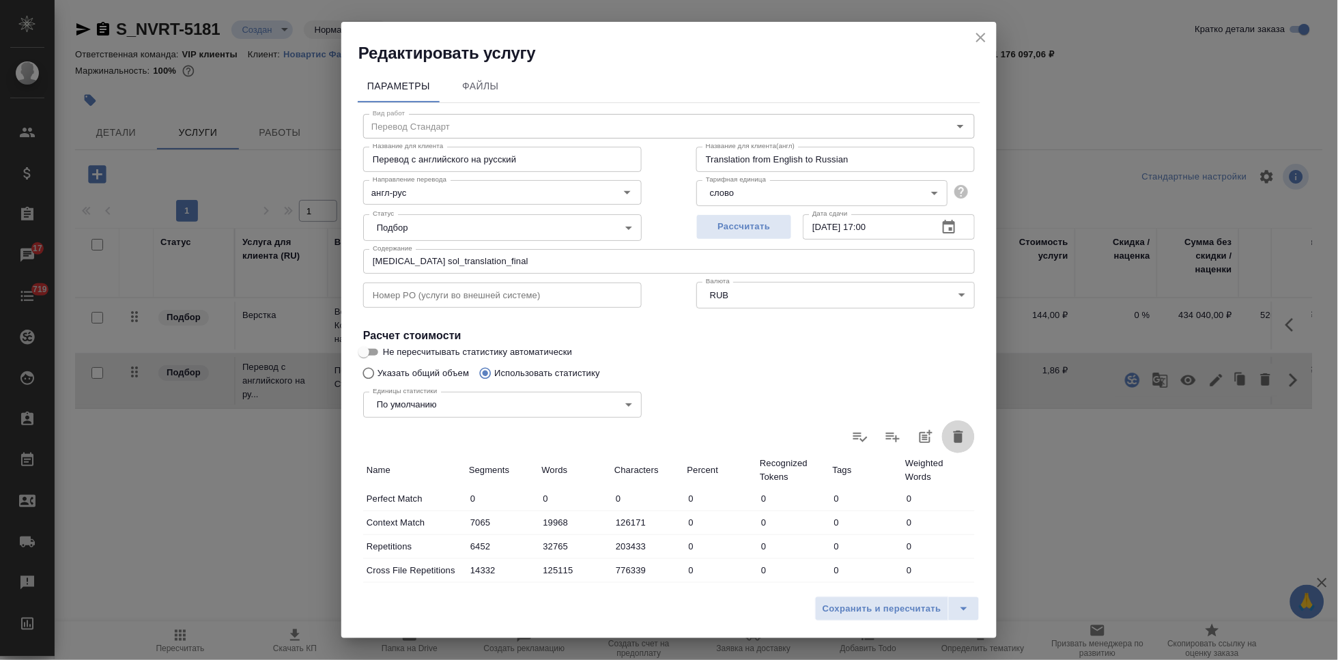
click at [950, 429] on icon "button" at bounding box center [958, 437] width 16 height 16
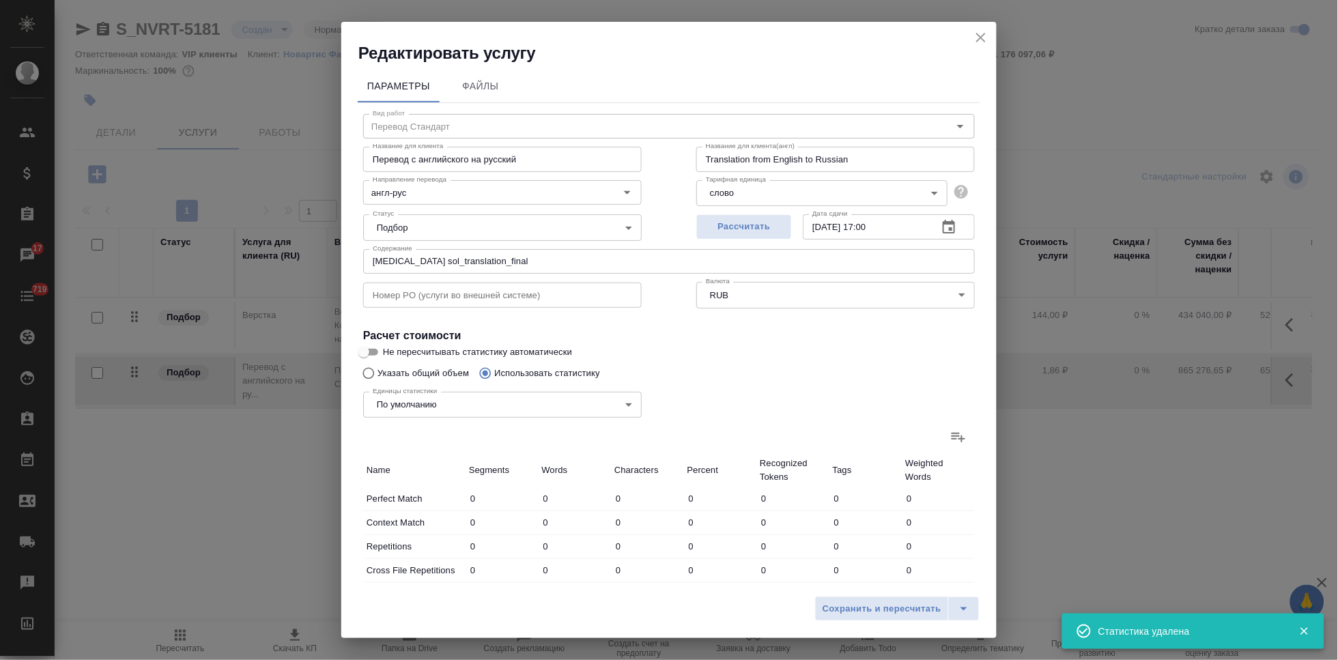
type input "0"
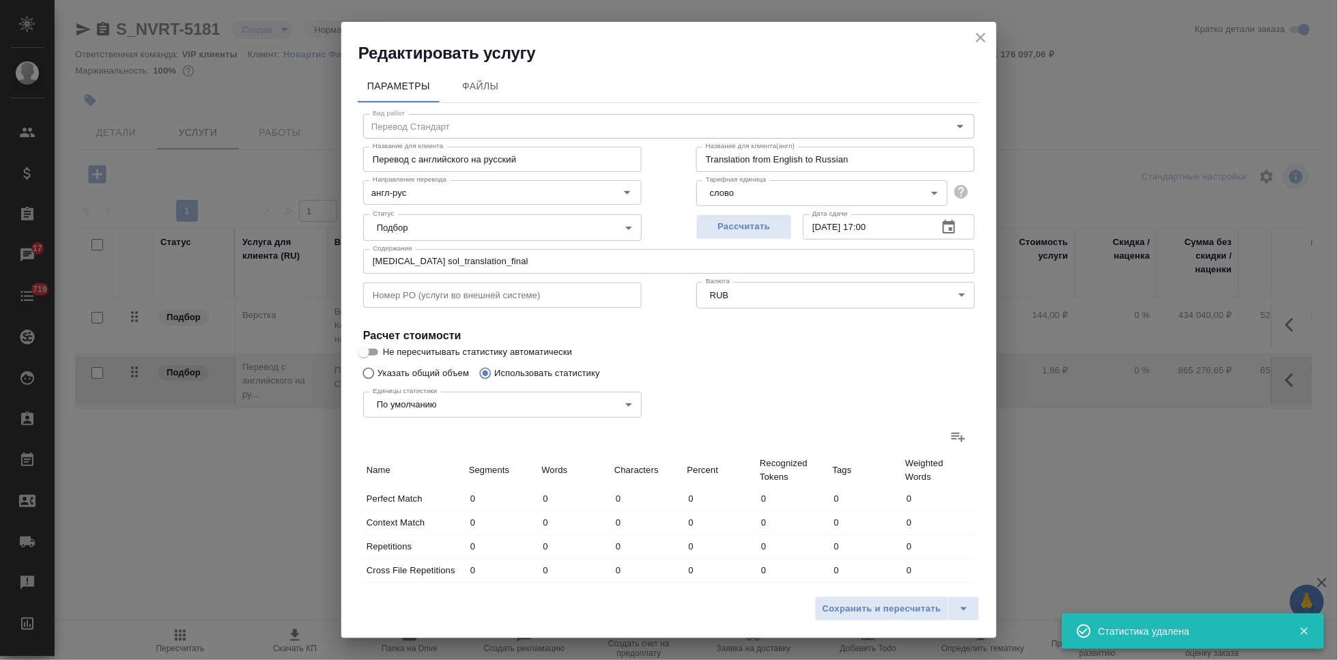
type input "0"
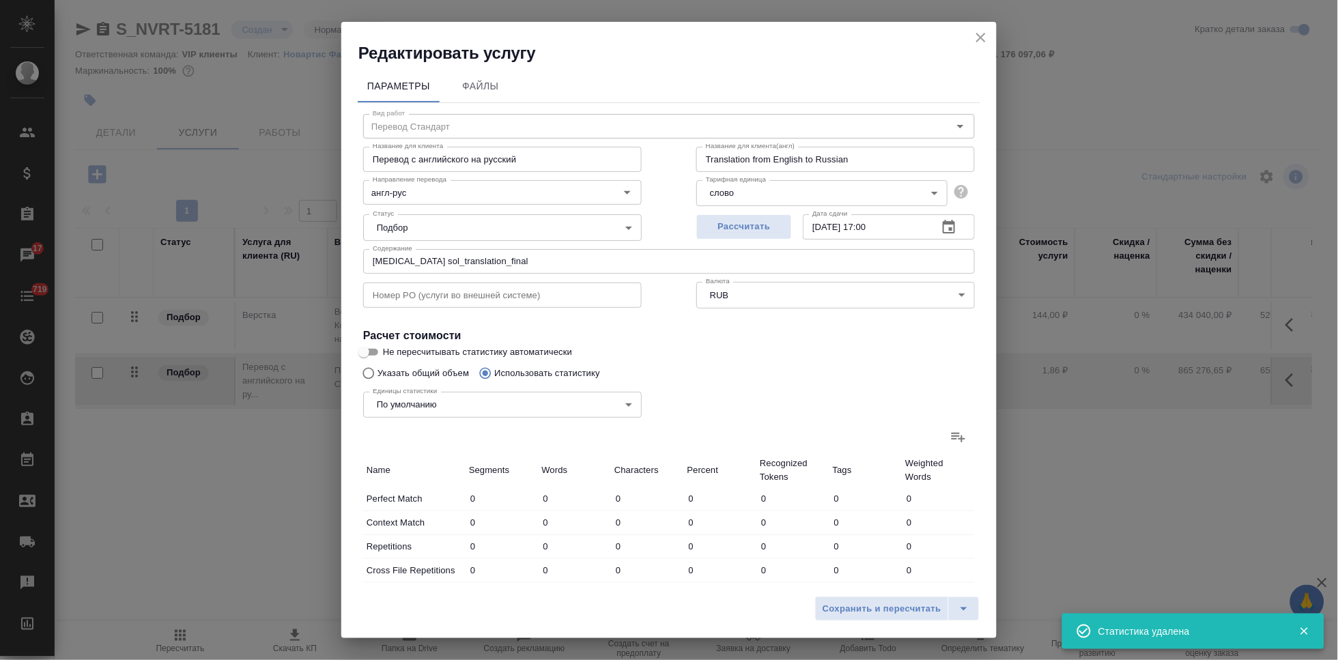
type input "0"
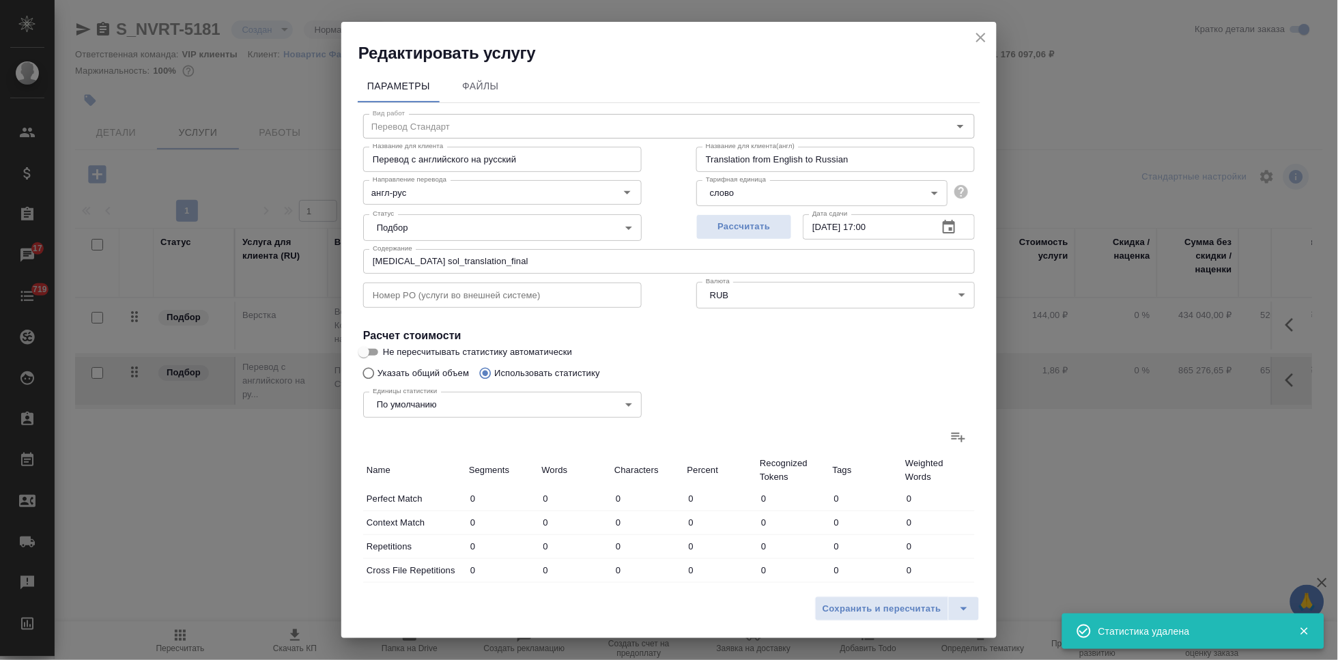
type input "0"
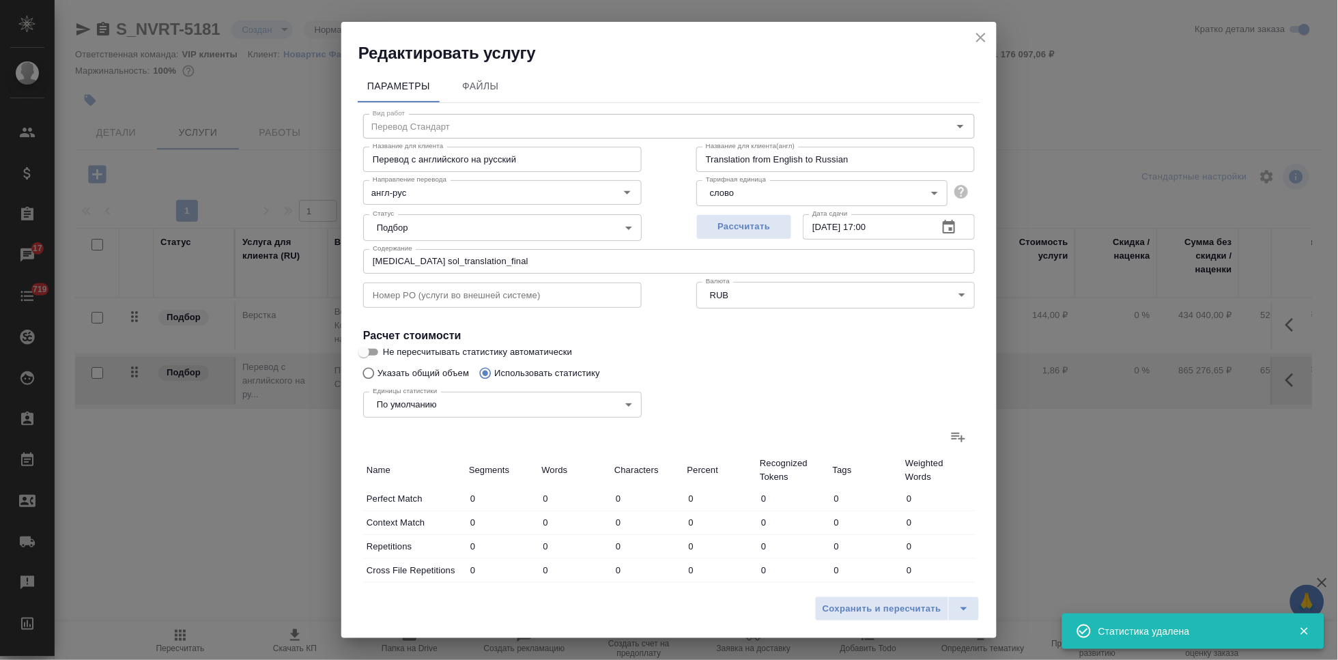
type input "0"
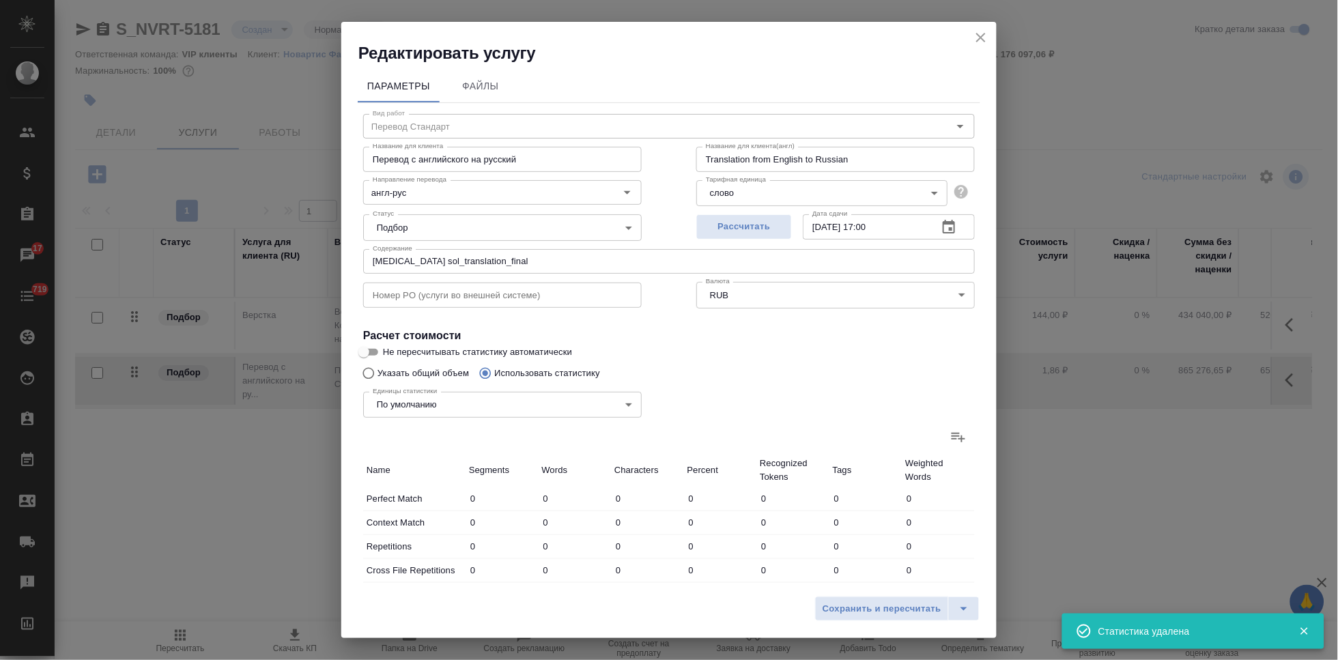
type input "0"
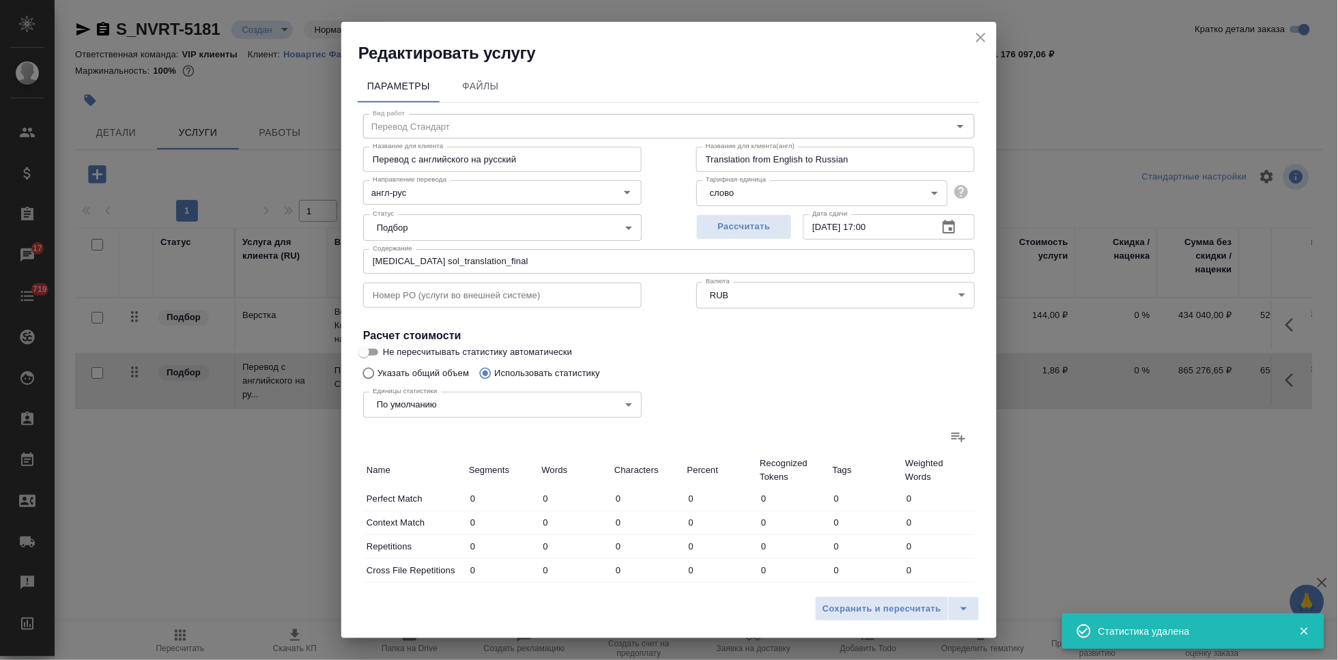
click at [950, 437] on icon at bounding box center [958, 437] width 16 height 16
click at [0, 0] on input "file" at bounding box center [0, 0] width 0 height 0
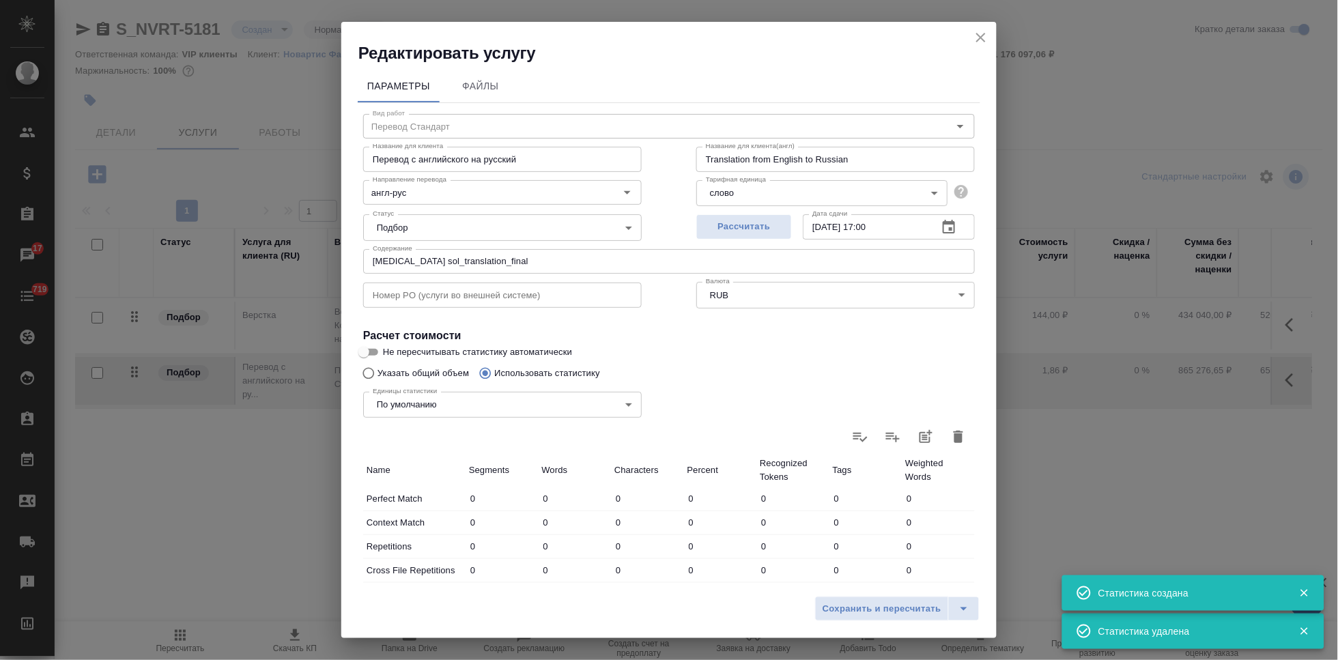
type input "7768"
type input "19392"
type input "115926"
type input "9456"
type input "40498"
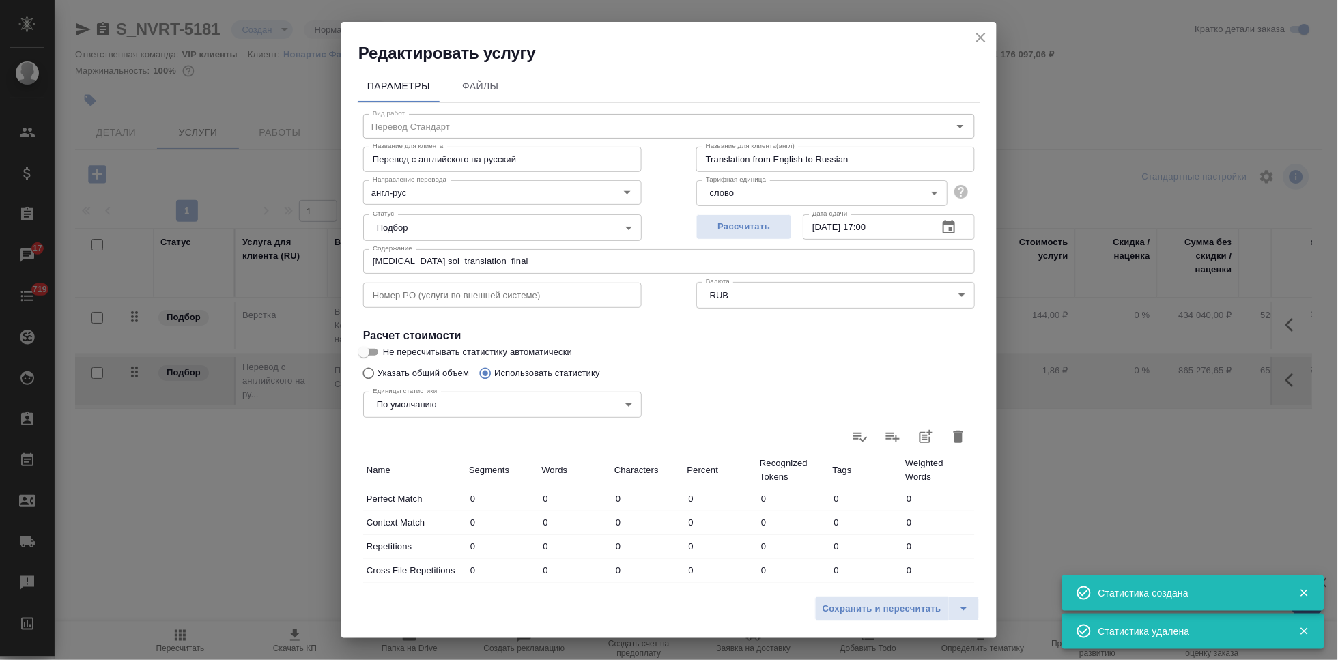
type input "240991"
type input "25956"
type input "187540"
type input "1143439"
type input "43126"
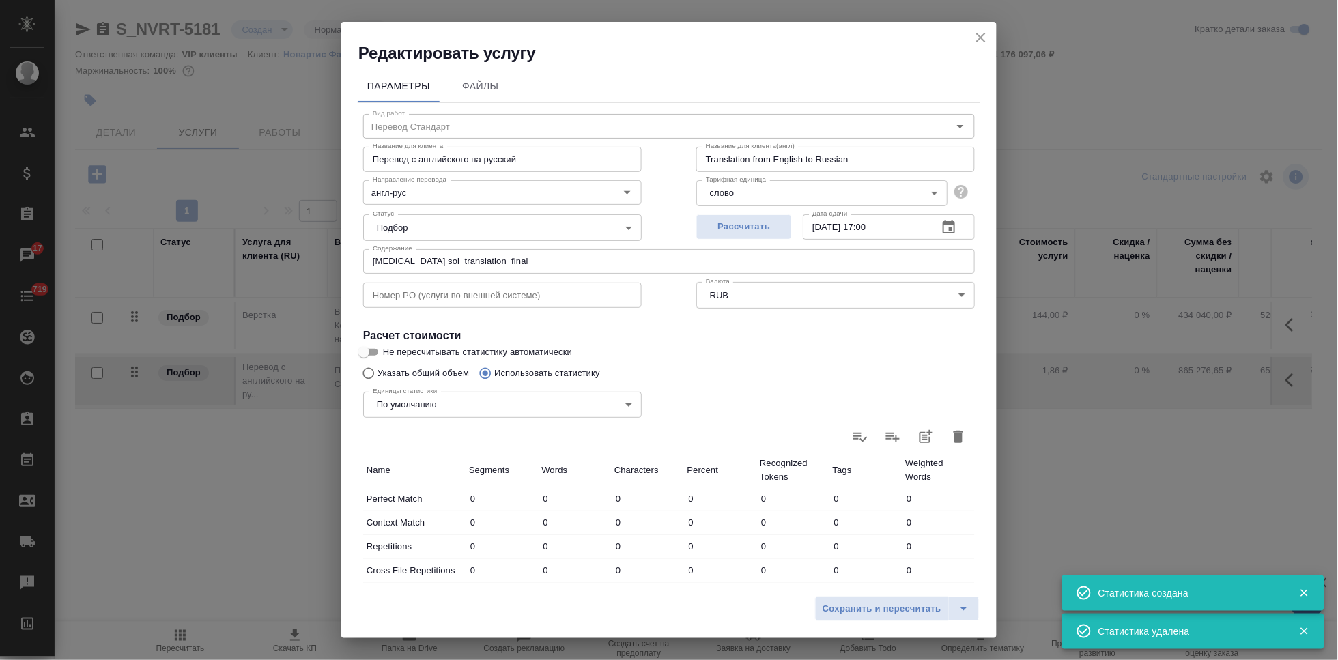
type input "160572"
type input "978761"
type input "3567"
type input "32320"
type input "199947"
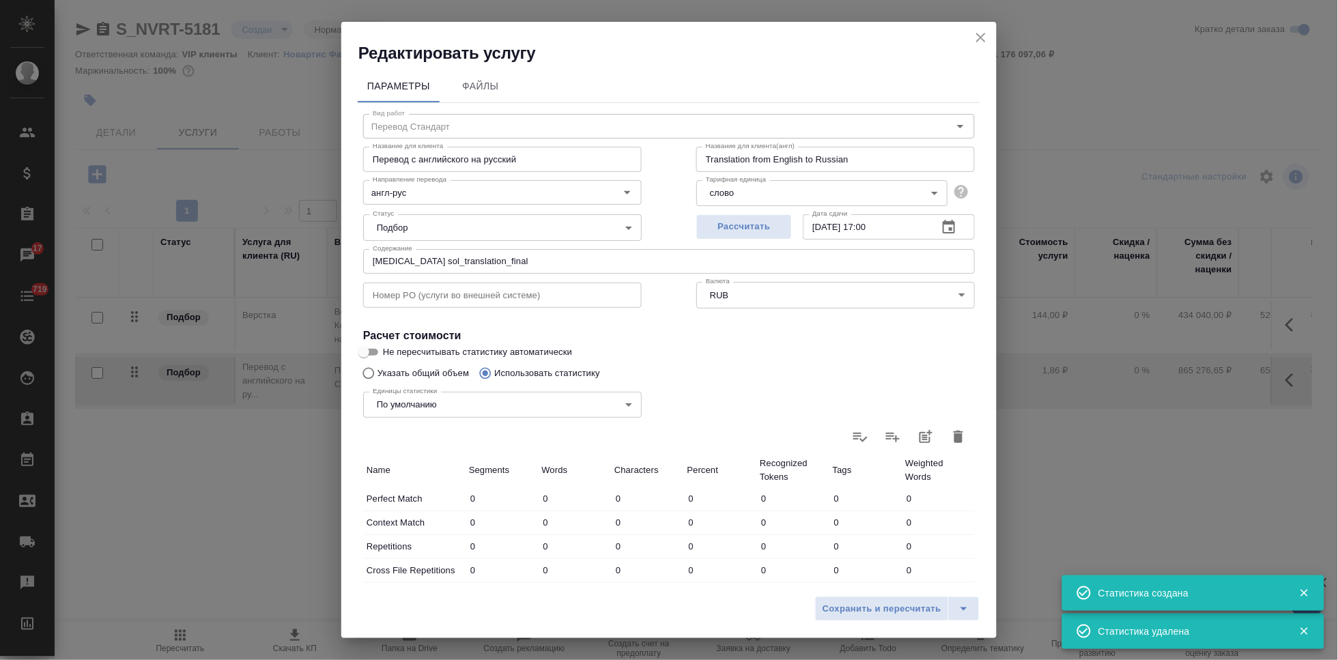
type input "1740"
type input "17892"
type input "113222"
type input "3166"
type input "19638"
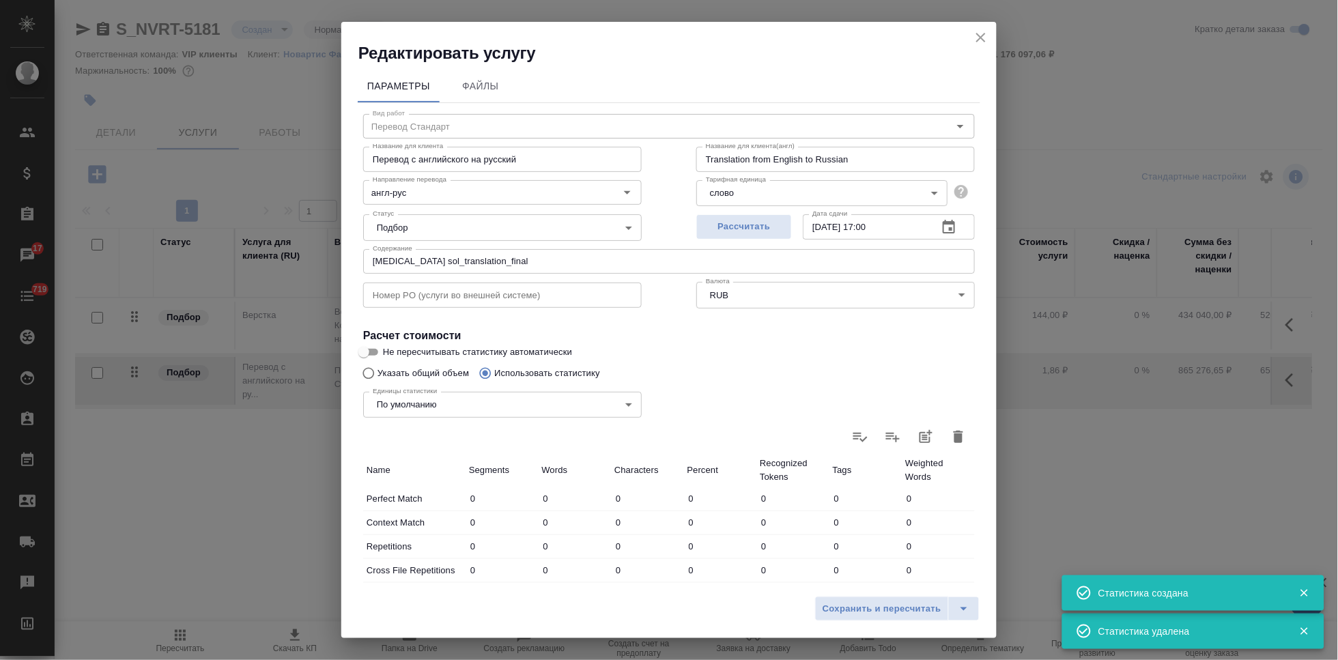
type input "118926"
type input "21524"
type input "268539"
type input "1672782"
type input "80891"
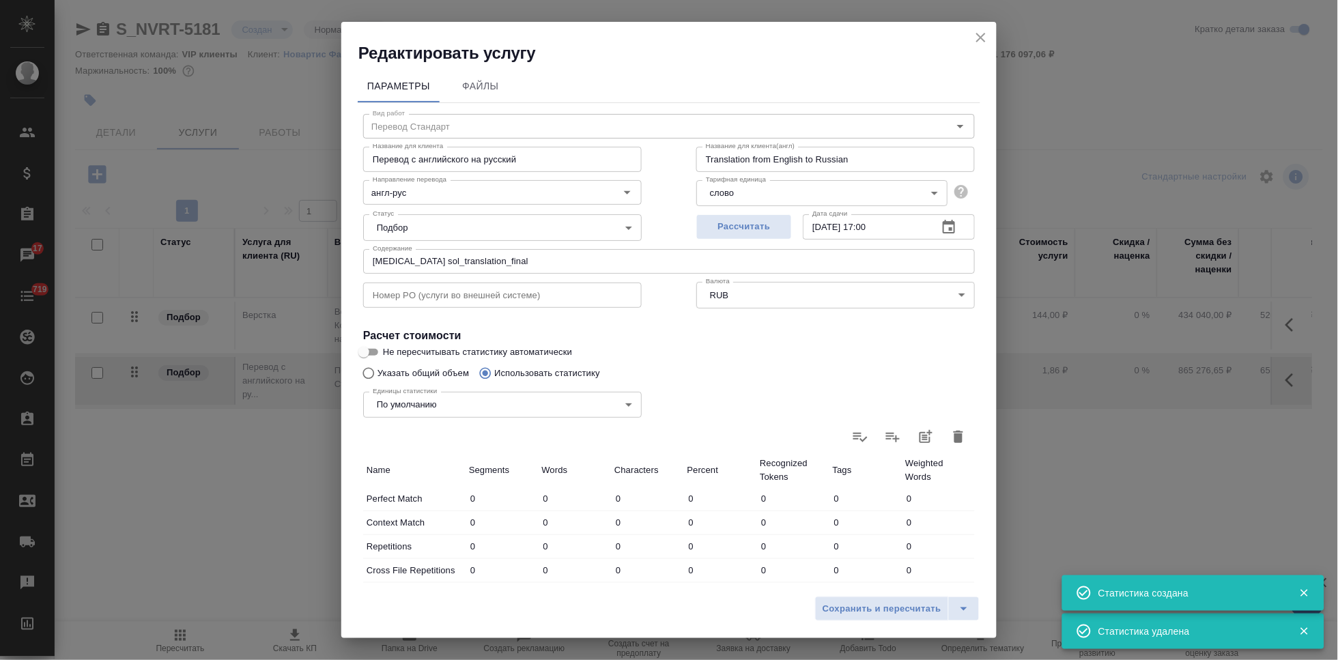
type input "518353"
type input "3199564"
type input "116303"
type input "746391"
type input "4583994"
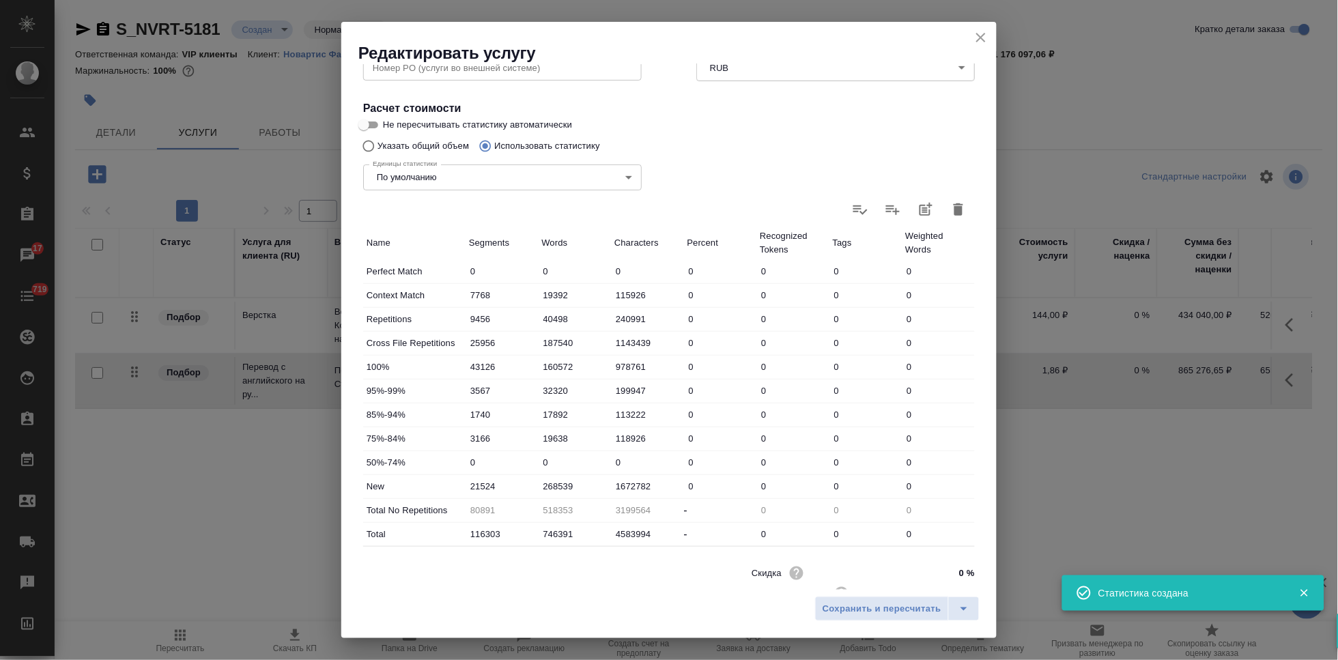
scroll to position [270, 0]
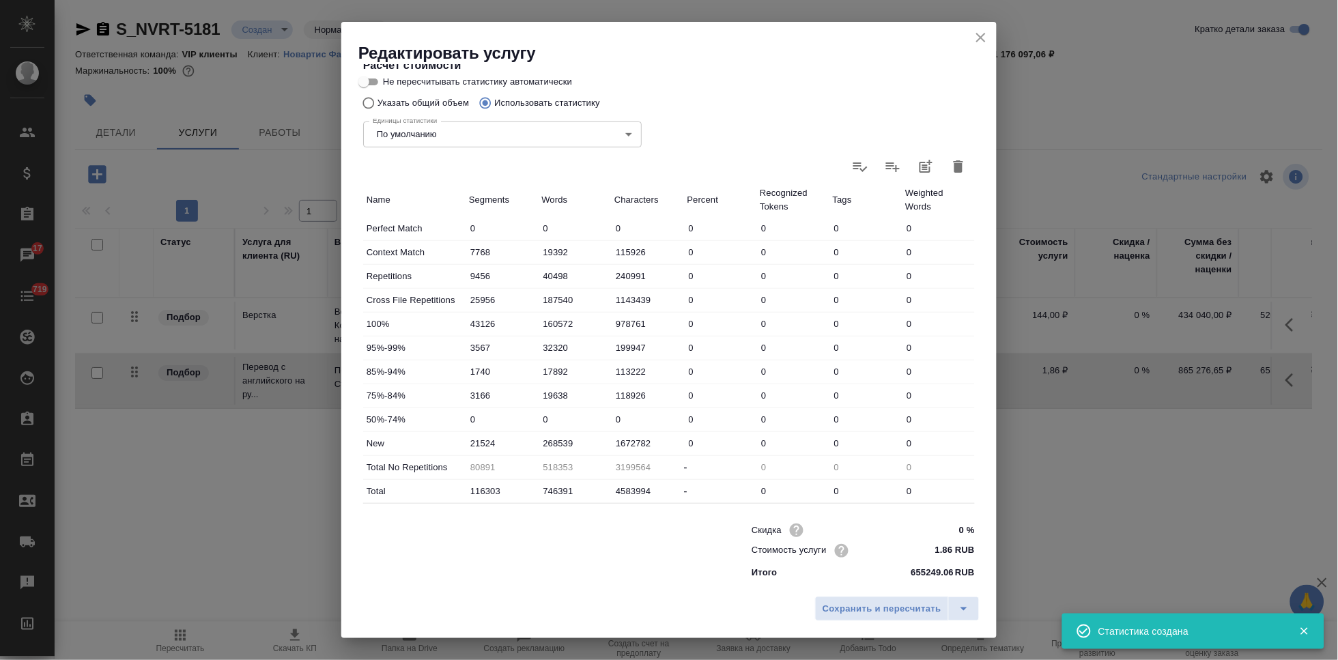
click at [576, 440] on input "268539" at bounding box center [575, 444] width 73 height 20
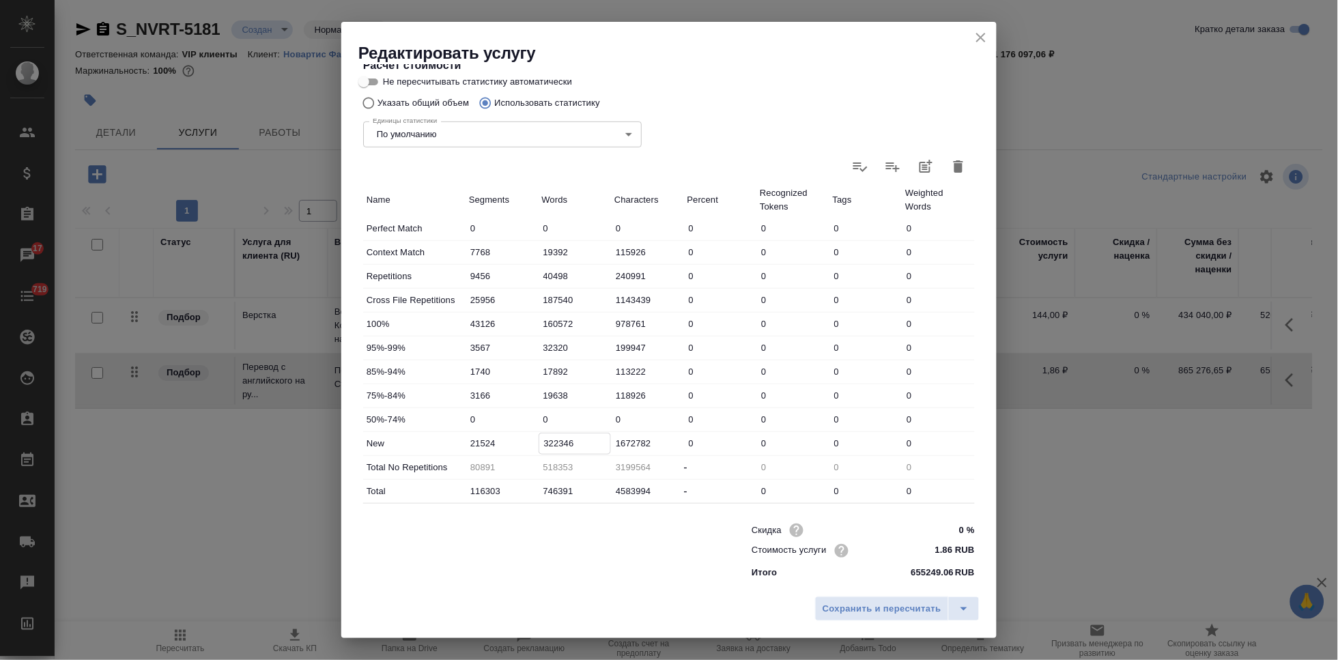
click at [562, 440] on input "322346" at bounding box center [575, 444] width 72 height 20
click at [556, 442] on input "322246" at bounding box center [575, 444] width 72 height 20
type input "322246"
click at [969, 611] on icon "split button" at bounding box center [964, 609] width 16 height 16
drag, startPoint x: 954, startPoint y: 603, endPoint x: 898, endPoint y: 571, distance: 63.9
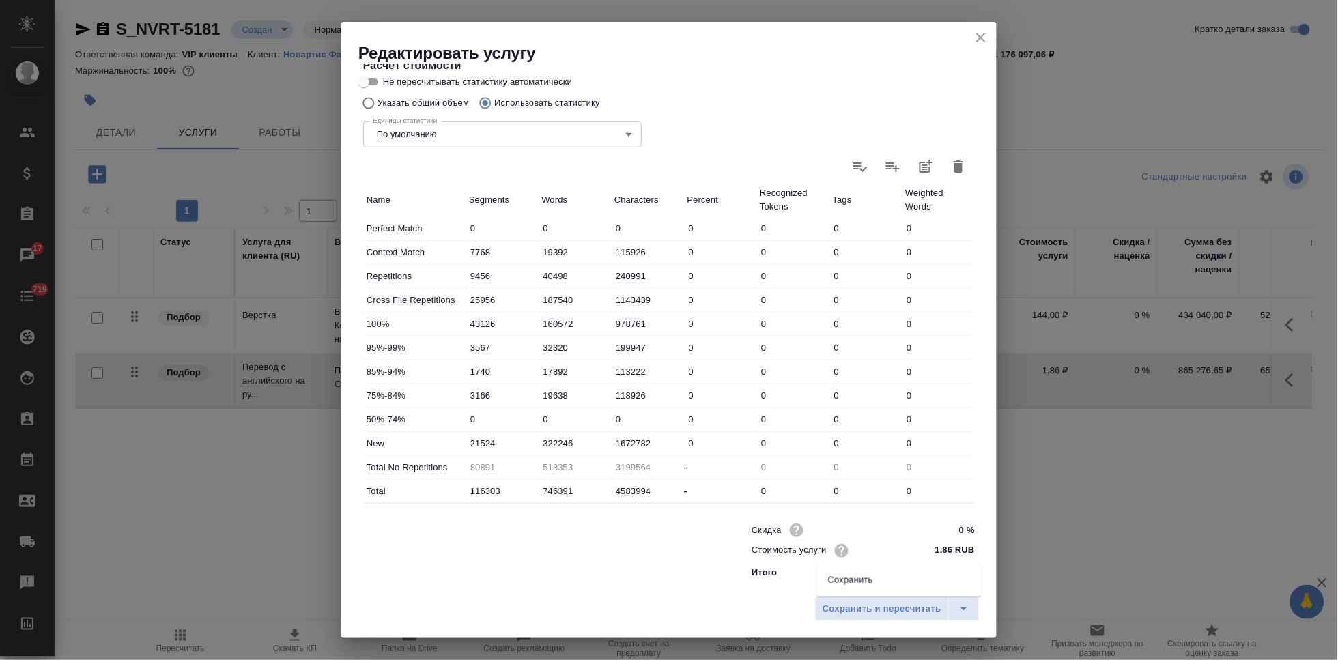
click at [898, 571] on li "Сохранить" at bounding box center [899, 580] width 165 height 22
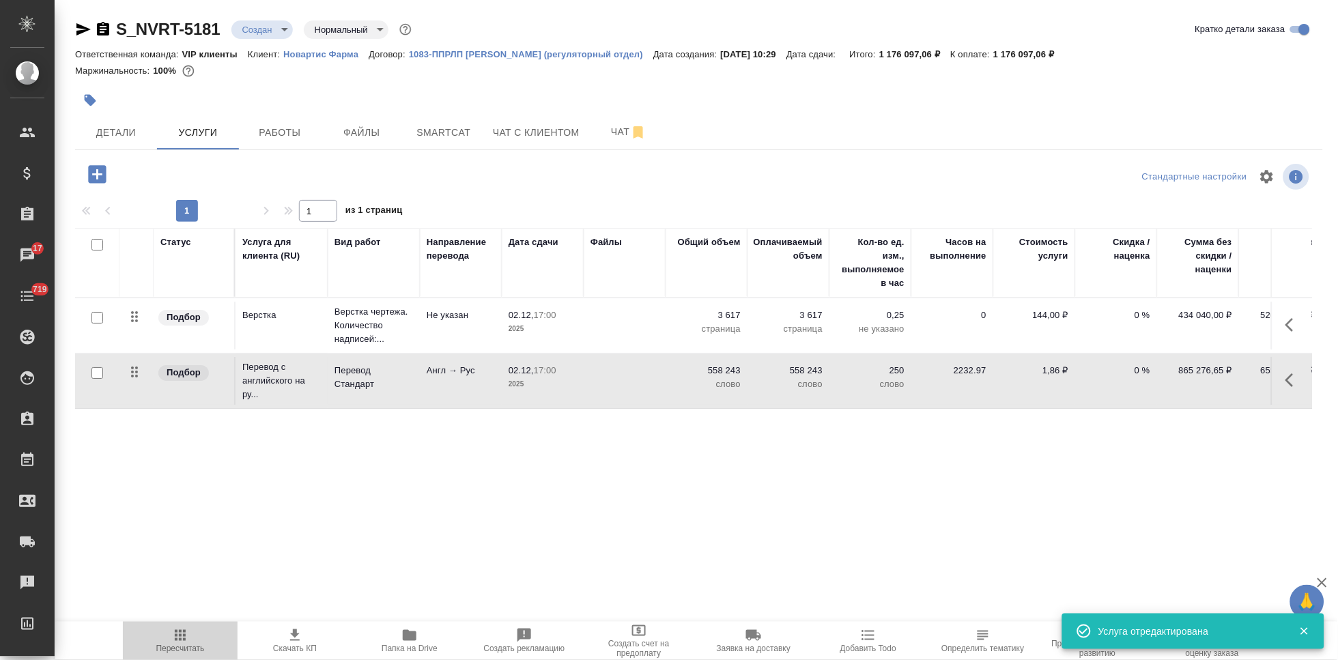
click at [184, 644] on span "Пересчитать" at bounding box center [180, 649] width 48 height 10
click at [182, 644] on span "Пересчитать" at bounding box center [180, 649] width 48 height 10
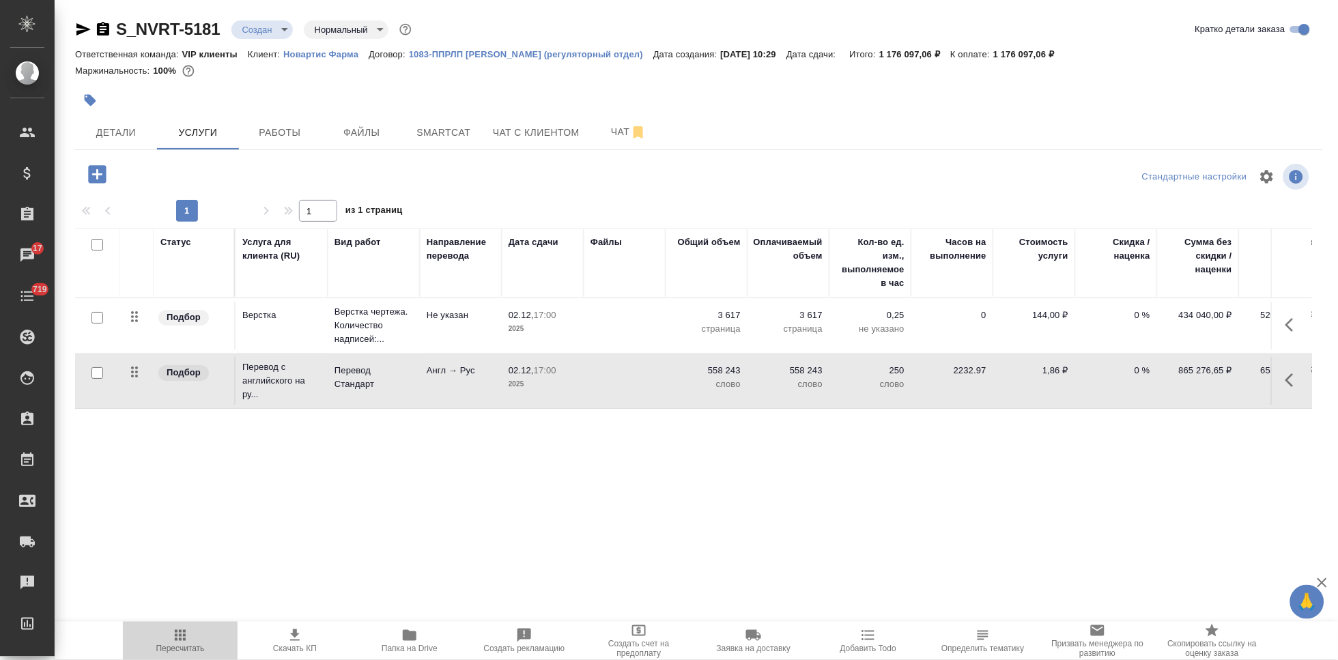
click at [182, 644] on span "Пересчитать" at bounding box center [180, 649] width 48 height 10
click at [1289, 380] on icon "button" at bounding box center [1294, 380] width 16 height 16
click at [1215, 382] on icon "button" at bounding box center [1216, 380] width 12 height 12
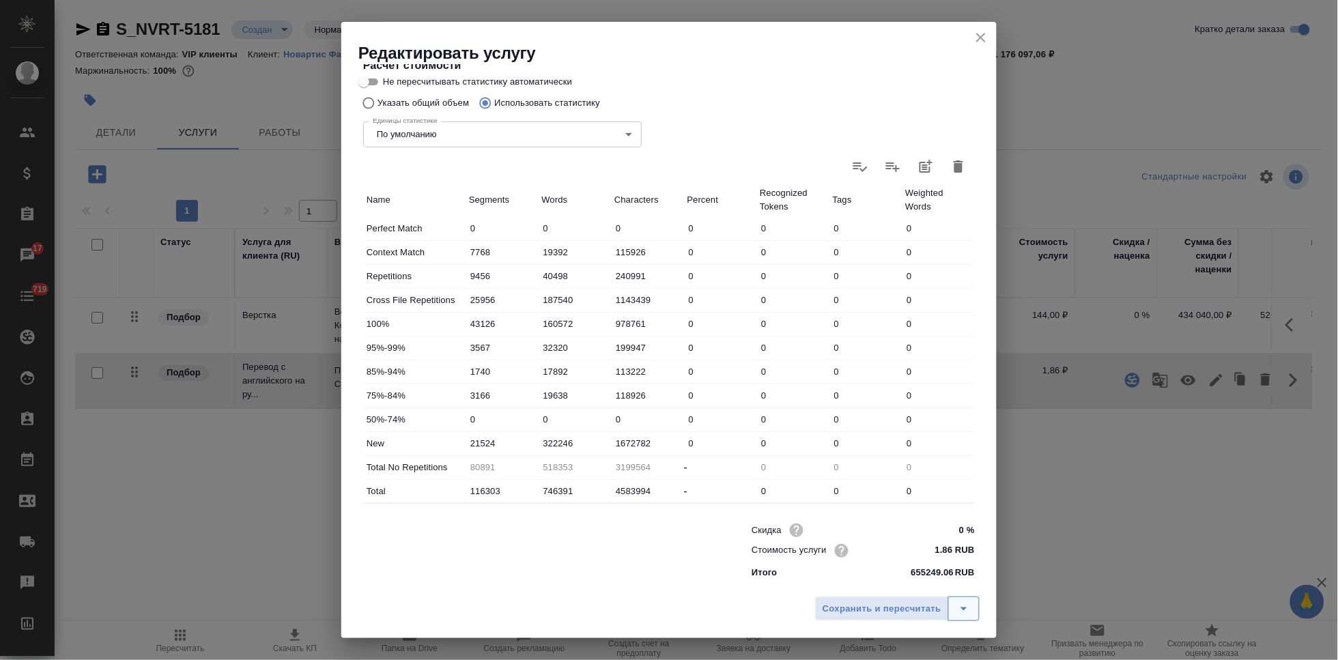
click at [958, 609] on icon "split button" at bounding box center [964, 609] width 16 height 16
click at [896, 581] on li "Сохранить" at bounding box center [899, 580] width 165 height 22
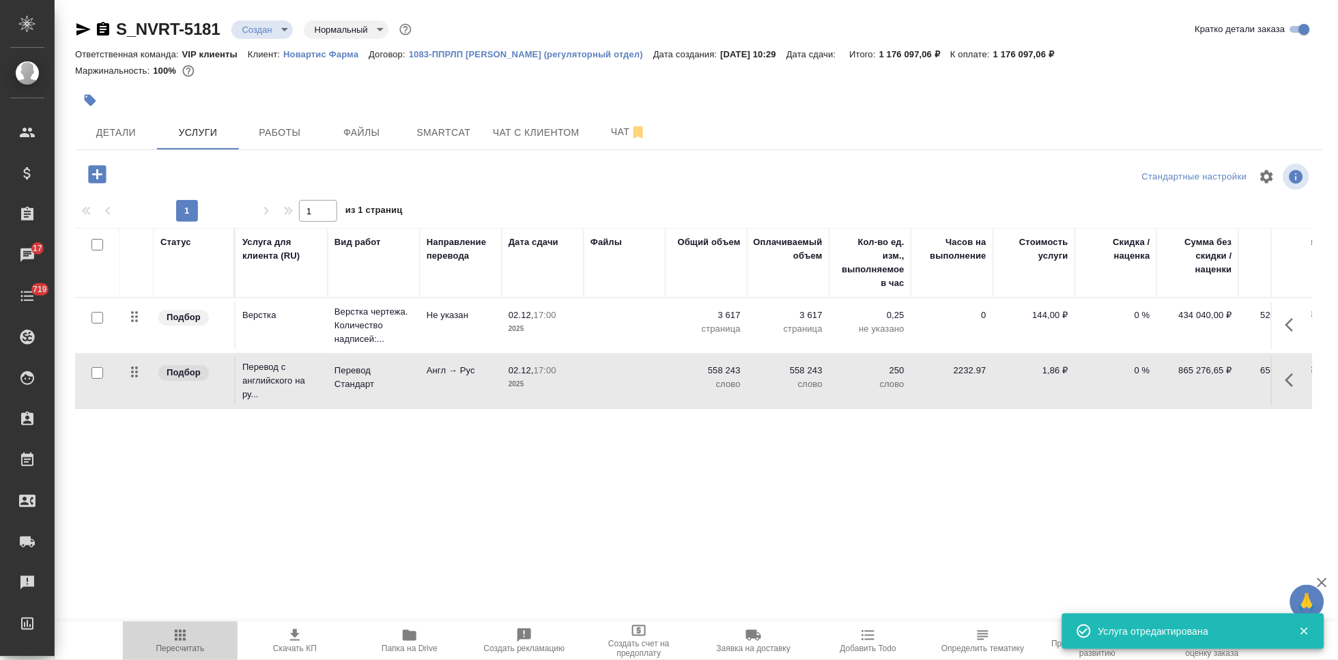
click at [169, 642] on span "Пересчитать" at bounding box center [180, 640] width 98 height 26
click at [306, 644] on span "Скачать КП" at bounding box center [295, 649] width 44 height 10
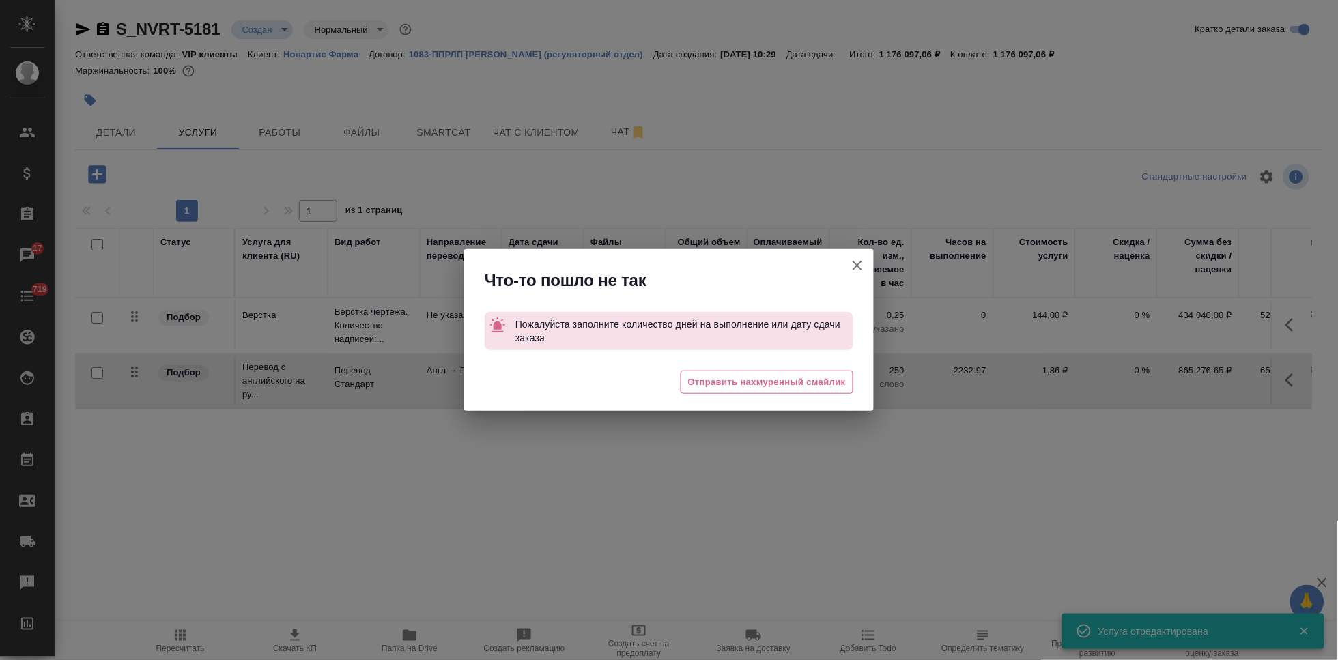
click at [857, 261] on icon "button" at bounding box center [857, 265] width 16 height 16
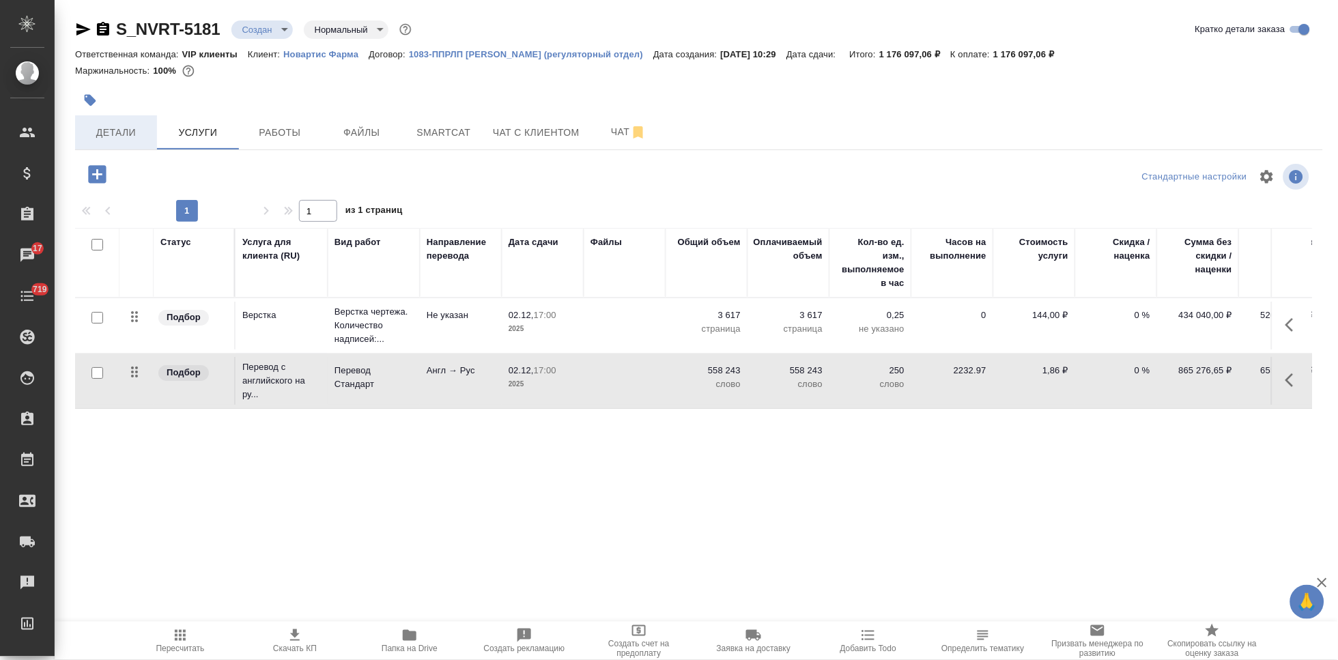
click at [137, 125] on span "Детали" at bounding box center [116, 132] width 66 height 17
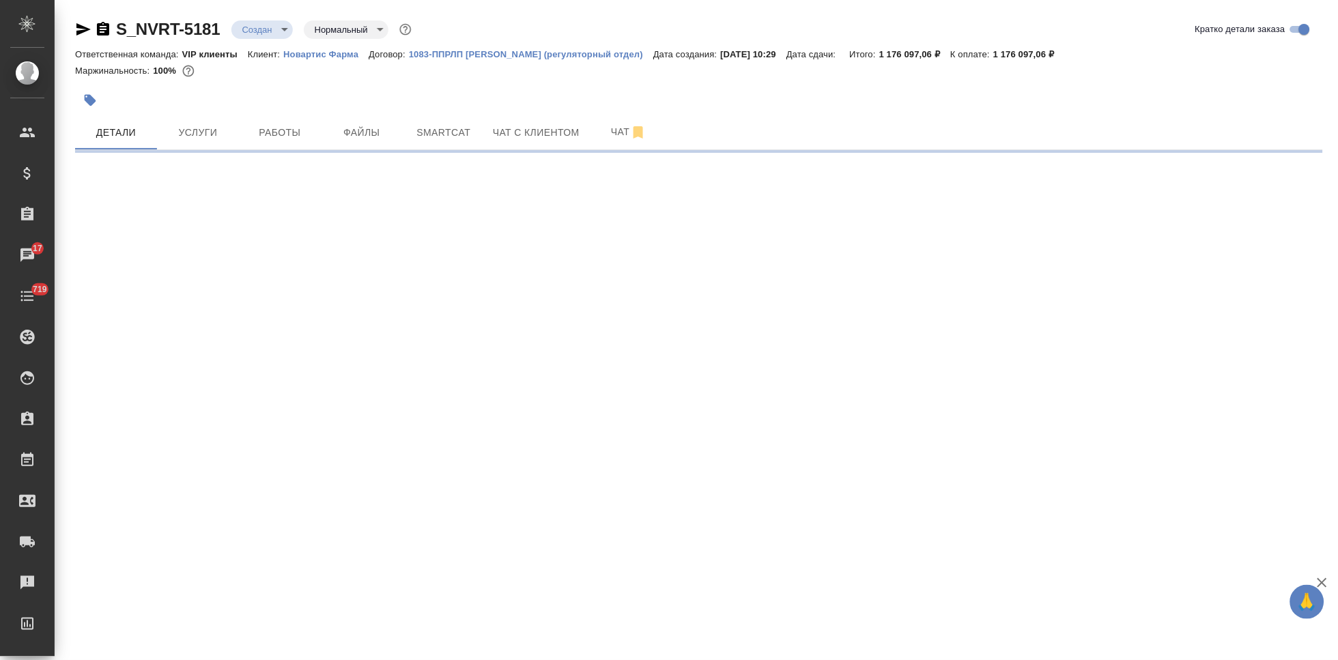
select select "RU"
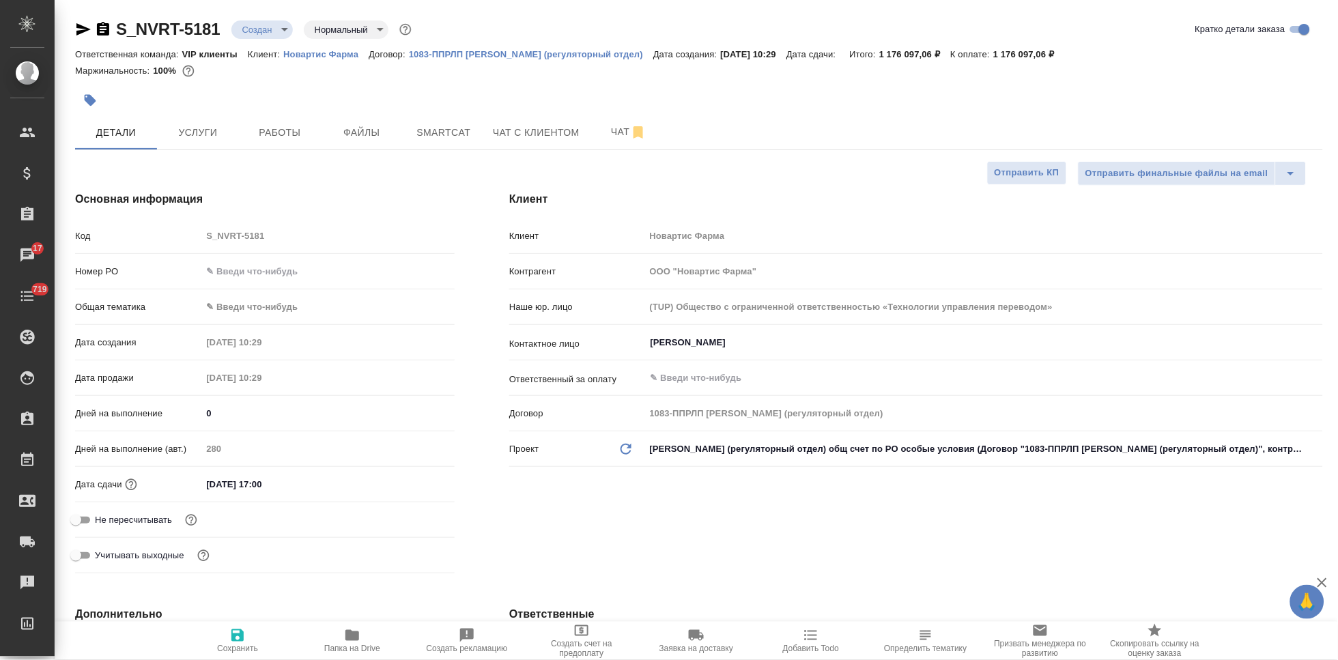
type textarea "x"
click at [242, 645] on span "Сохранить" at bounding box center [237, 649] width 41 height 10
type textarea "x"
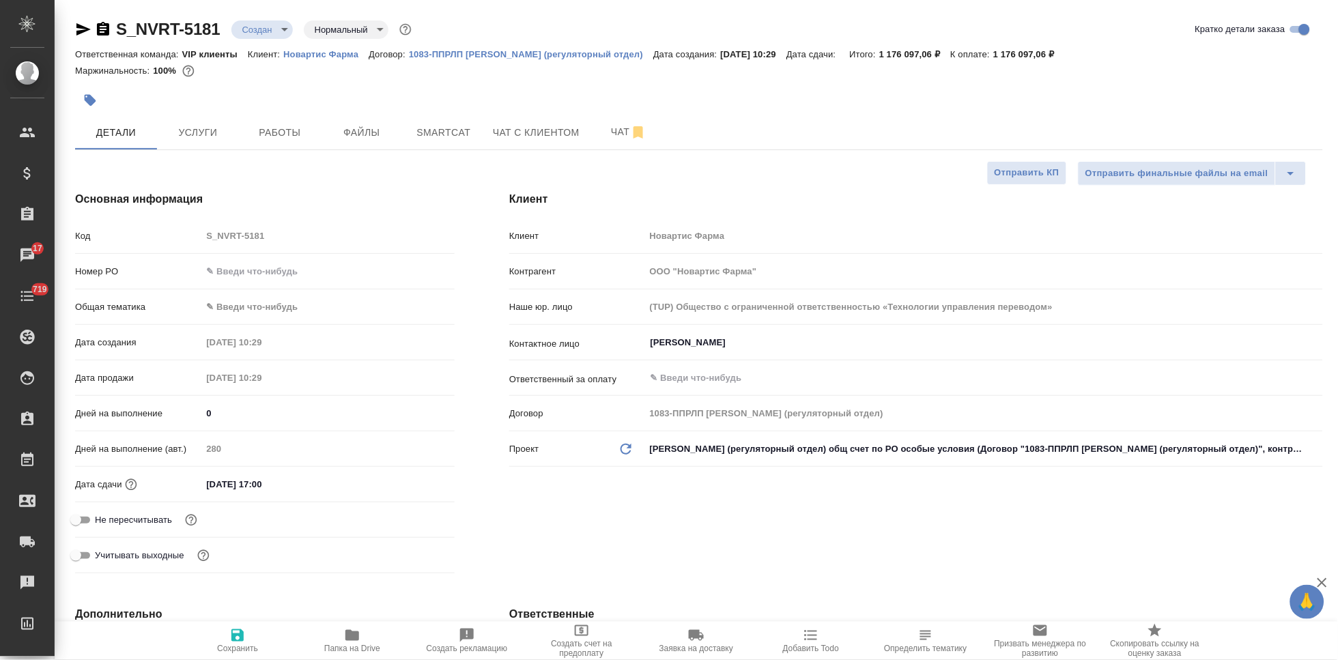
type textarea "x"
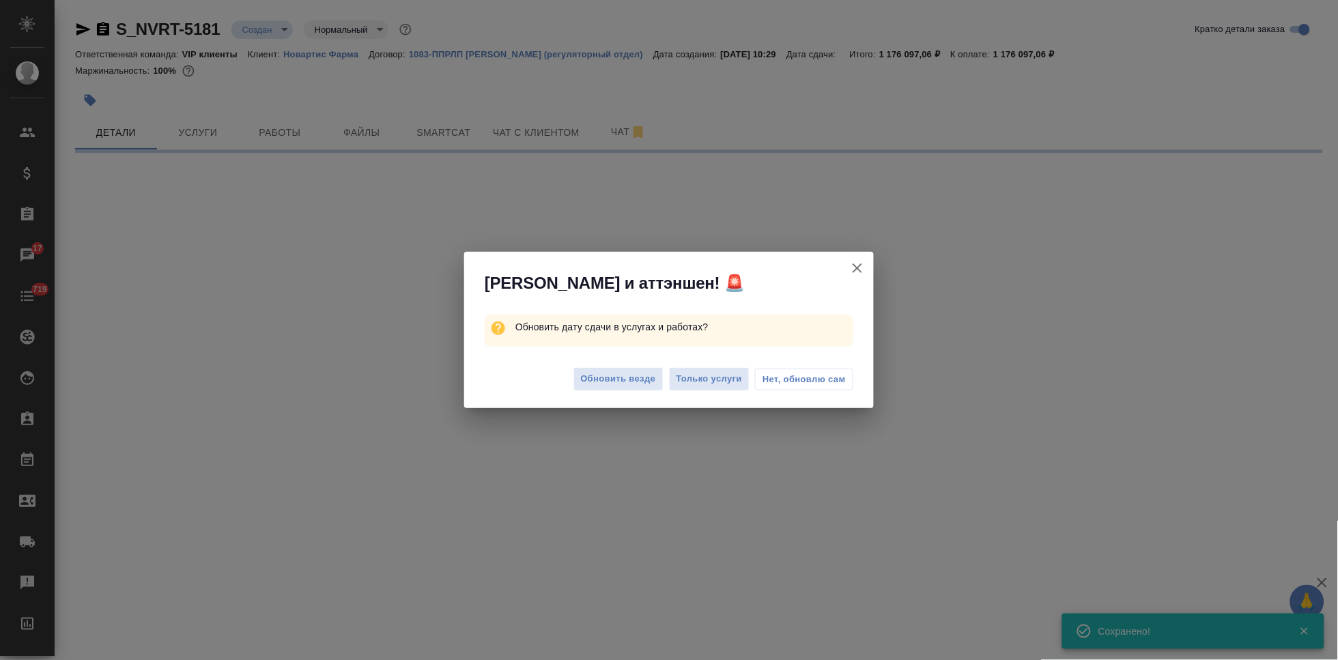
type input "urgent"
select select "RU"
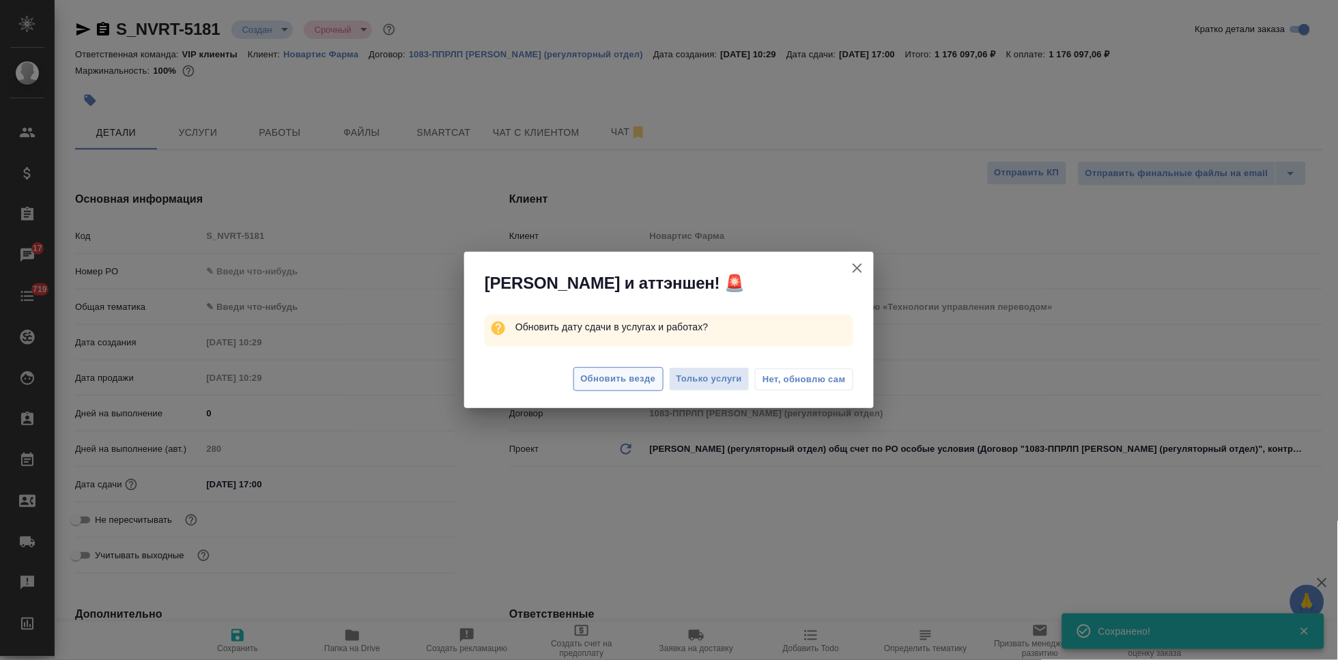
type textarea "x"
click at [616, 384] on span "Обновить везде" at bounding box center [618, 379] width 75 height 16
type textarea "x"
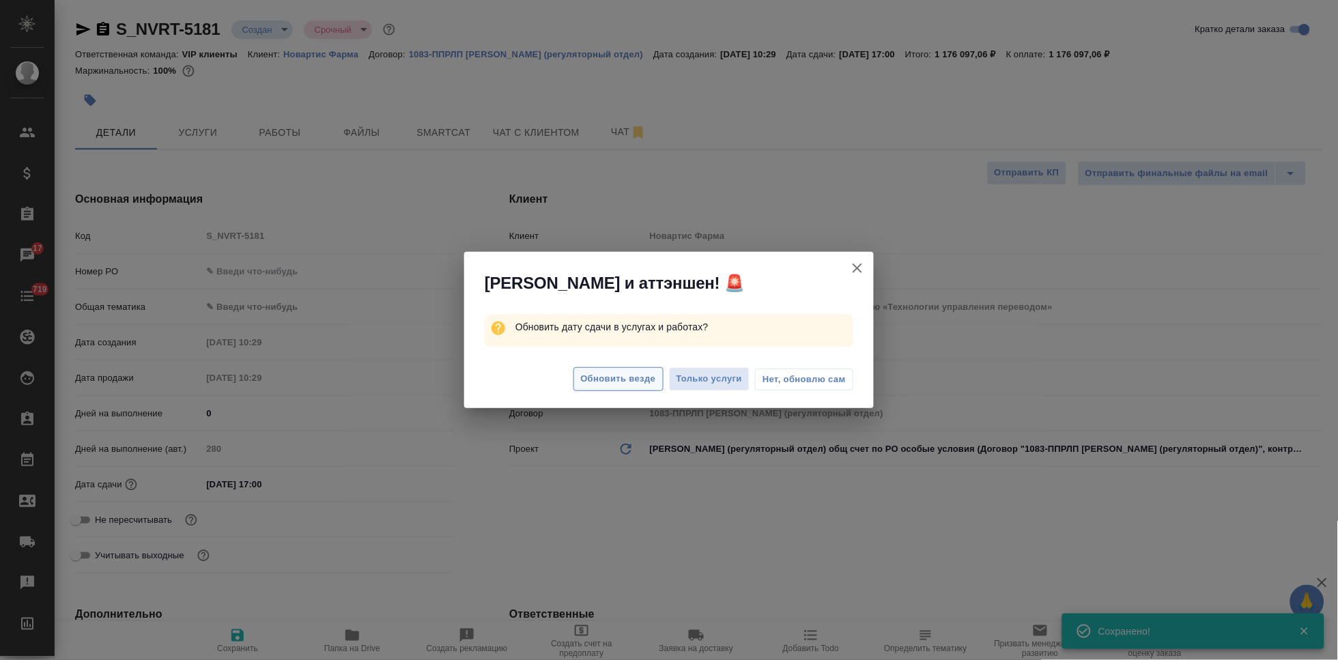
type textarea "x"
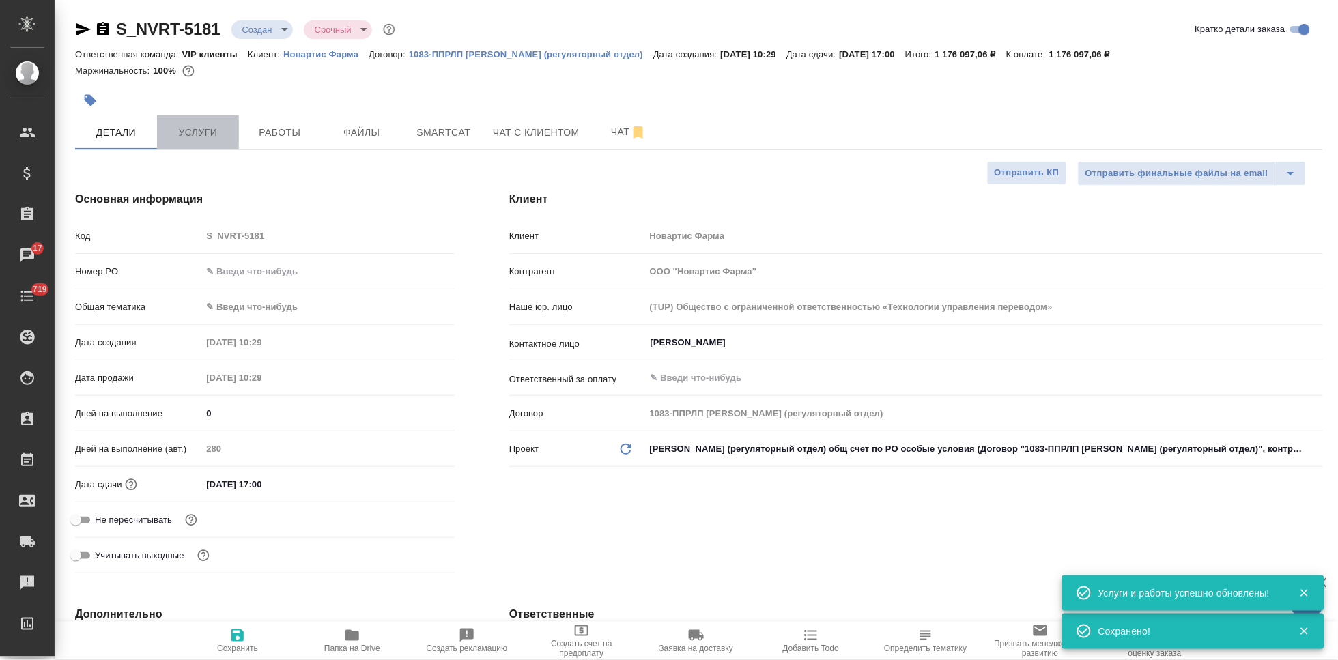
click at [180, 130] on span "Услуги" at bounding box center [198, 132] width 66 height 17
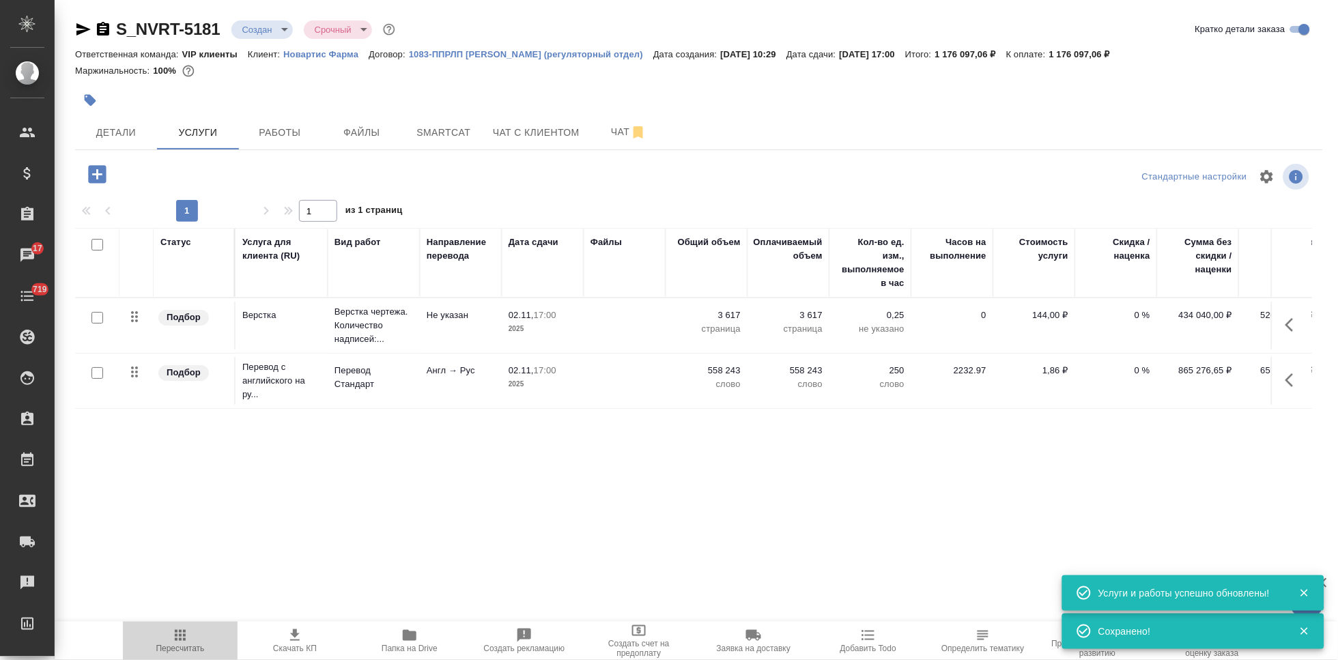
click at [181, 642] on icon "button" at bounding box center [180, 635] width 16 height 16
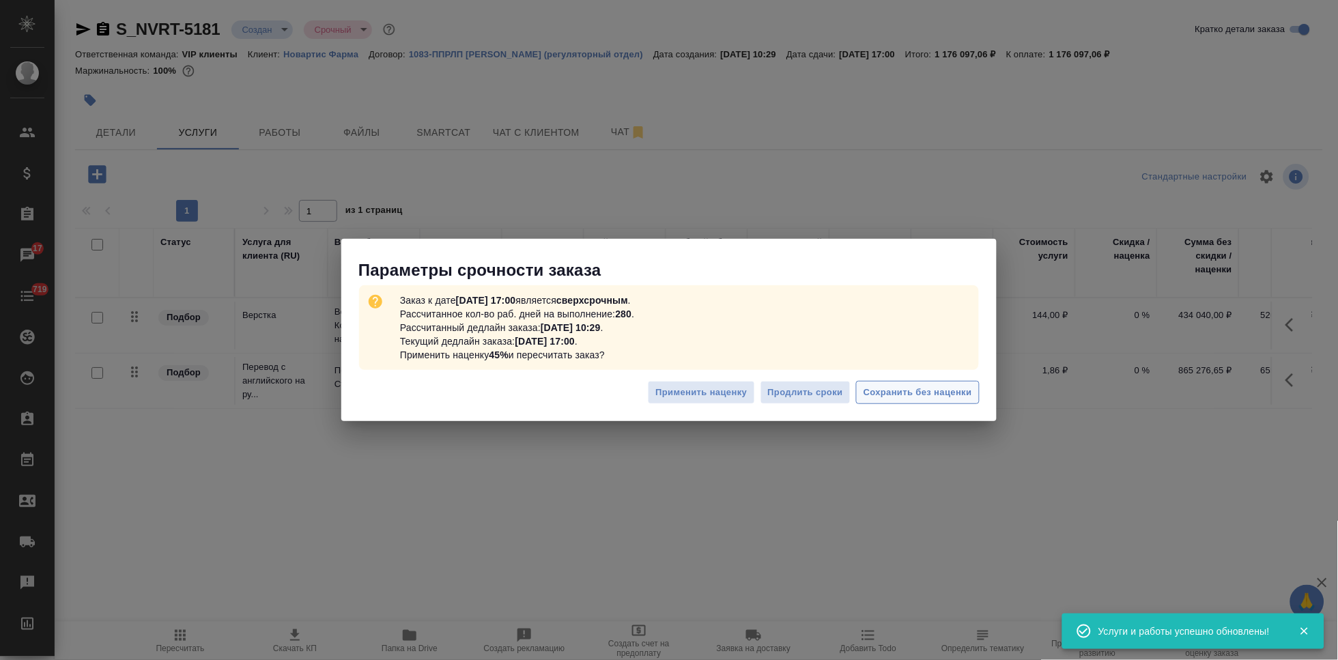
click at [930, 392] on span "Сохранить без наценки" at bounding box center [918, 393] width 109 height 16
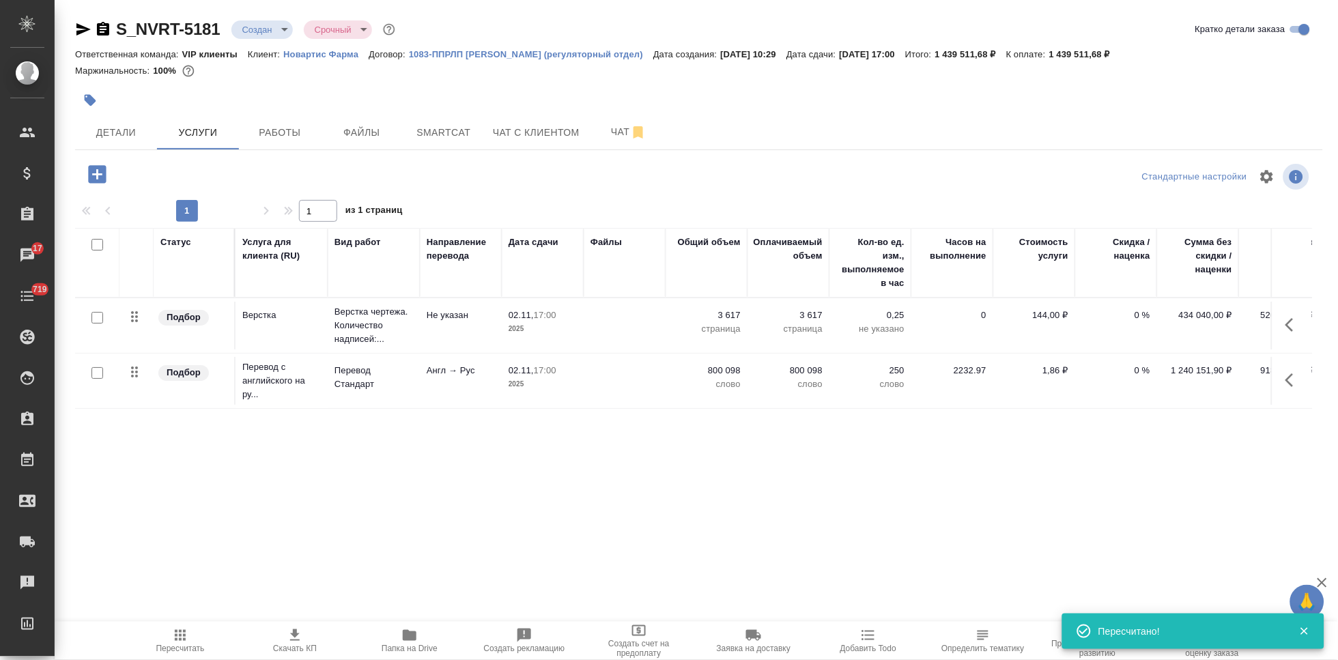
click at [298, 644] on span "Скачать КП" at bounding box center [295, 649] width 44 height 10
click at [120, 143] on button "Детали" at bounding box center [116, 132] width 82 height 34
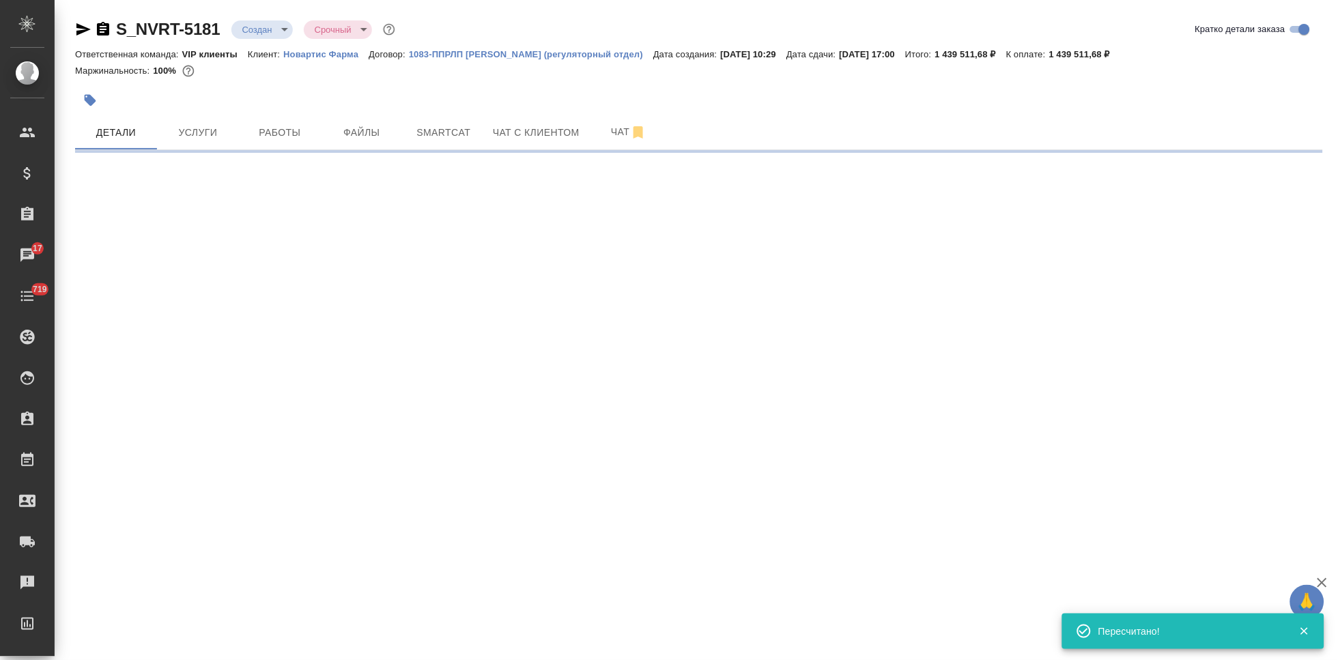
select select "RU"
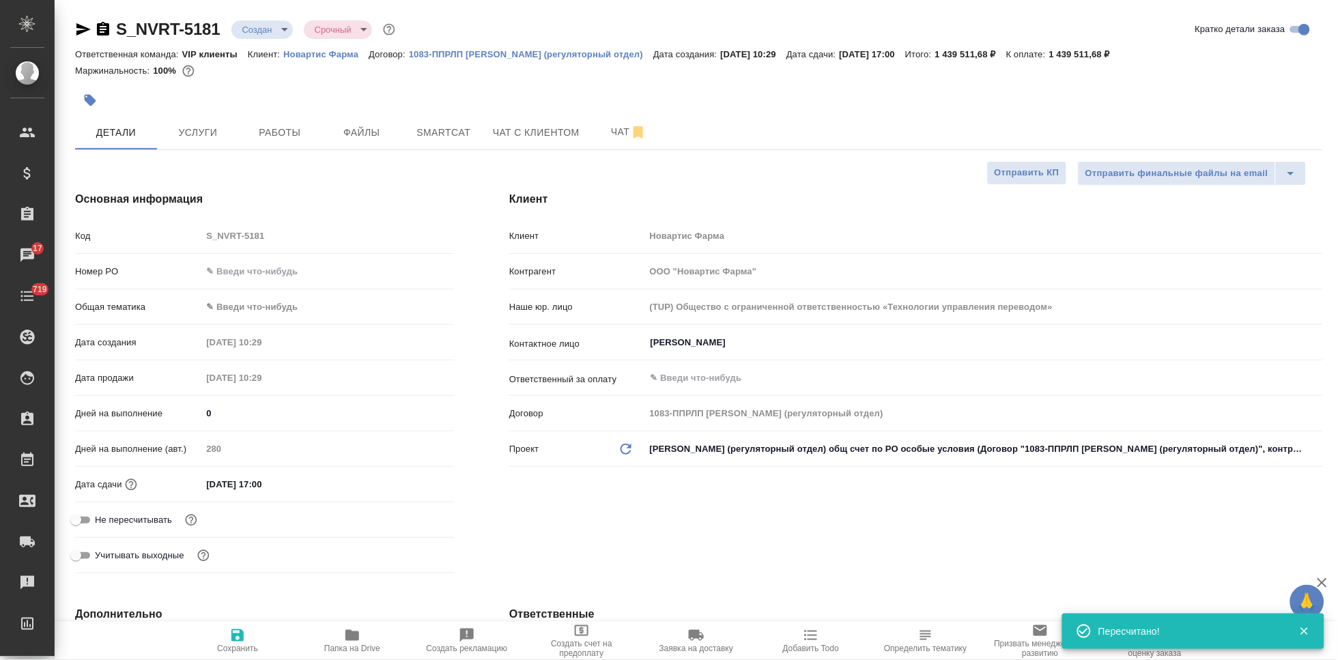
type textarea "x"
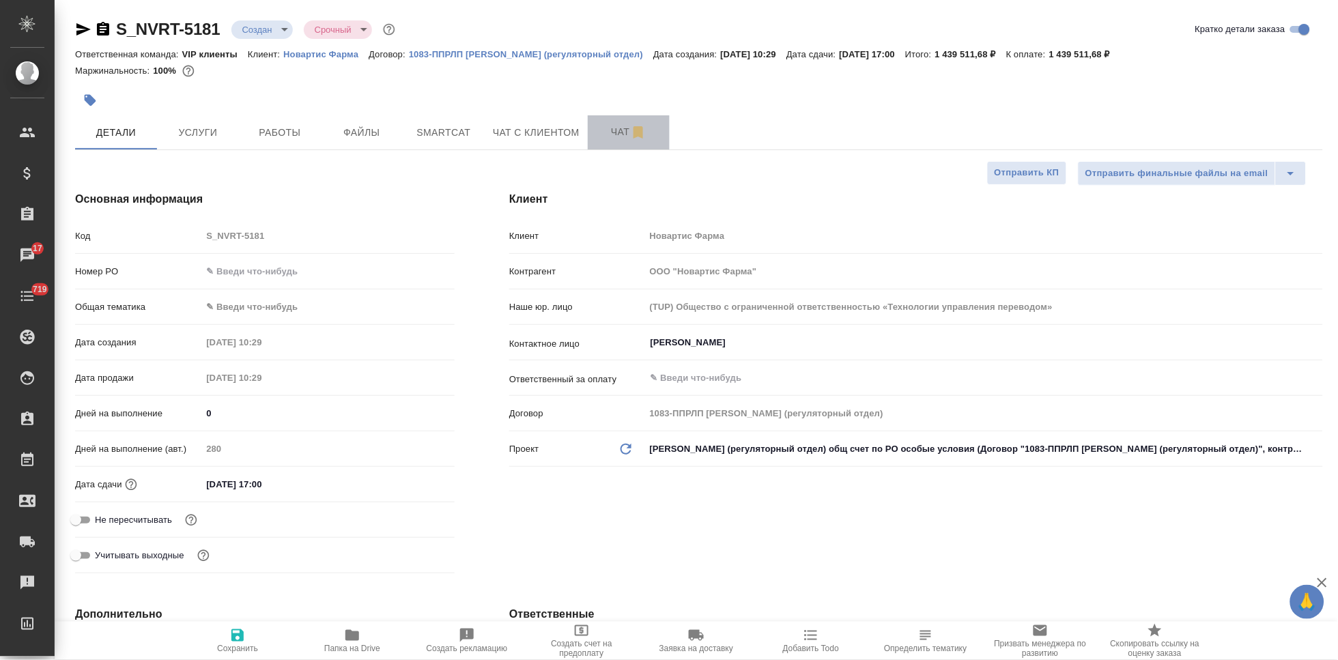
click at [622, 126] on span "Чат" at bounding box center [629, 132] width 66 height 17
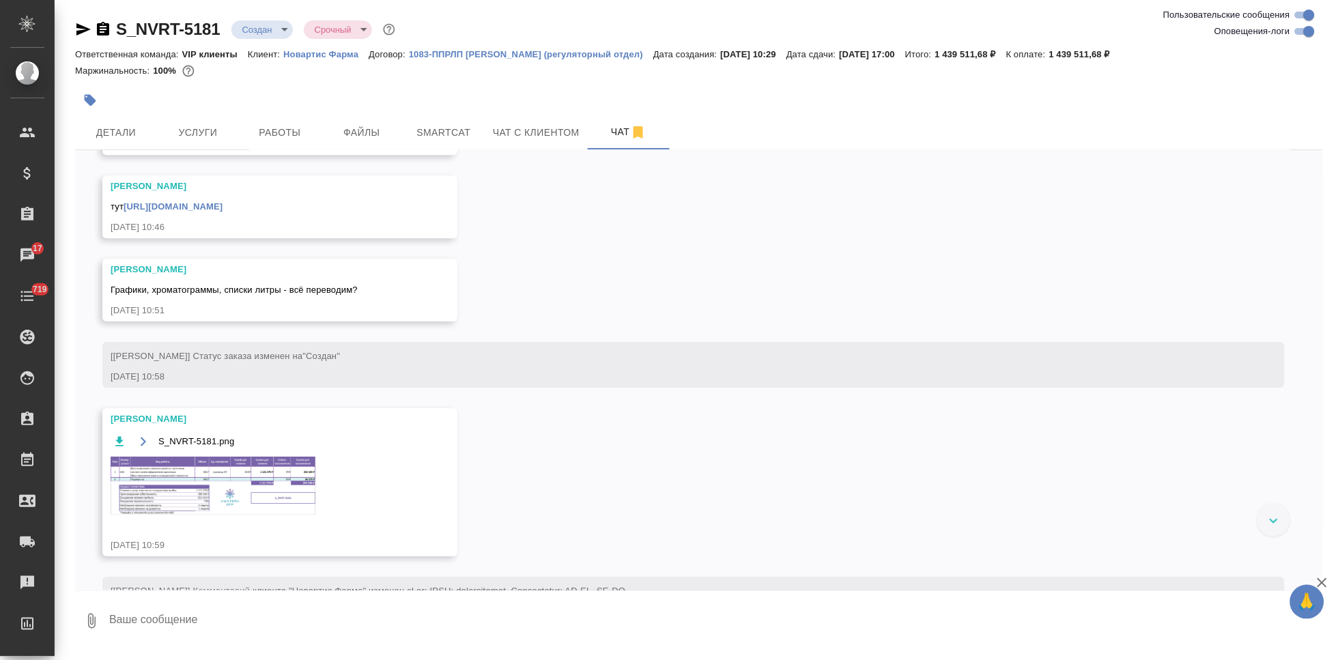
scroll to position [1307, 0]
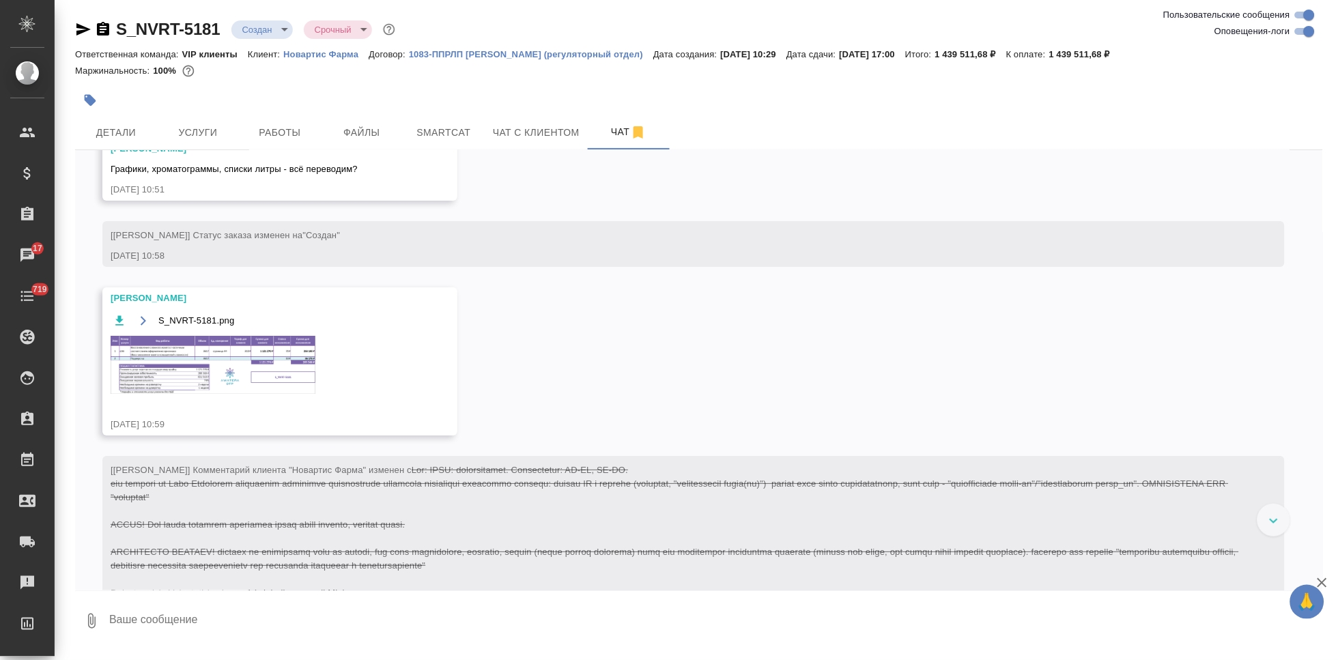
click at [212, 373] on img at bounding box center [213, 365] width 205 height 58
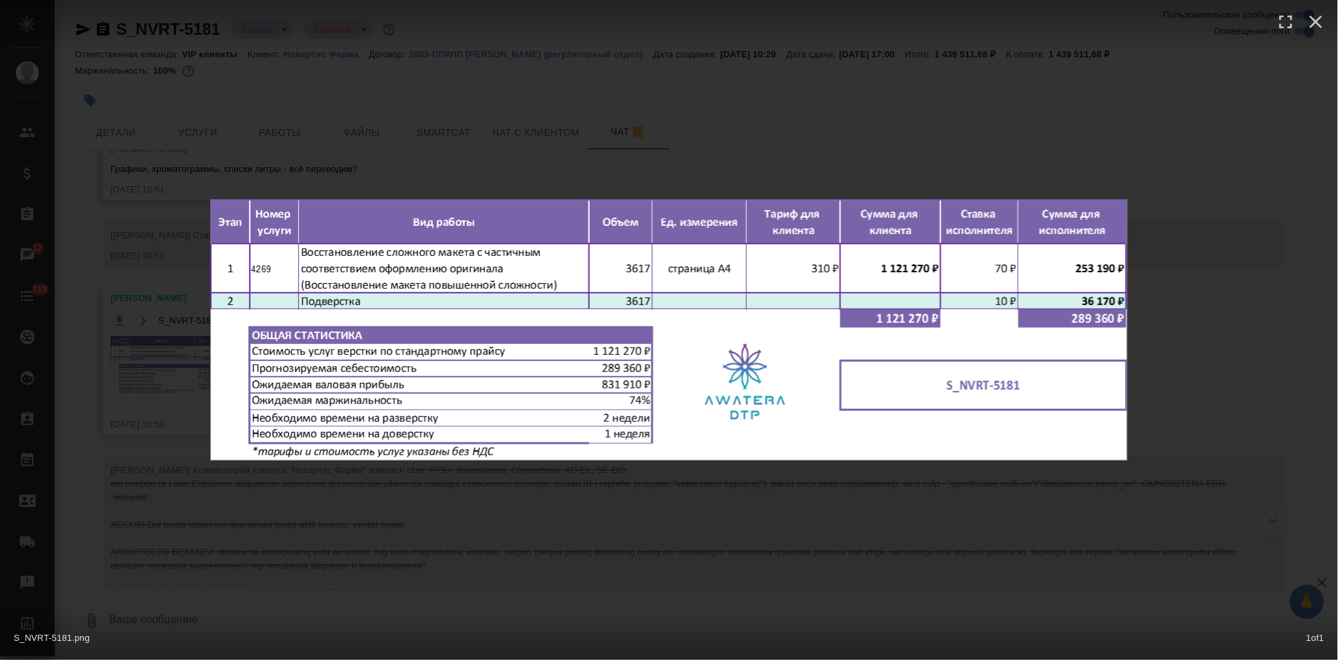
click at [709, 494] on div "S_NVRT-5181.png 1 of 1" at bounding box center [669, 330] width 1338 height 660
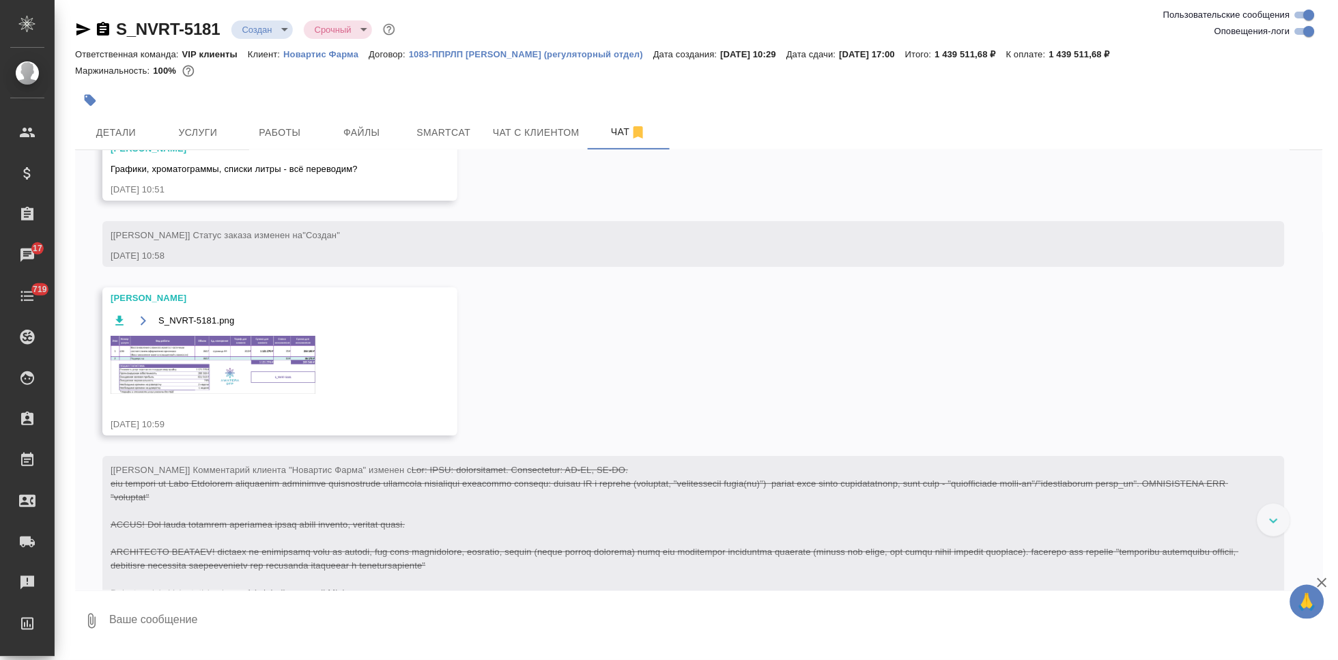
click at [238, 381] on img at bounding box center [213, 365] width 205 height 58
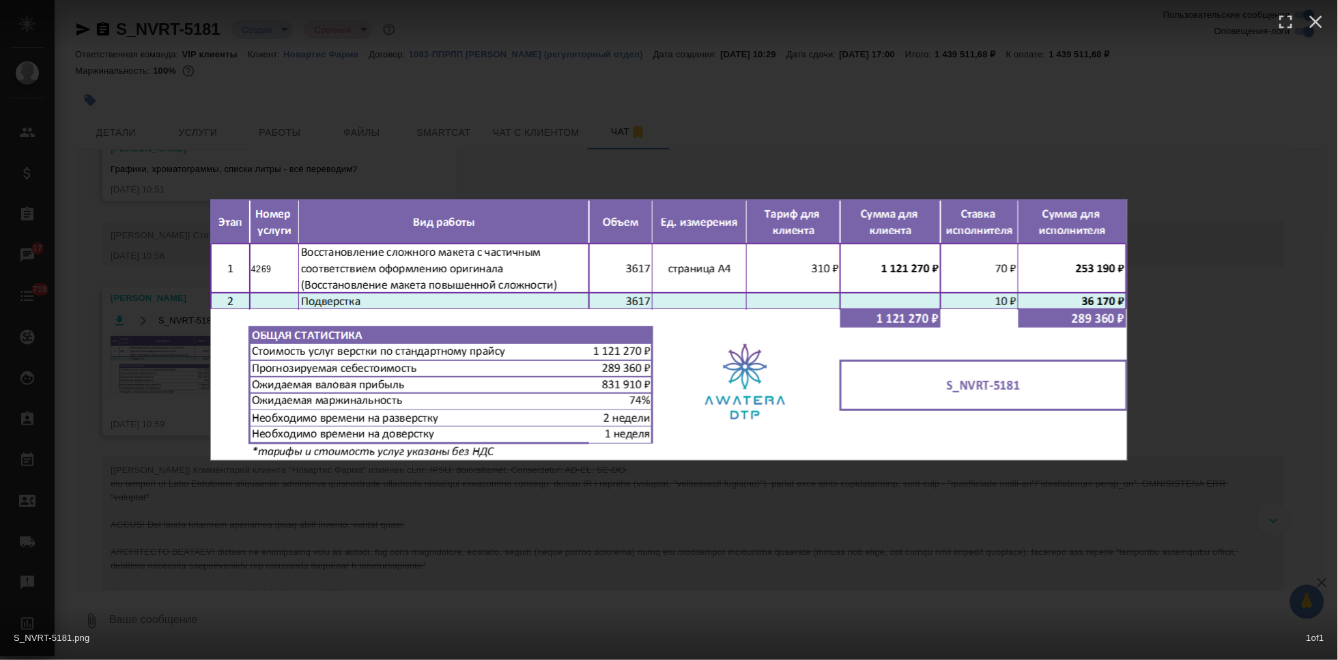
click at [737, 505] on div "S_NVRT-5181.png 1 of 1" at bounding box center [669, 330] width 1338 height 660
